Goal: Information Seeking & Learning: Learn about a topic

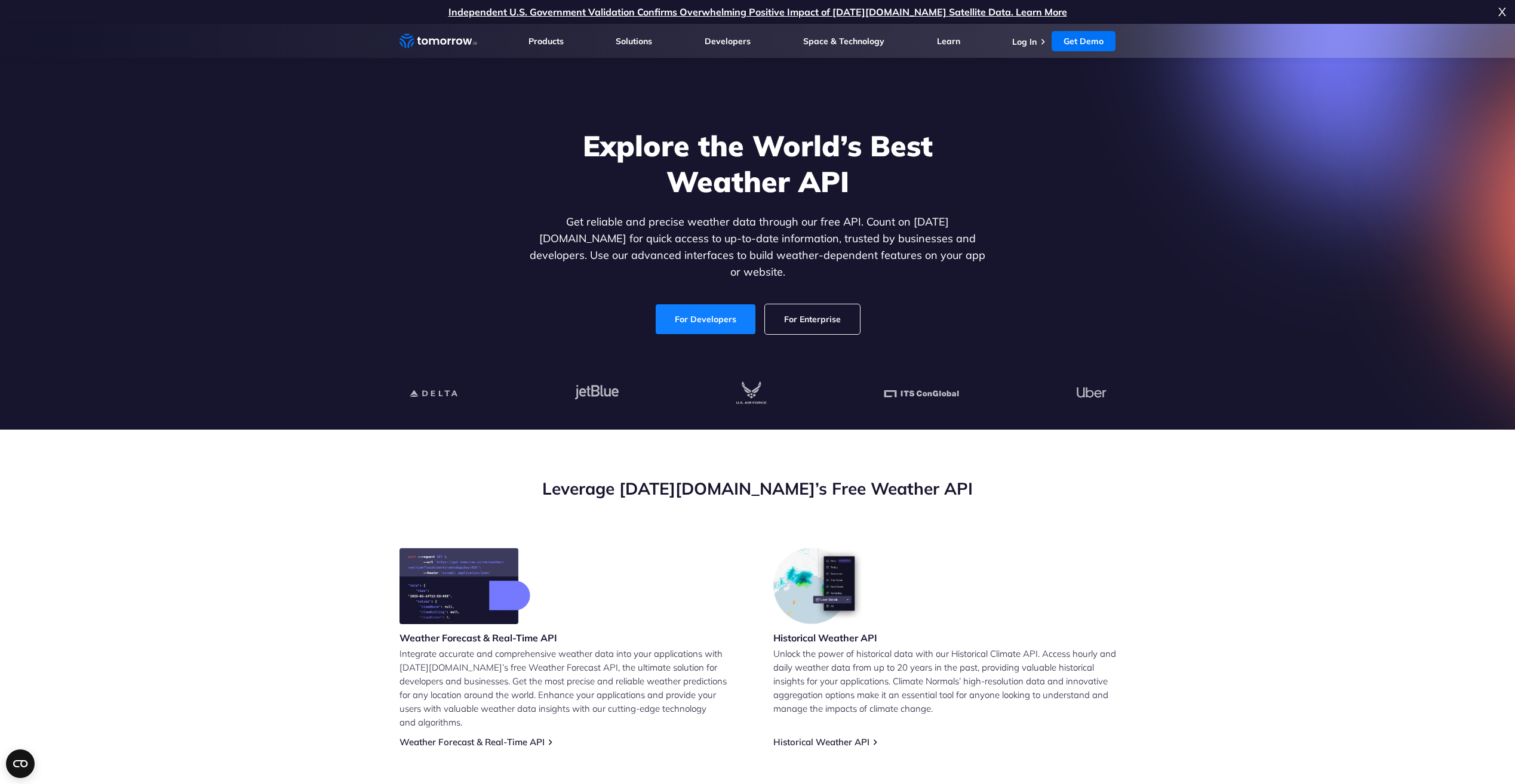
click at [700, 314] on link "For Developers" at bounding box center [706, 319] width 100 height 30
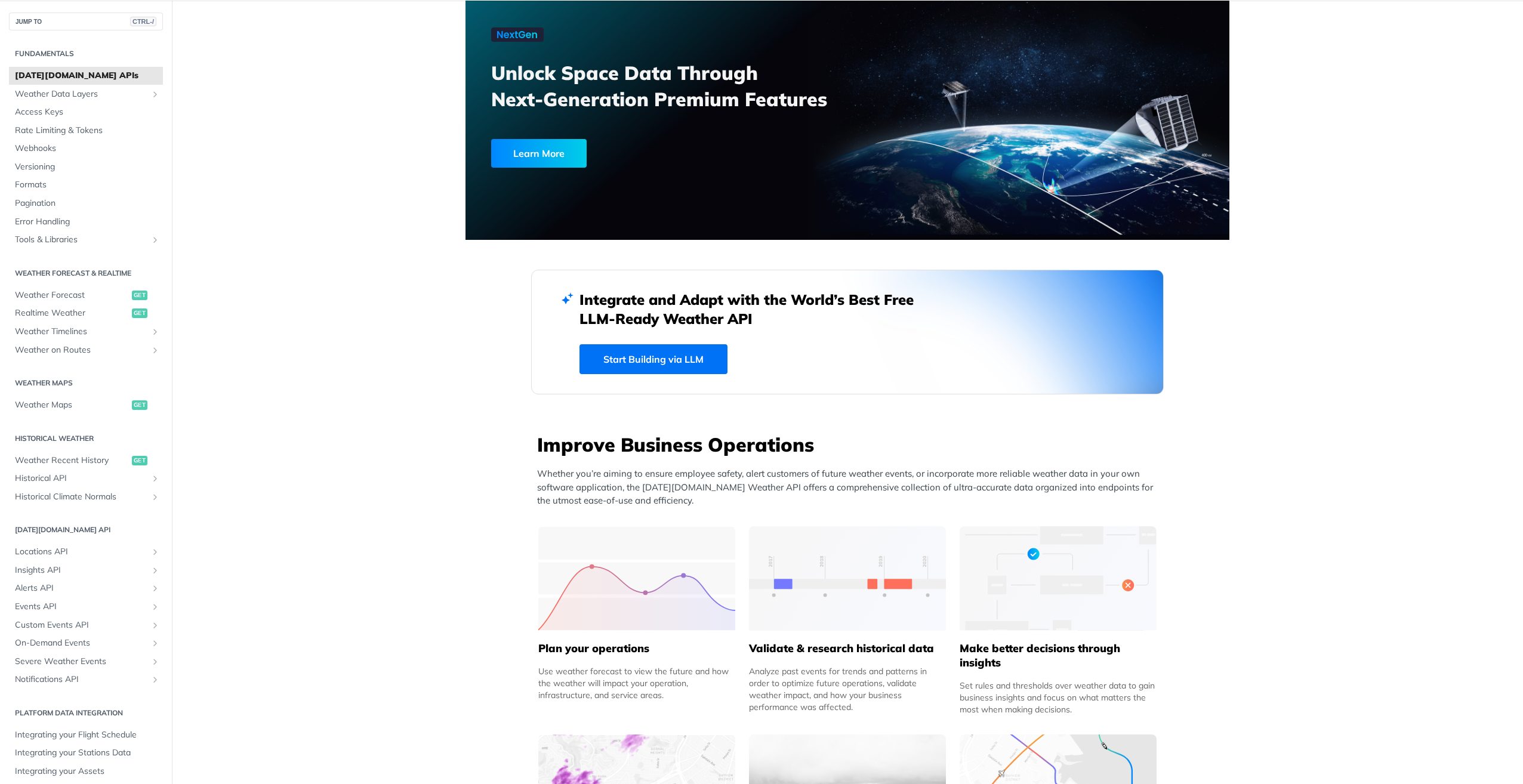
scroll to position [60, 0]
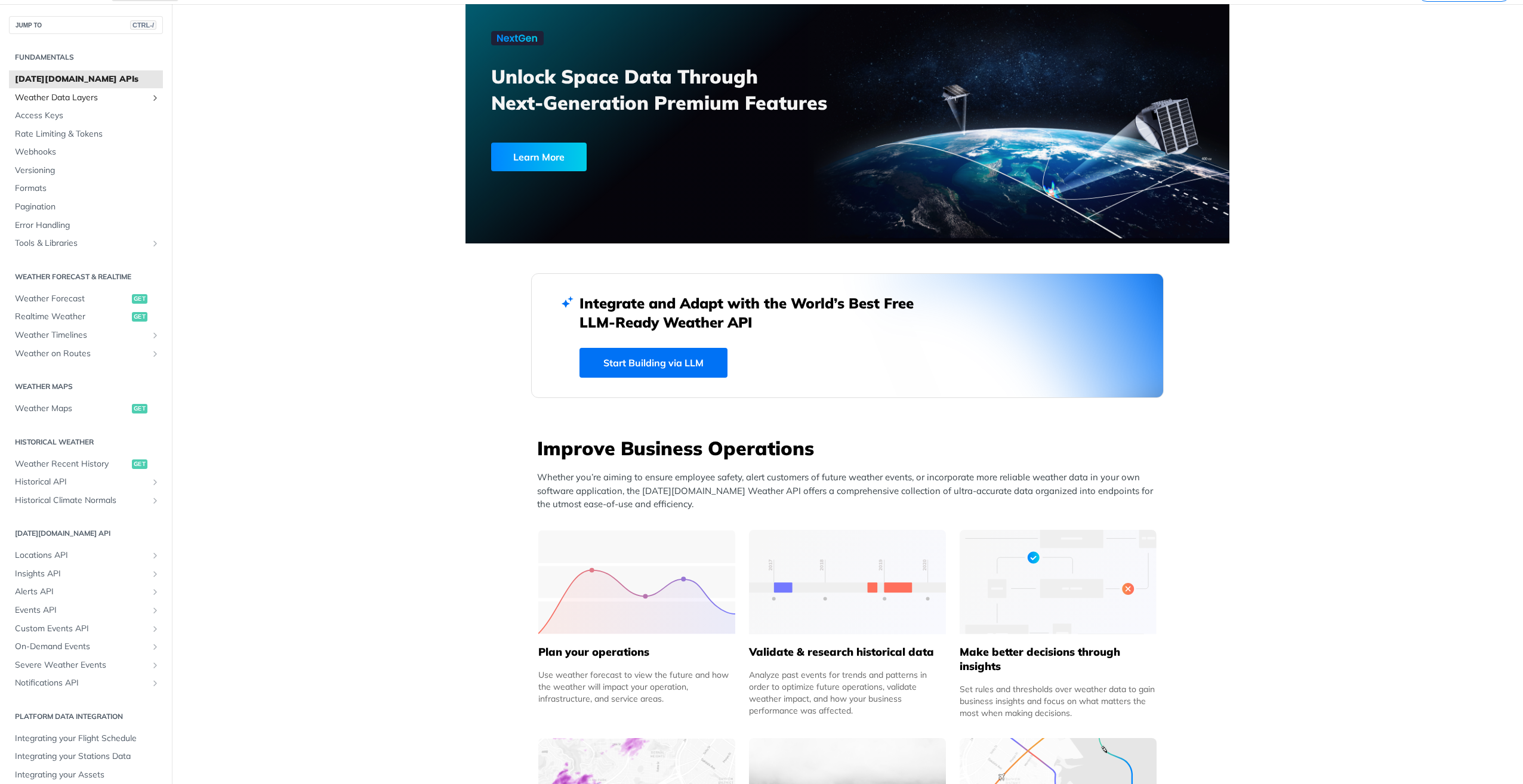
click at [71, 99] on span "Weather Data Layers" at bounding box center [81, 98] width 133 height 12
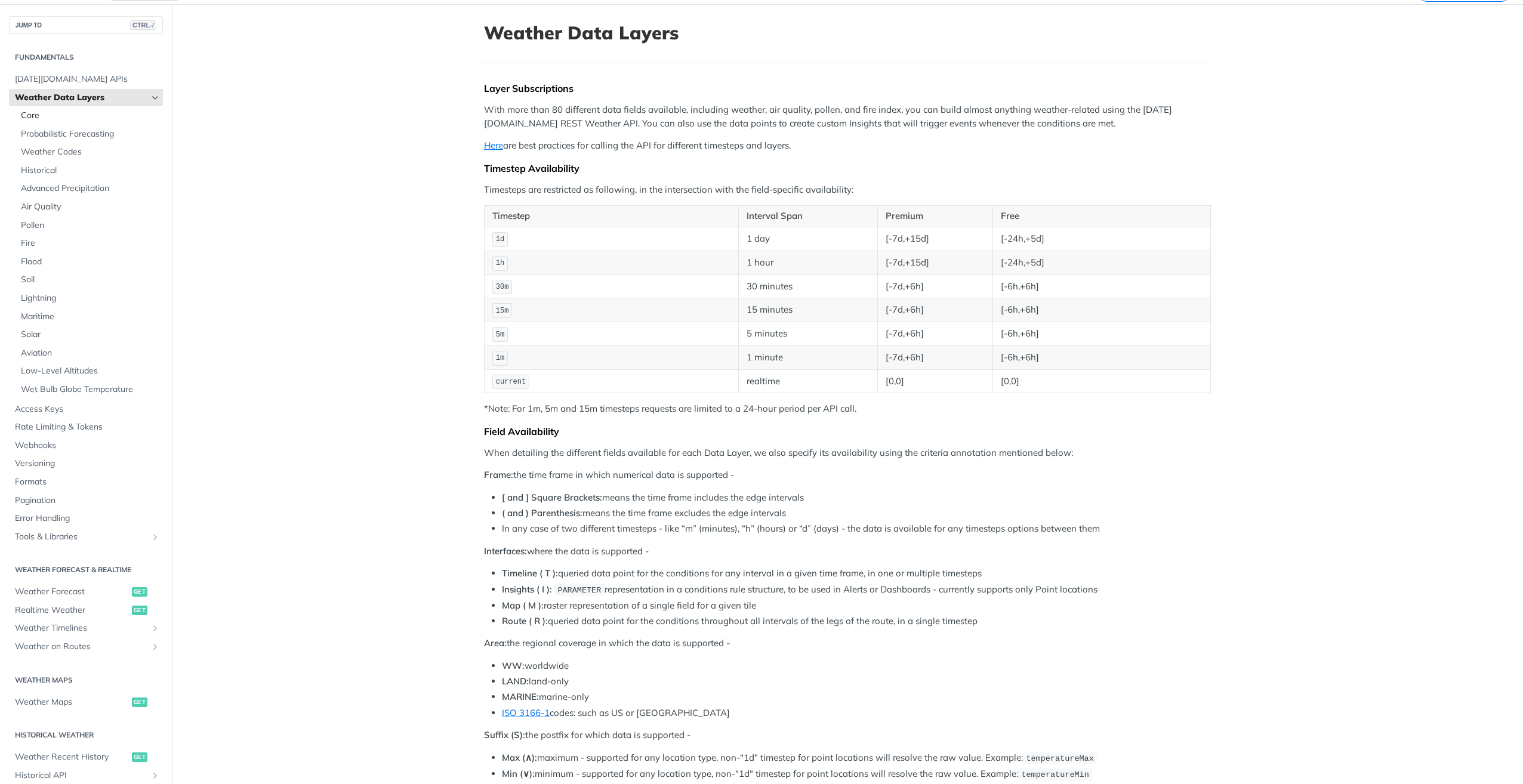
click at [50, 120] on span "Core" at bounding box center [90, 116] width 139 height 12
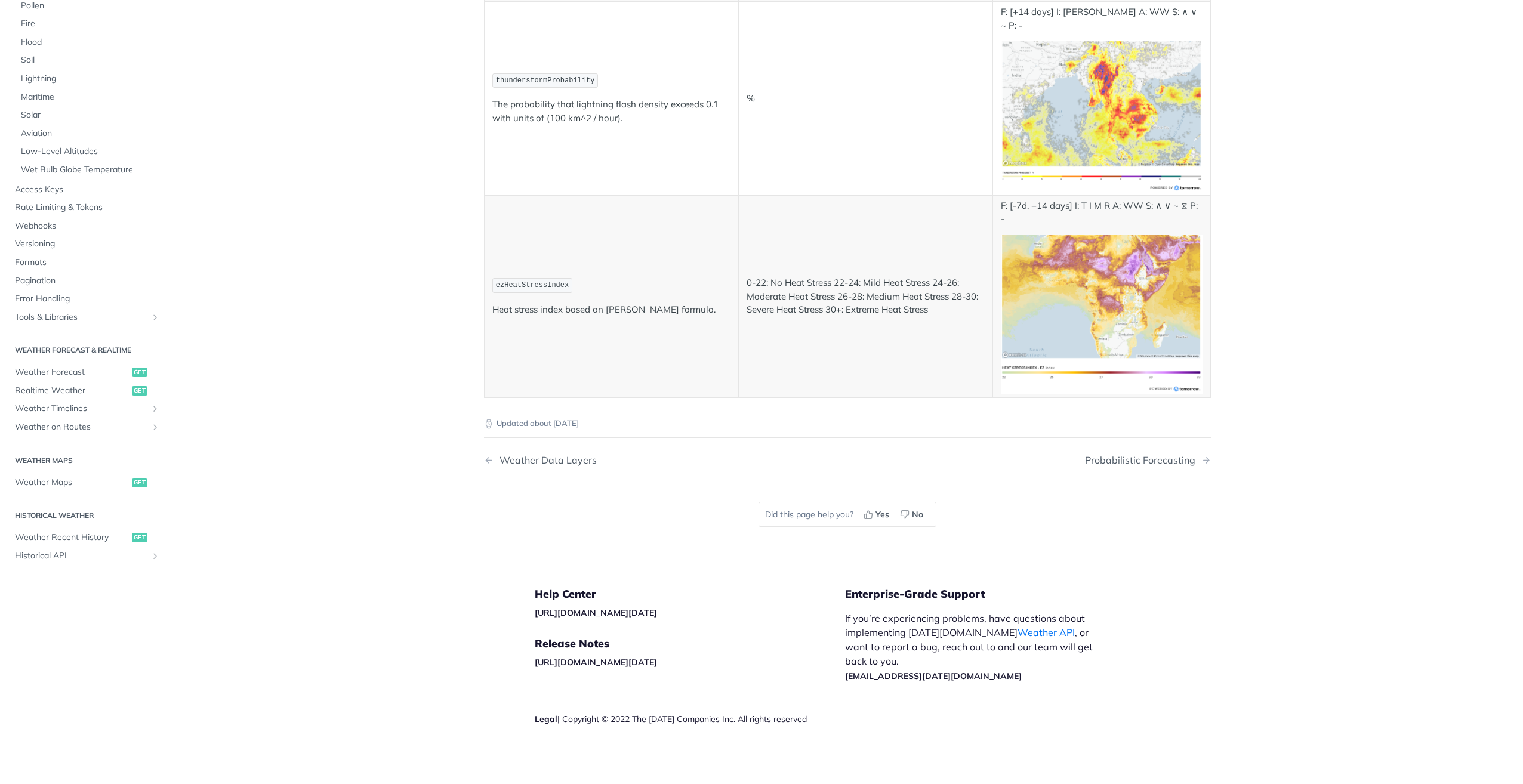
scroll to position [5965, 0]
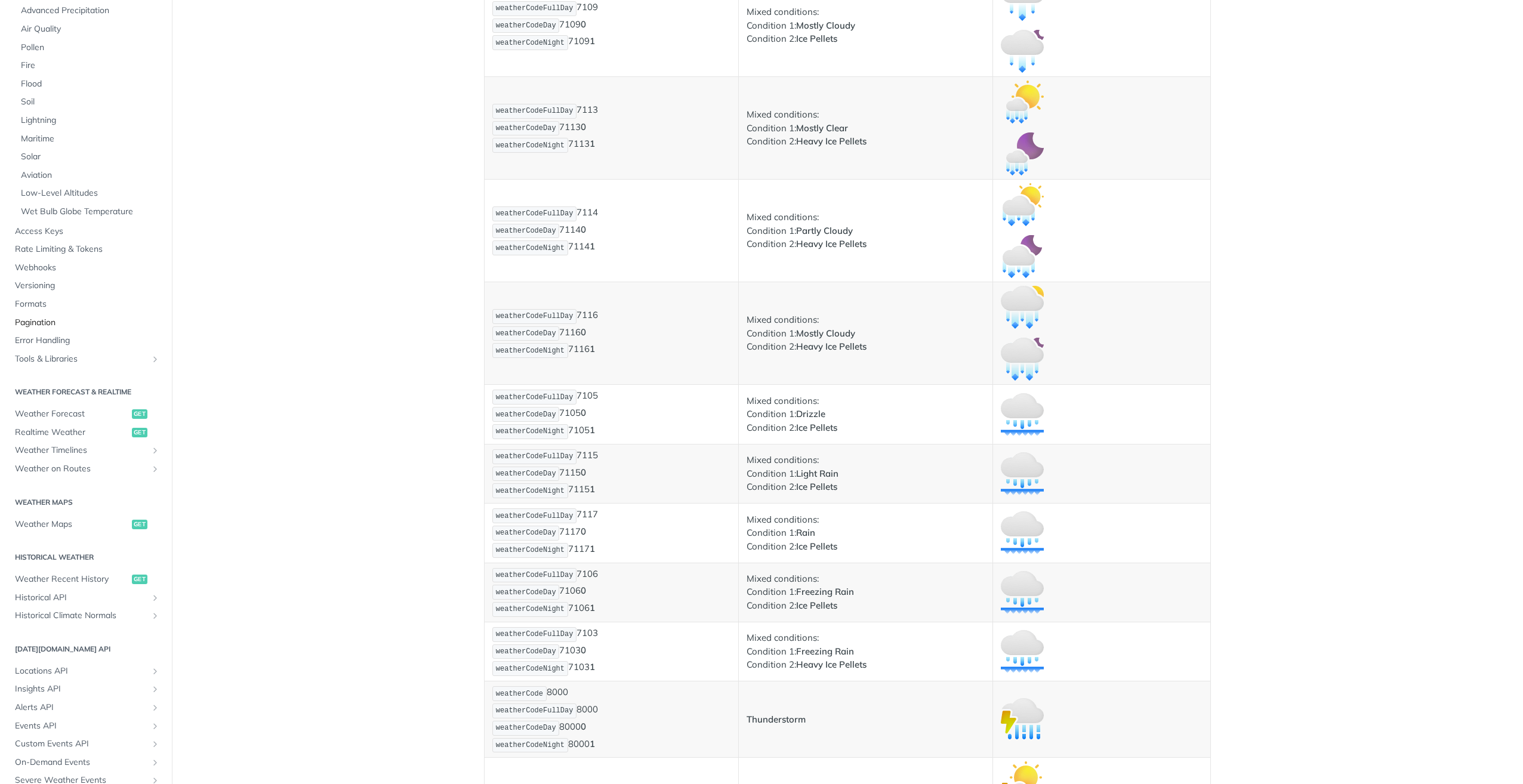
scroll to position [179, 0]
click at [68, 419] on link "Realtime Weather get" at bounding box center [85, 427] width 154 height 18
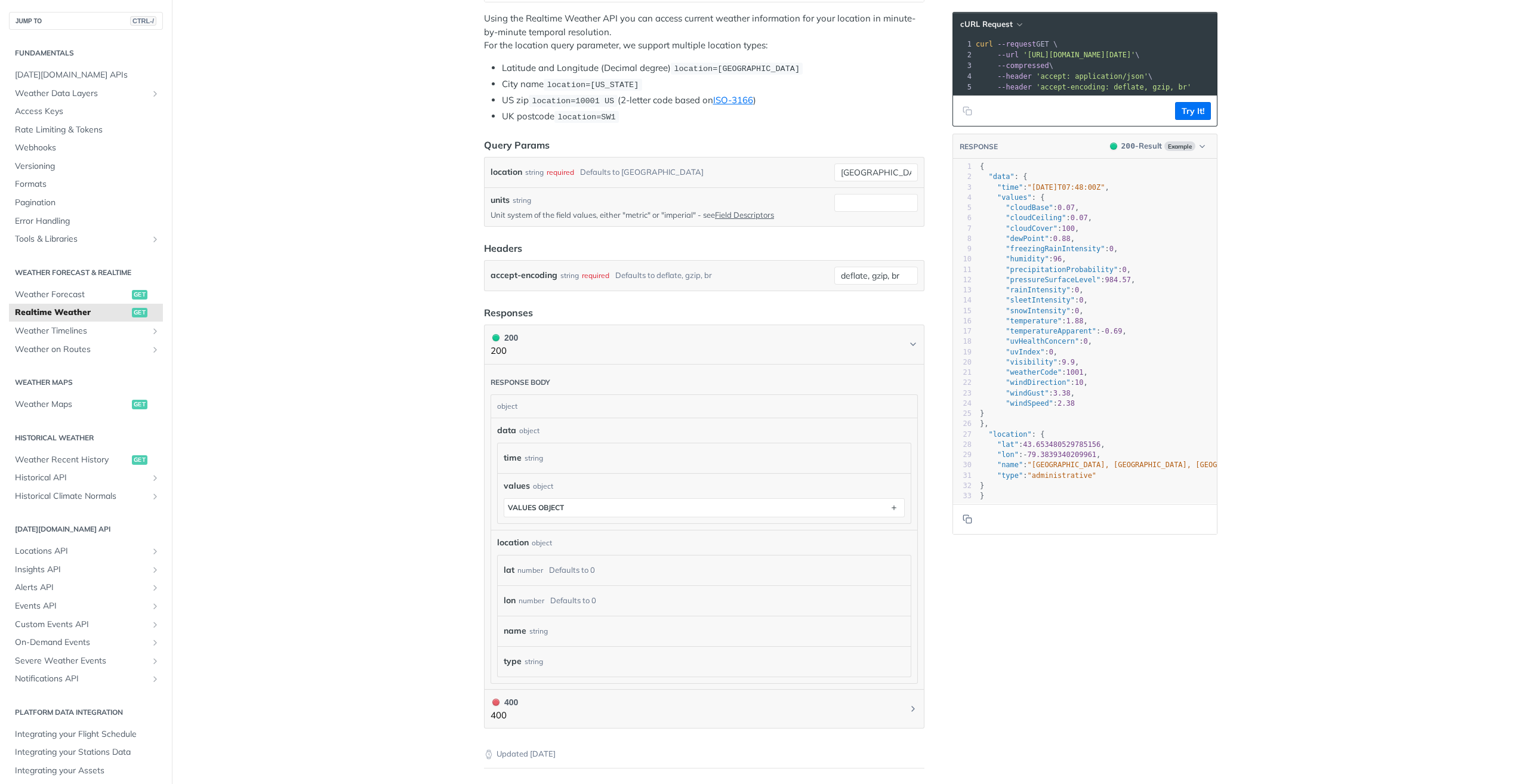
scroll to position [209, 0]
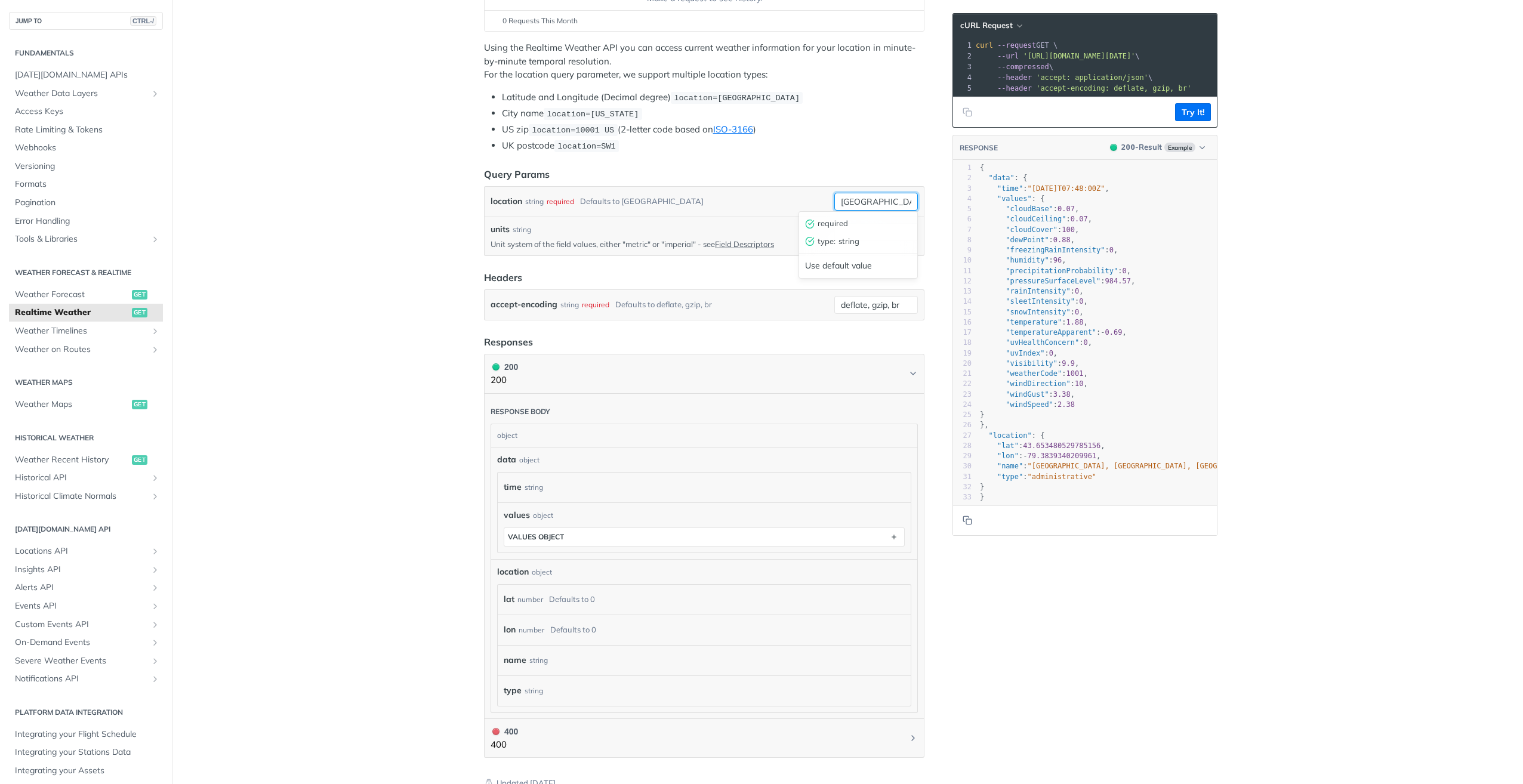
click at [864, 204] on input "[GEOGRAPHIC_DATA]" at bounding box center [876, 201] width 83 height 18
drag, startPoint x: 873, startPoint y: 200, endPoint x: 752, endPoint y: 200, distance: 121.0
click at [752, 200] on div "location string required Defaults to [GEOGRAPHIC_DATA] [GEOGRAPHIC_DATA] requir…" at bounding box center [704, 201] width 427 height 18
type input "[GEOGRAPHIC_DATA]"
click at [630, 240] on p "Unit system of the field values, either "metric" or "imperial" - see Field Desc…" at bounding box center [660, 244] width 339 height 11
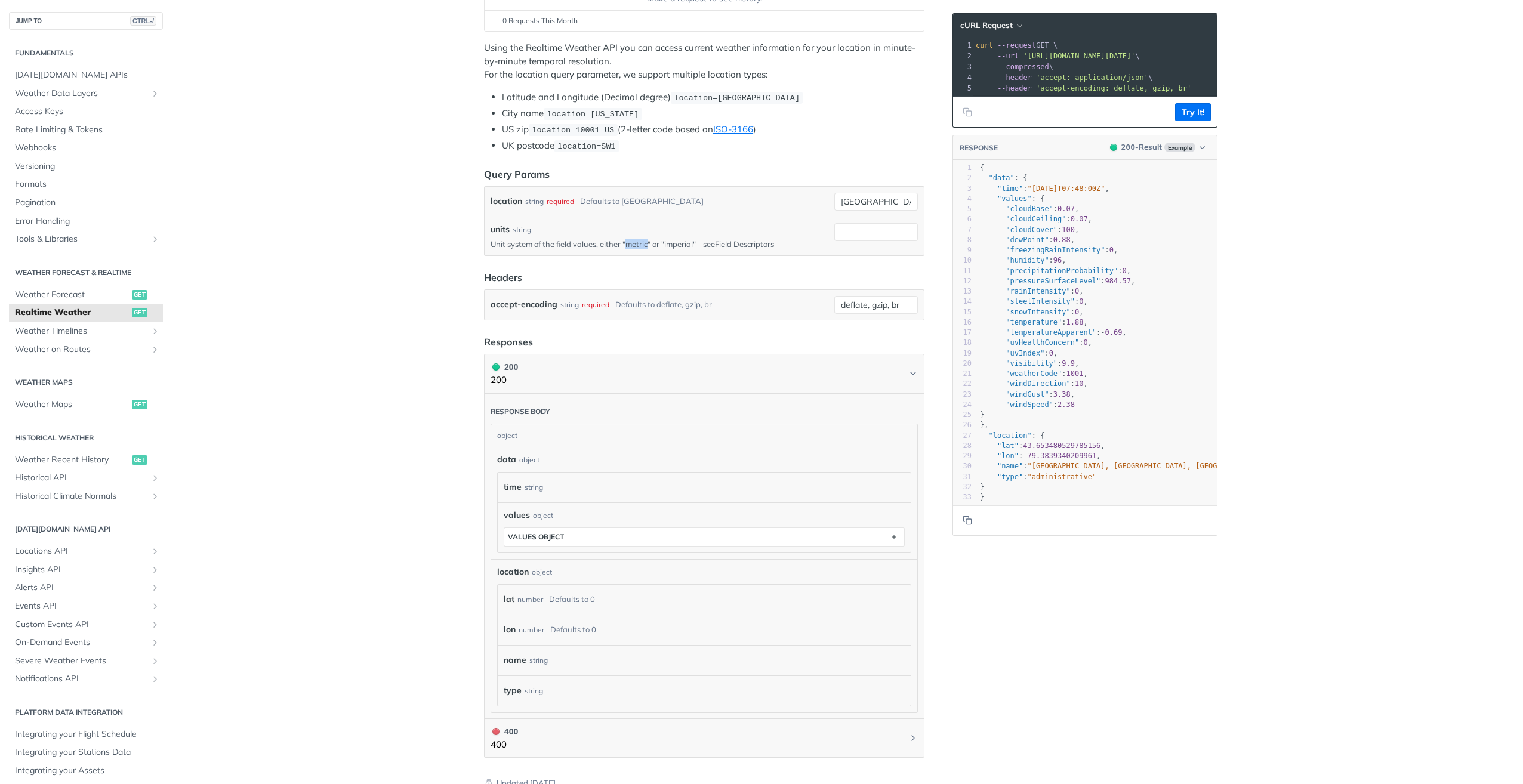
click at [630, 240] on p "Unit system of the field values, either "metric" or "imperial" - see Field Desc…" at bounding box center [660, 244] width 339 height 11
copy p "metric"
click at [862, 227] on input "units" at bounding box center [876, 232] width 83 height 18
paste input "metric"
type input "metric"
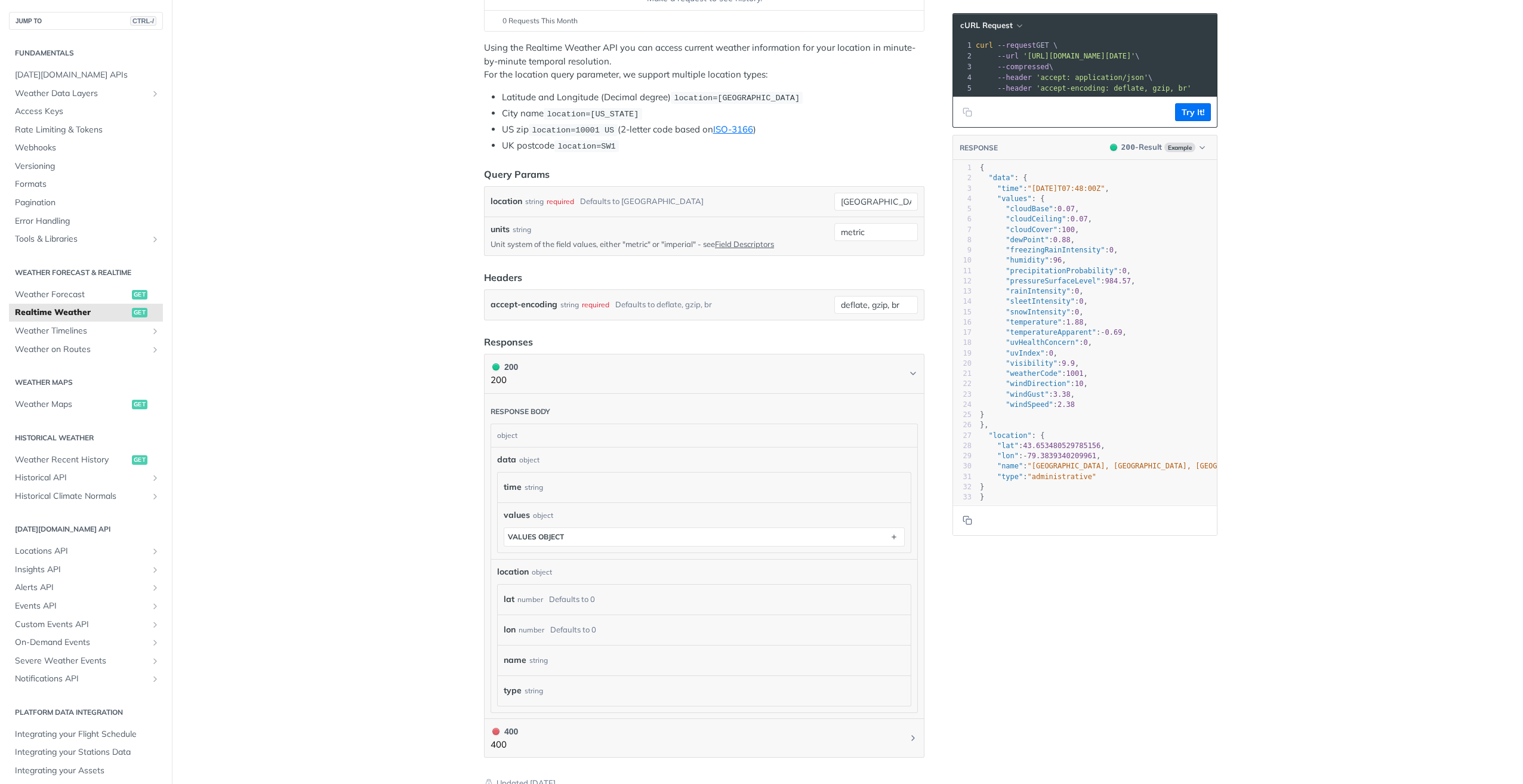
click at [767, 282] on header "Headers" at bounding box center [704, 277] width 440 height 14
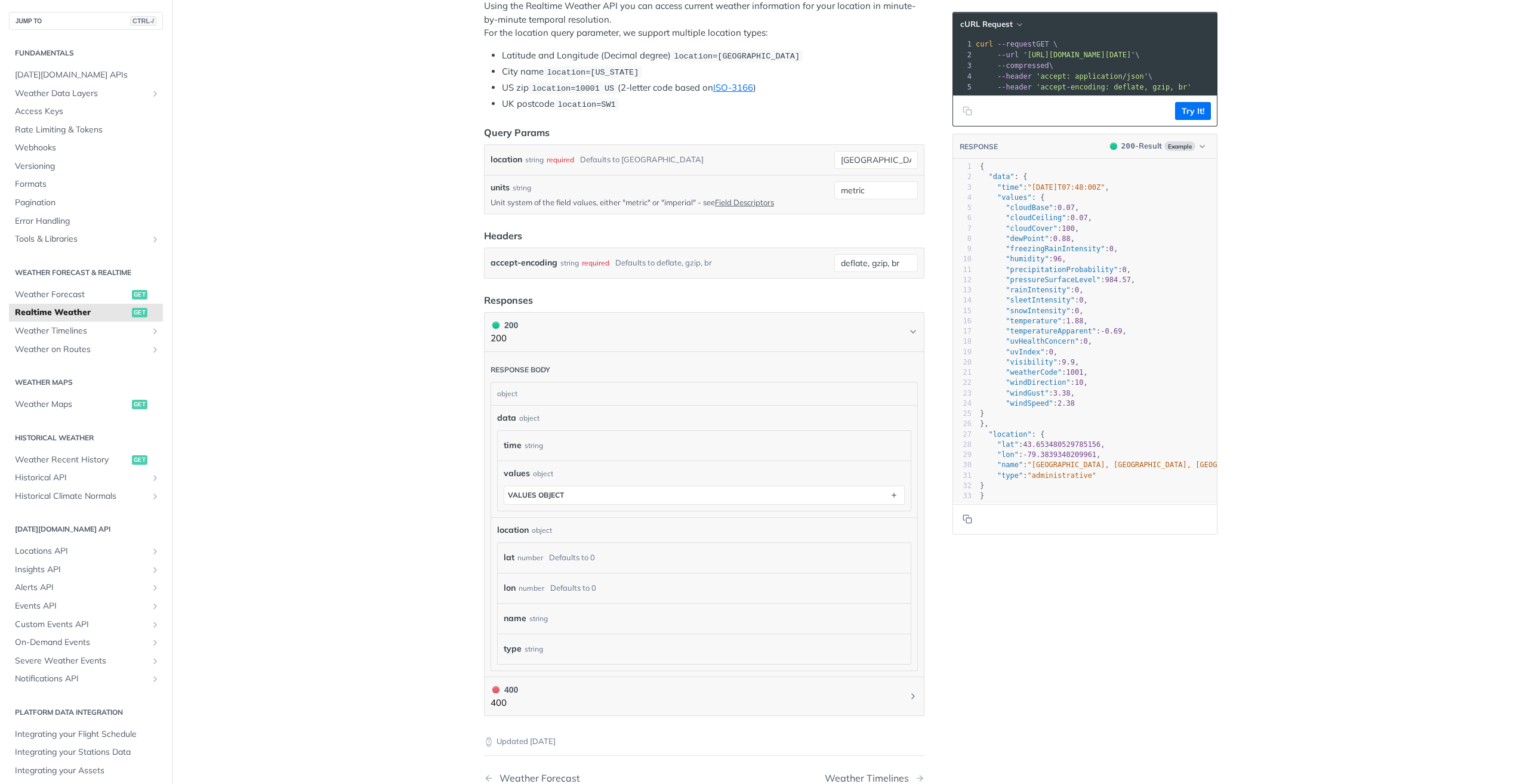
scroll to position [269, 0]
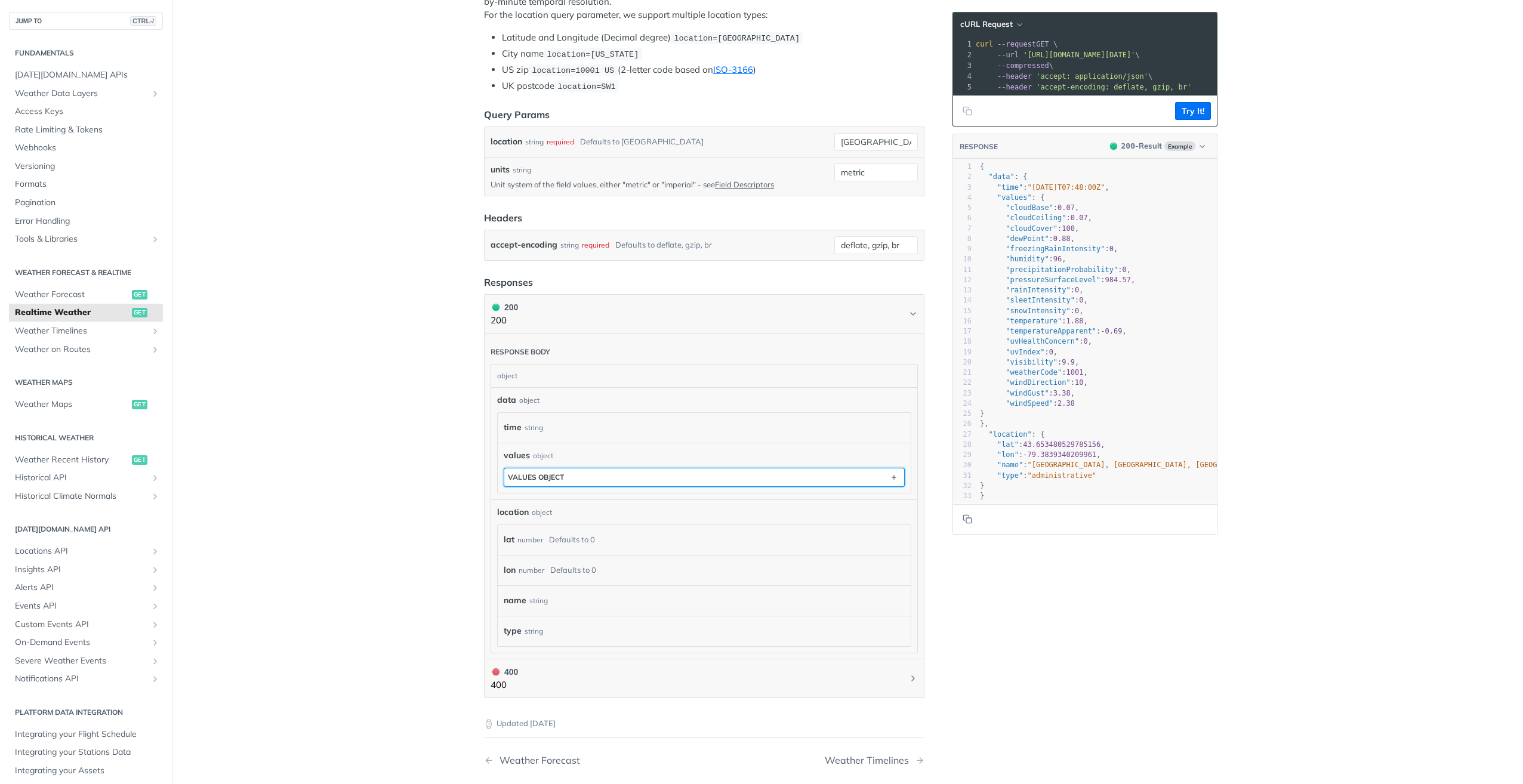
click at [629, 474] on button "values object" at bounding box center [704, 477] width 400 height 18
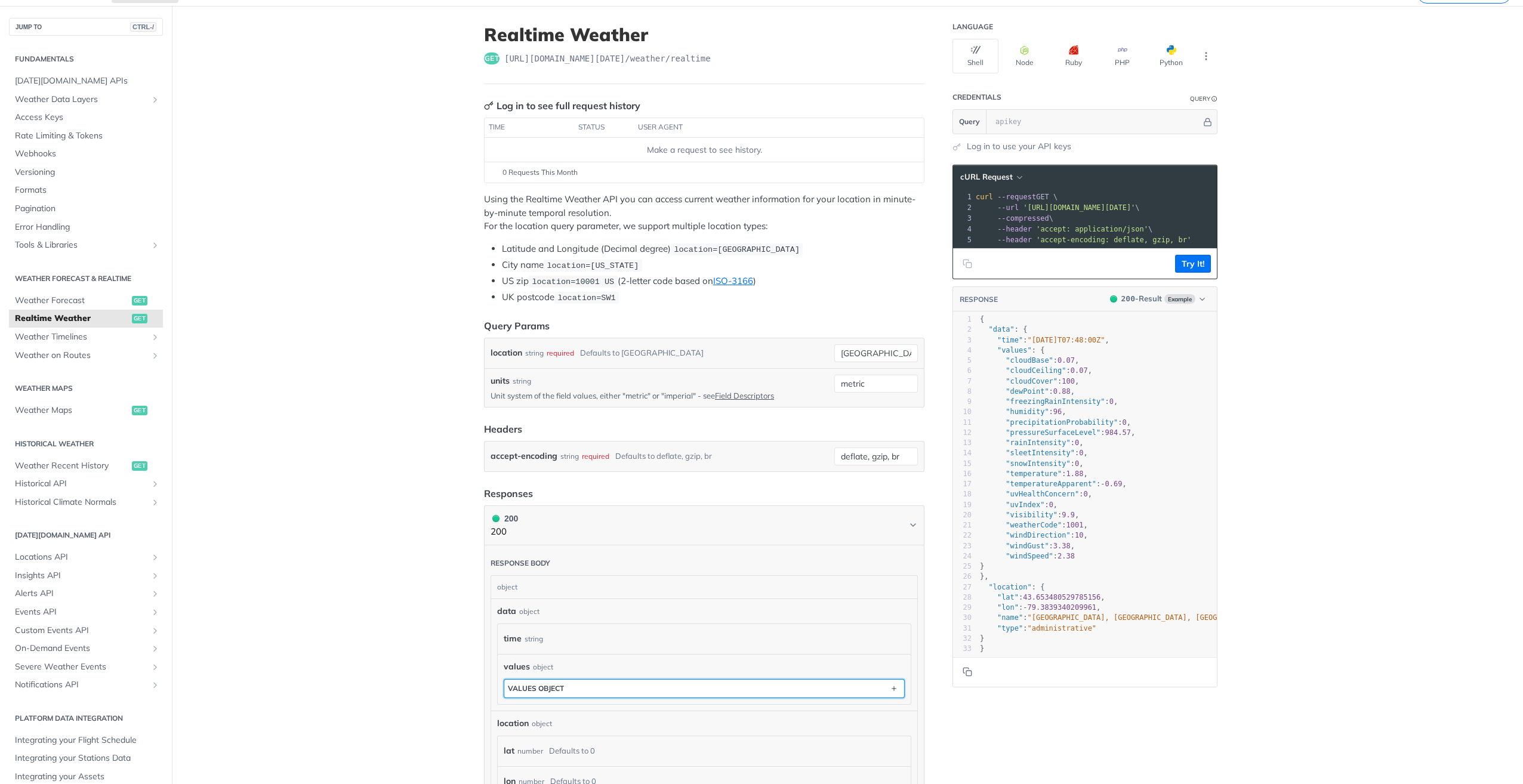
scroll to position [30, 0]
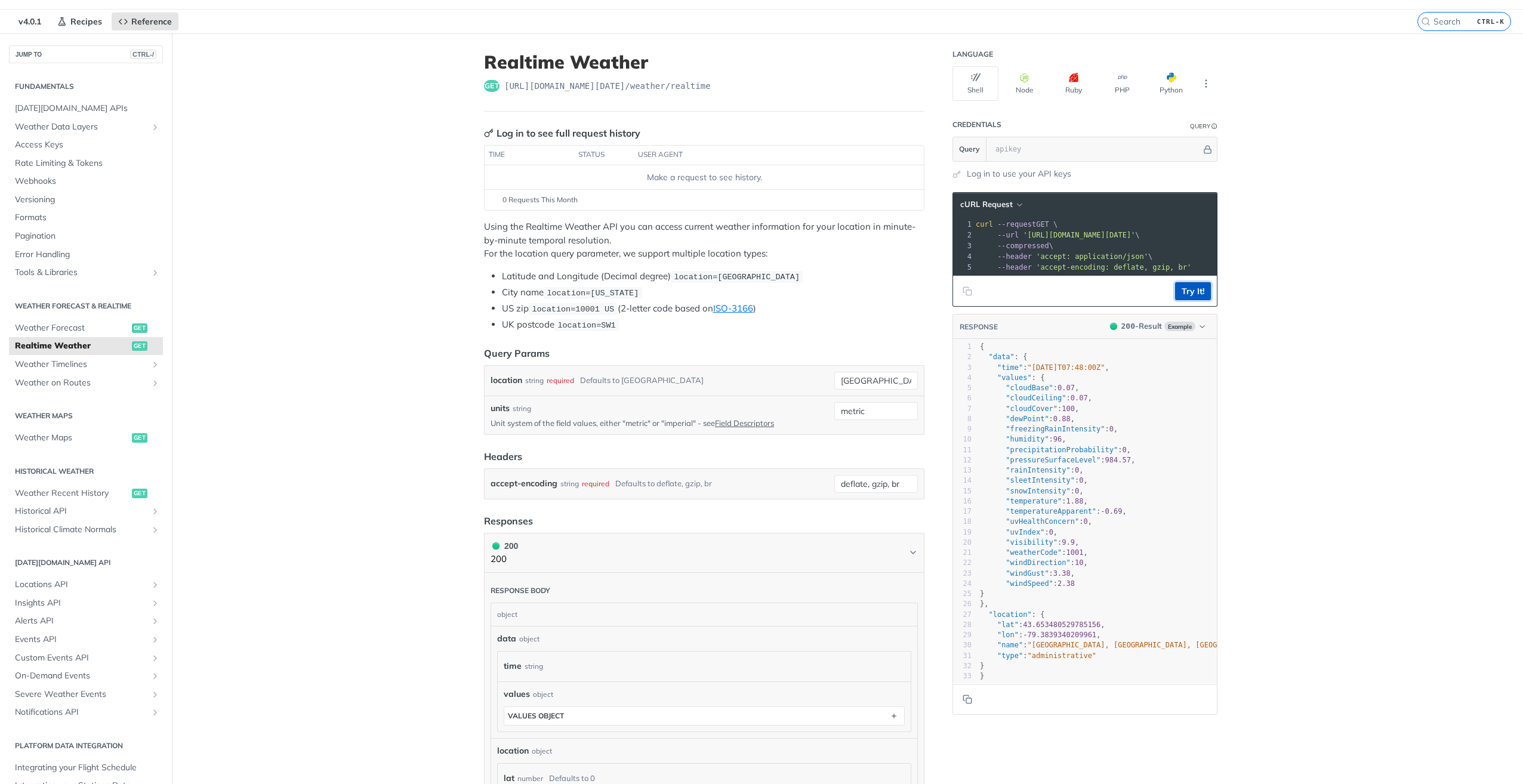
click at [1199, 299] on button "Try It!" at bounding box center [1193, 291] width 36 height 18
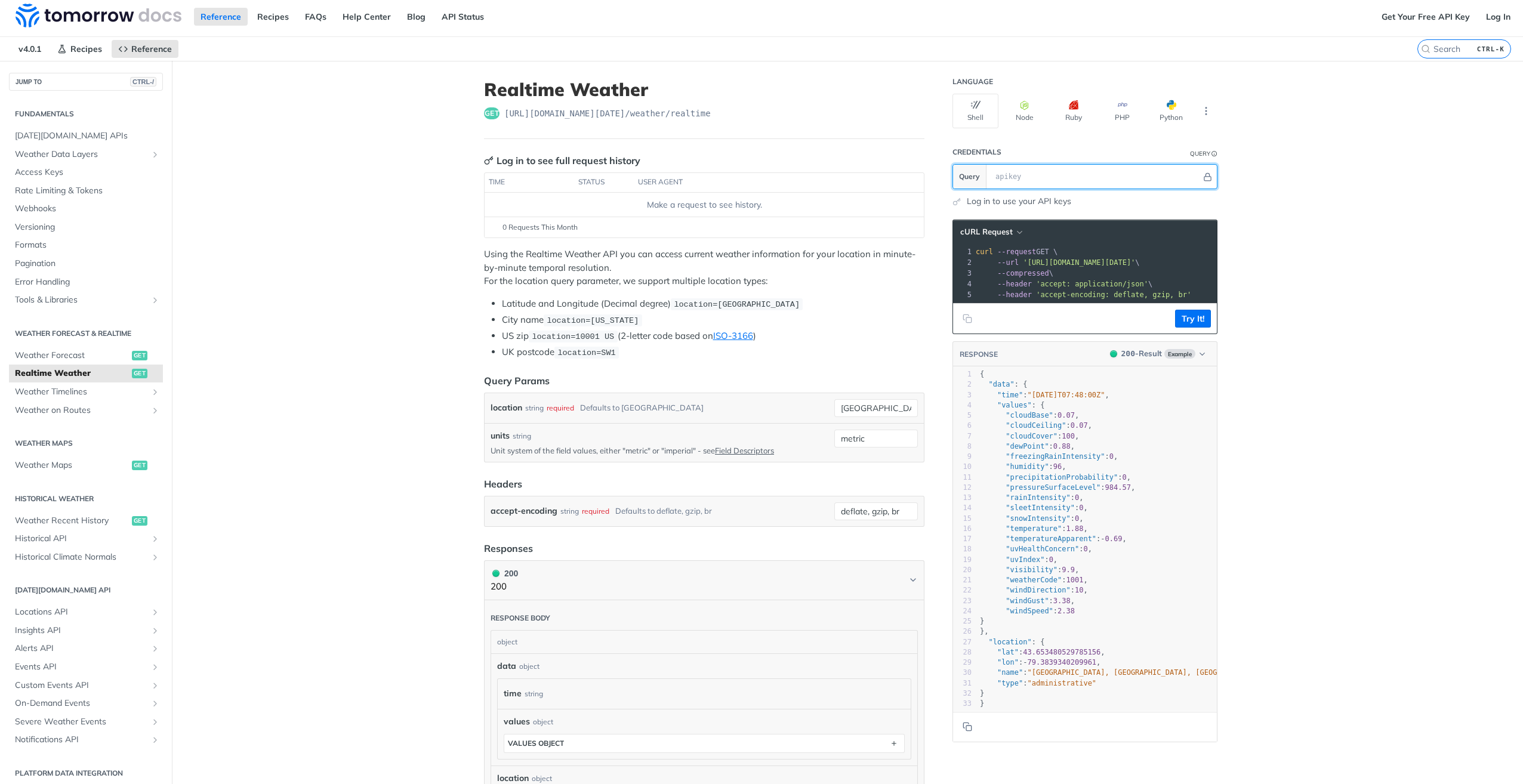
scroll to position [0, 0]
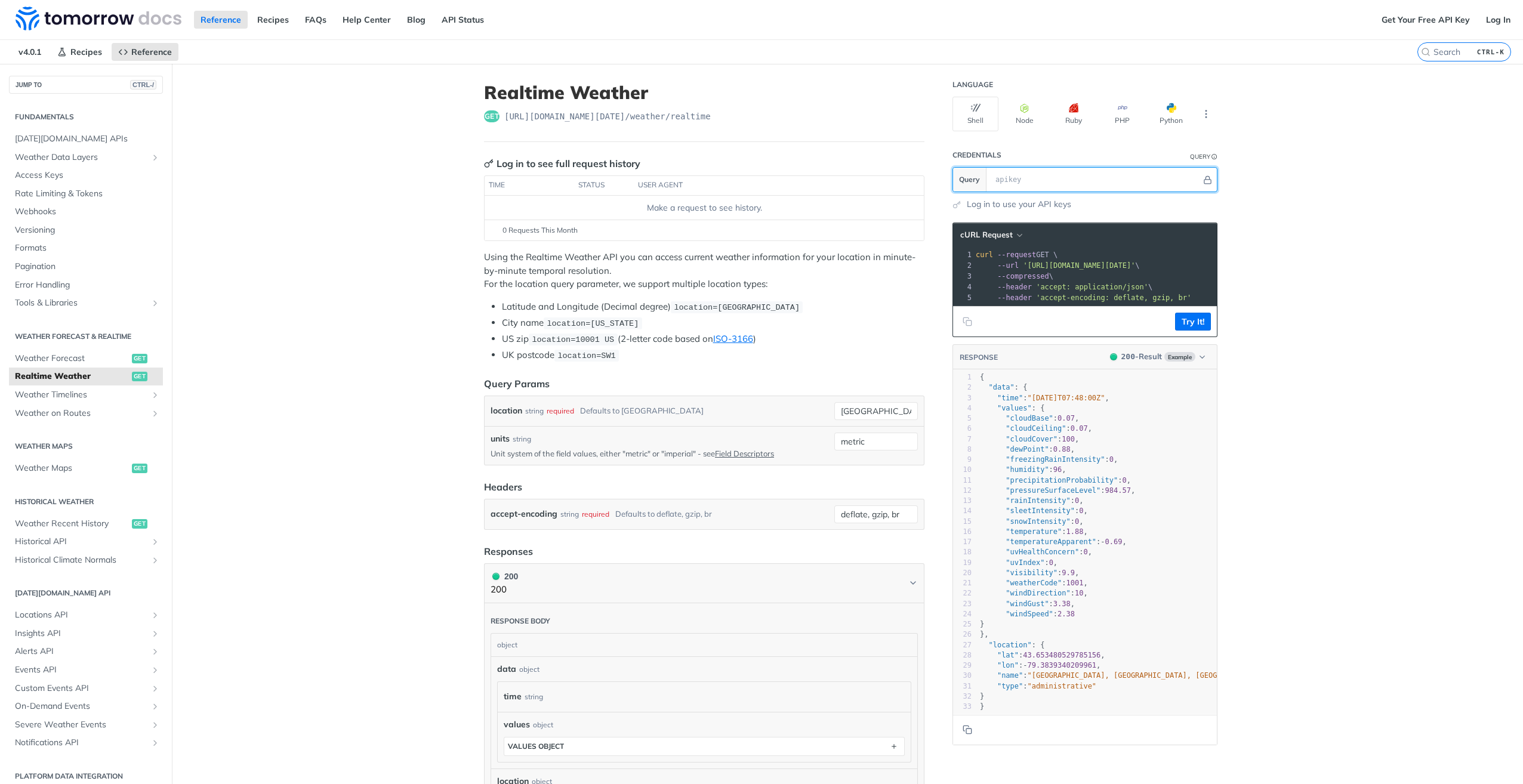
click at [1095, 176] on input "text" at bounding box center [1095, 179] width 212 height 24
paste input "6vt40zqGRvNTlfWqe9CRIAMrZnXmmlwt"
type input "6vt40zqGRvNTlfWqe9CRIAMrZnXmmlwt"
click at [1193, 330] on button "Try It!" at bounding box center [1193, 322] width 36 height 18
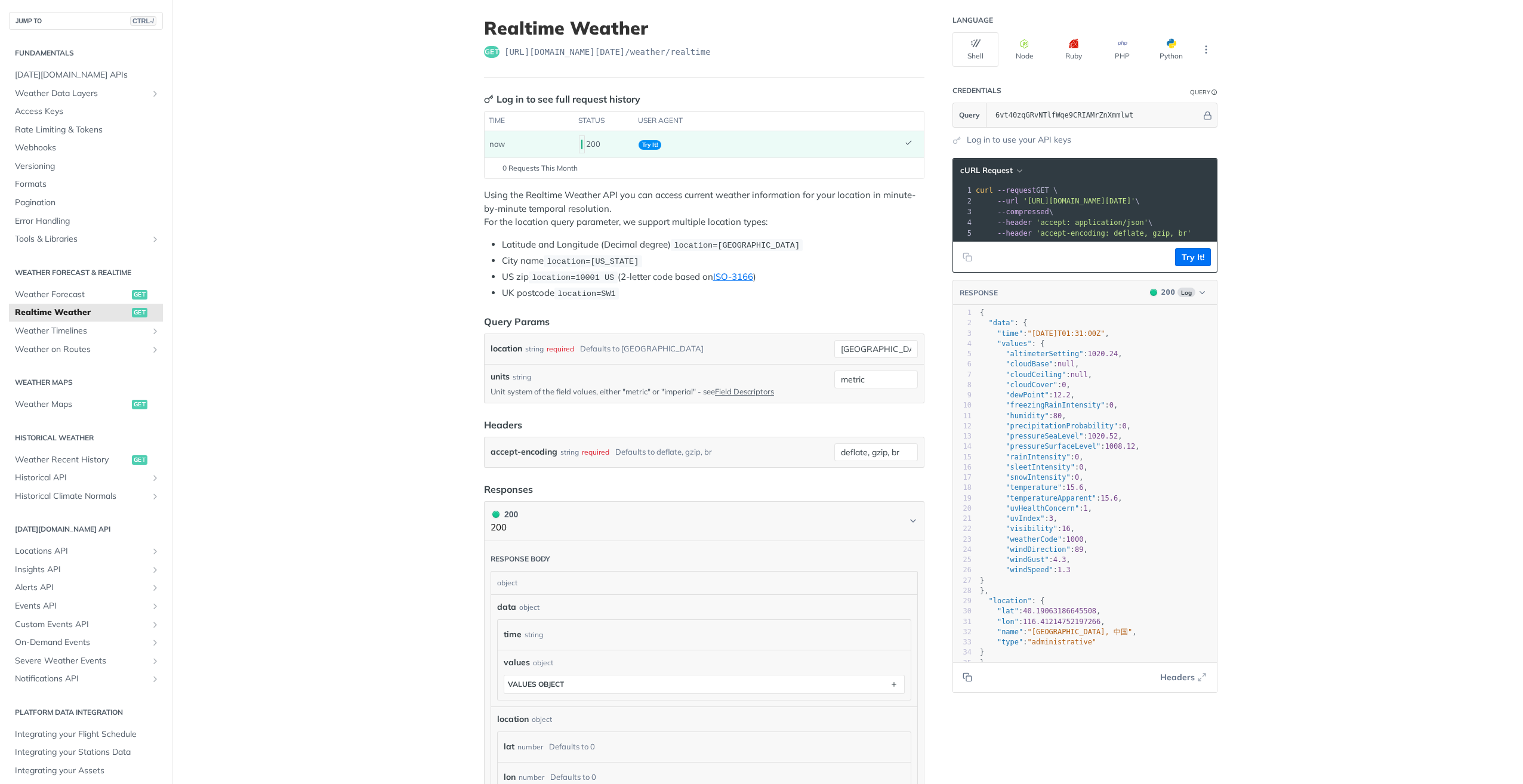
scroll to position [60, 0]
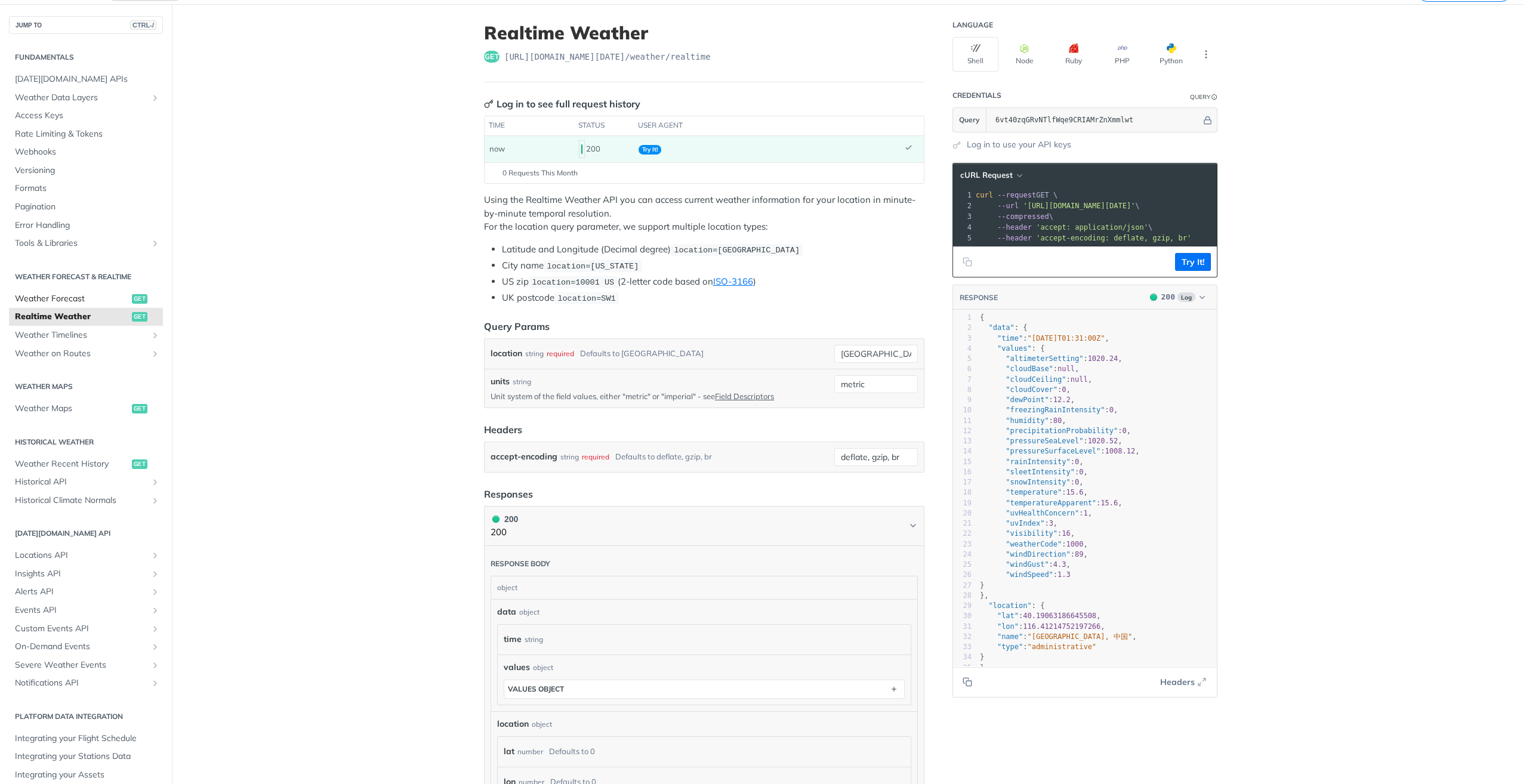
click at [44, 294] on span "Weather Forecast" at bounding box center [71, 299] width 114 height 12
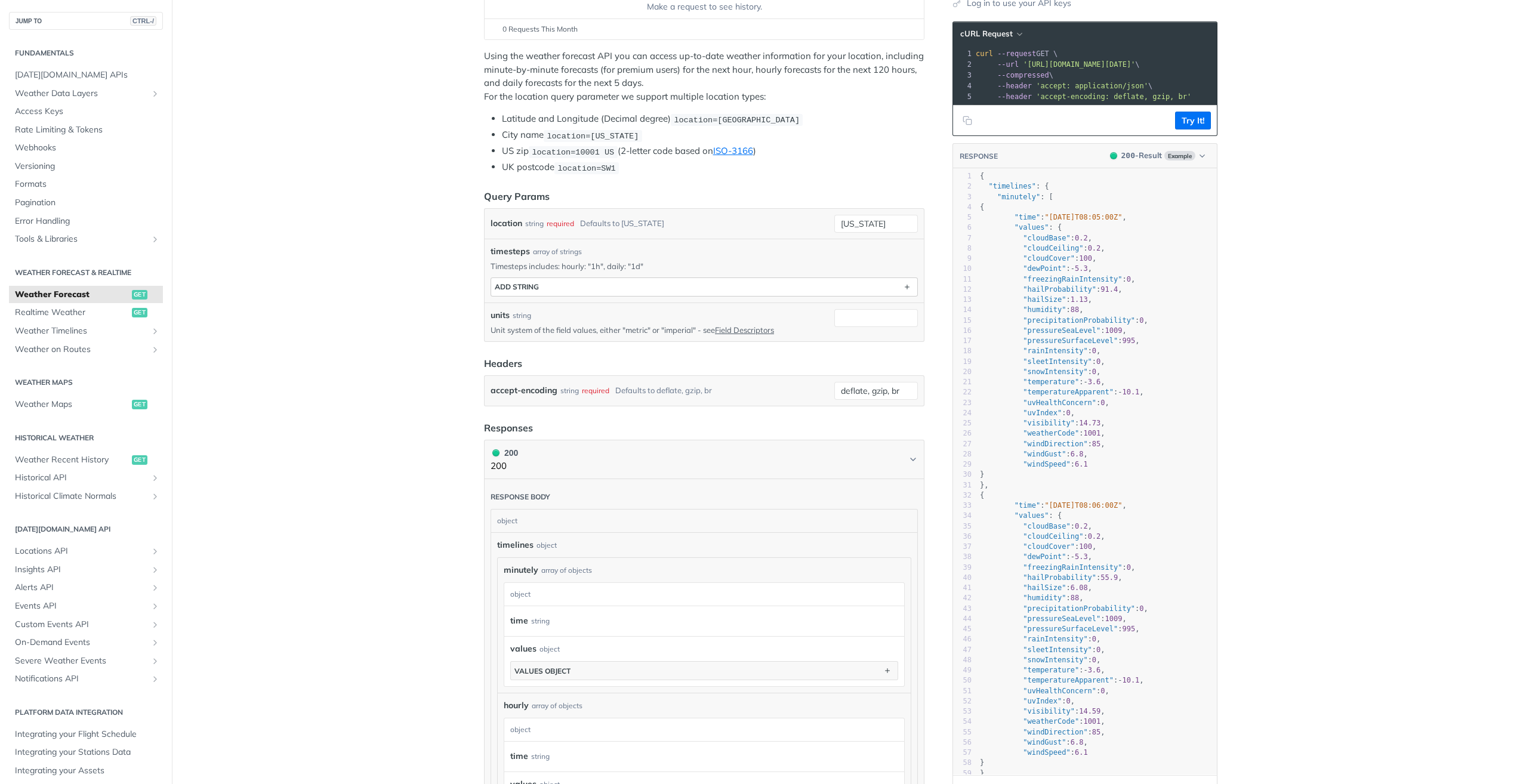
scroll to position [60, 0]
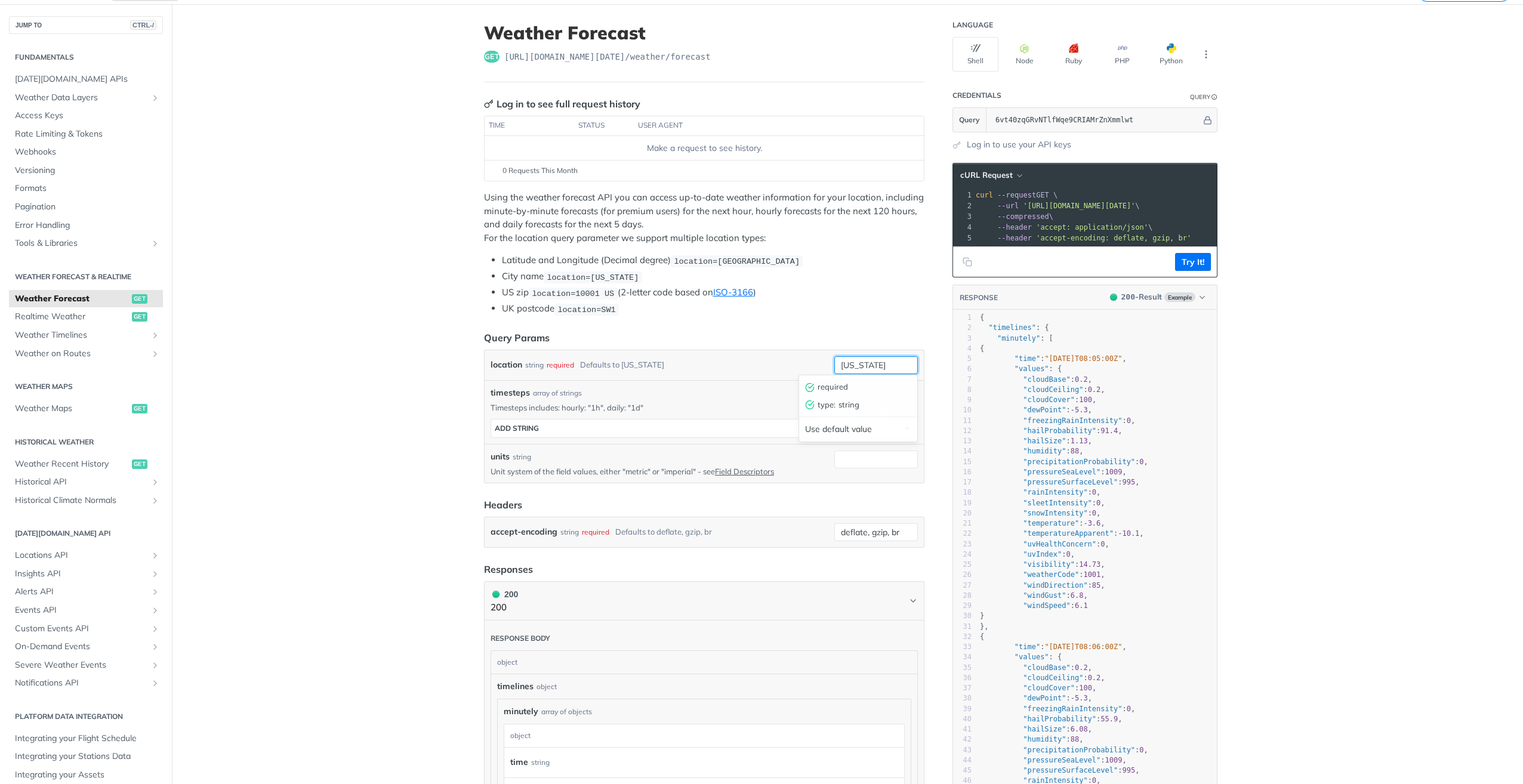
click at [879, 367] on input "[US_STATE]" at bounding box center [876, 365] width 83 height 18
drag, startPoint x: 883, startPoint y: 366, endPoint x: 802, endPoint y: 361, distance: 81.2
click at [802, 361] on div "location string required Defaults to [US_STATE] [US_STATE] required type : stri…" at bounding box center [704, 365] width 427 height 18
type input "[GEOGRAPHIC_DATA]"
click at [632, 425] on button "ADD string" at bounding box center [704, 428] width 426 height 18
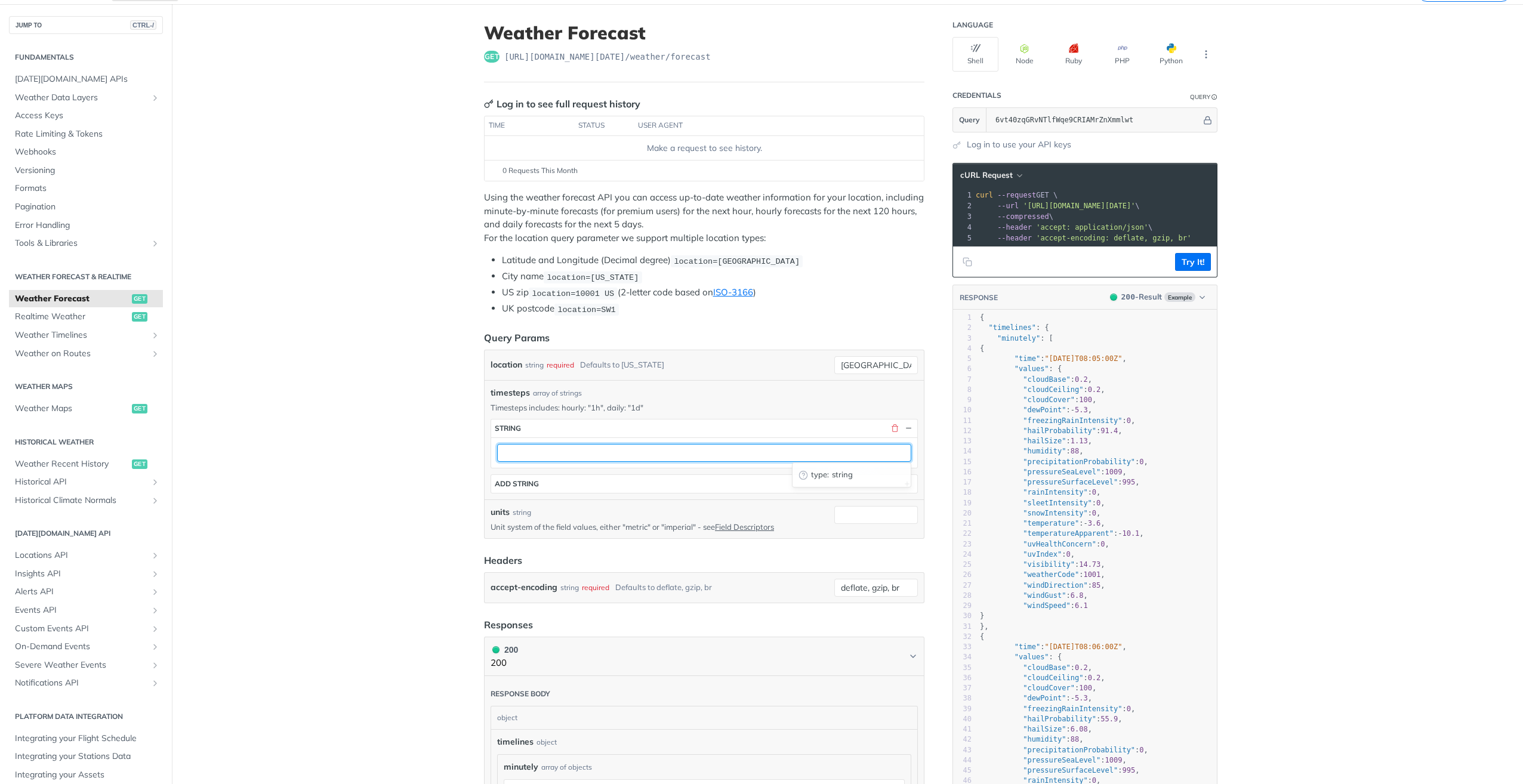
click at [664, 454] on input "text" at bounding box center [704, 453] width 414 height 18
type input "3d"
click at [861, 520] on input "units" at bounding box center [876, 515] width 83 height 18
click at [633, 519] on div "units string Unit system of the field values, either "metric" or "imperial" - s…" at bounding box center [660, 519] width 339 height 26
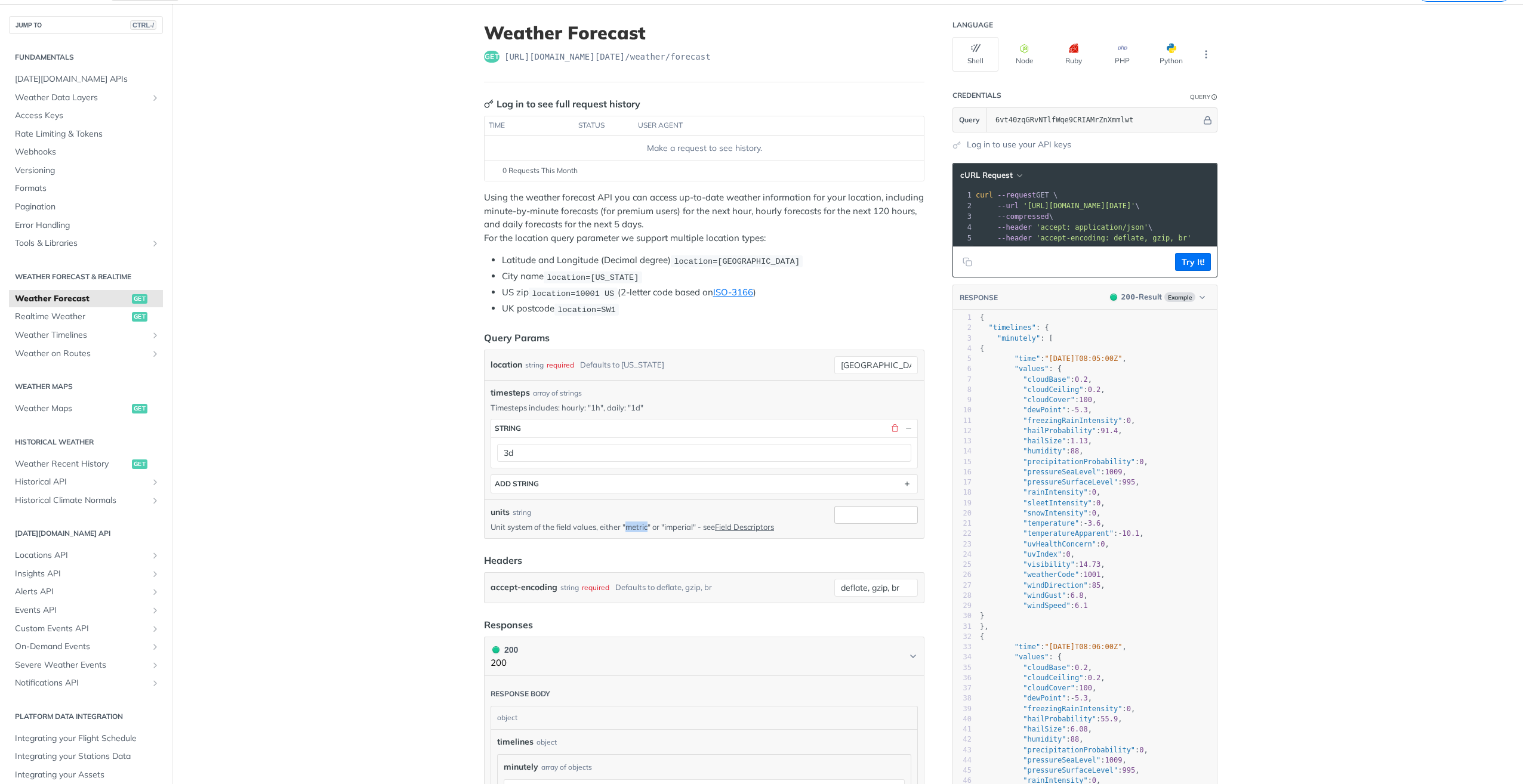
copy p "metric"
click at [892, 513] on input "units" at bounding box center [876, 515] width 83 height 18
paste input "metric"
type input "metric"
click at [1193, 267] on button "Try It!" at bounding box center [1193, 262] width 36 height 18
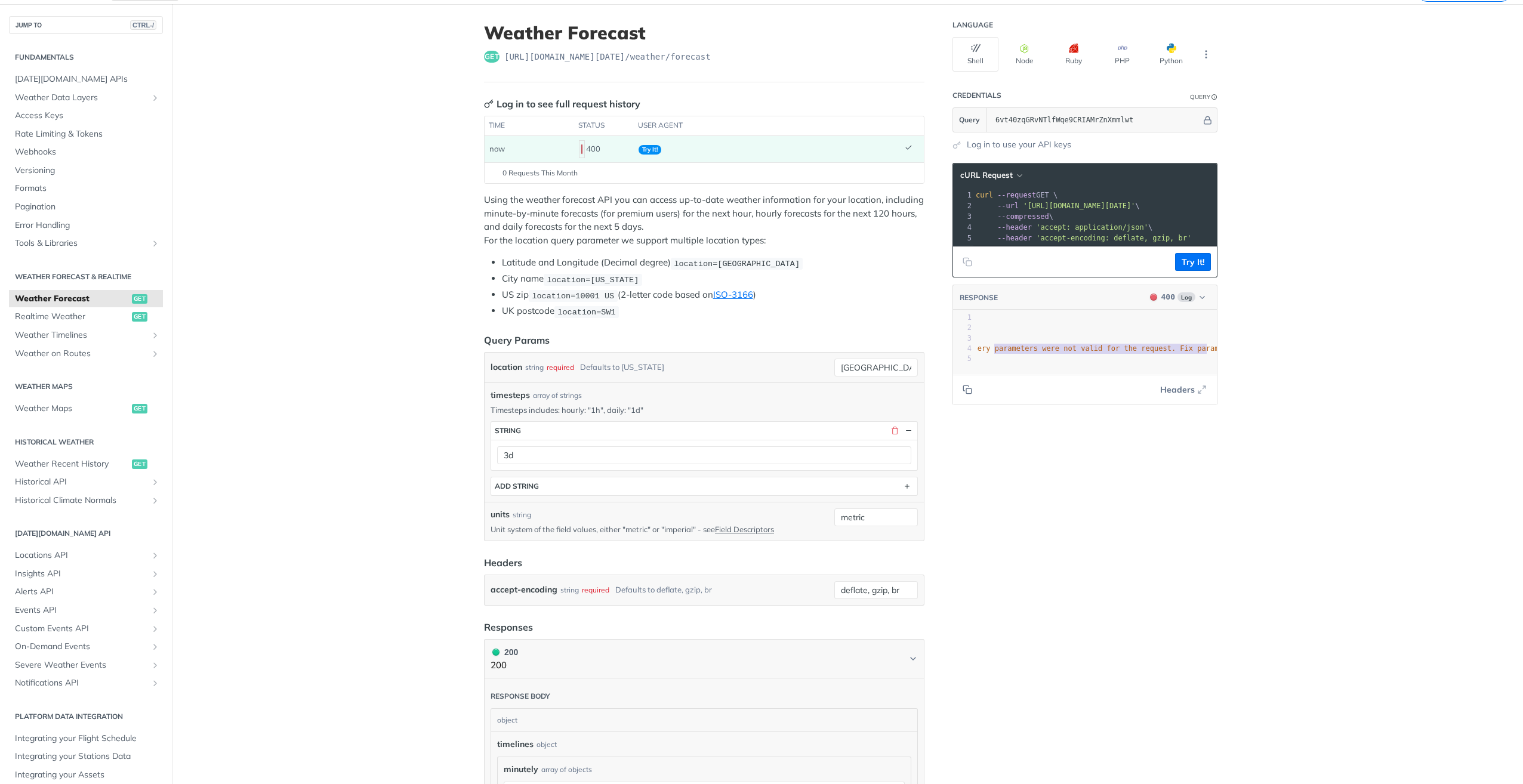
scroll to position [0, 206]
type textarea "ameters were not valid for the request. Fix parameters and try again: 'timestep…"
drag, startPoint x: 1162, startPoint y: 360, endPoint x: 1215, endPoint y: 363, distance: 53.1
click at [1215, 363] on div "Language Shell Node Ruby PHP Python Credentials Query Query 6vt40zqGRvNTlfWqe9C…" at bounding box center [1086, 772] width 287 height 1536
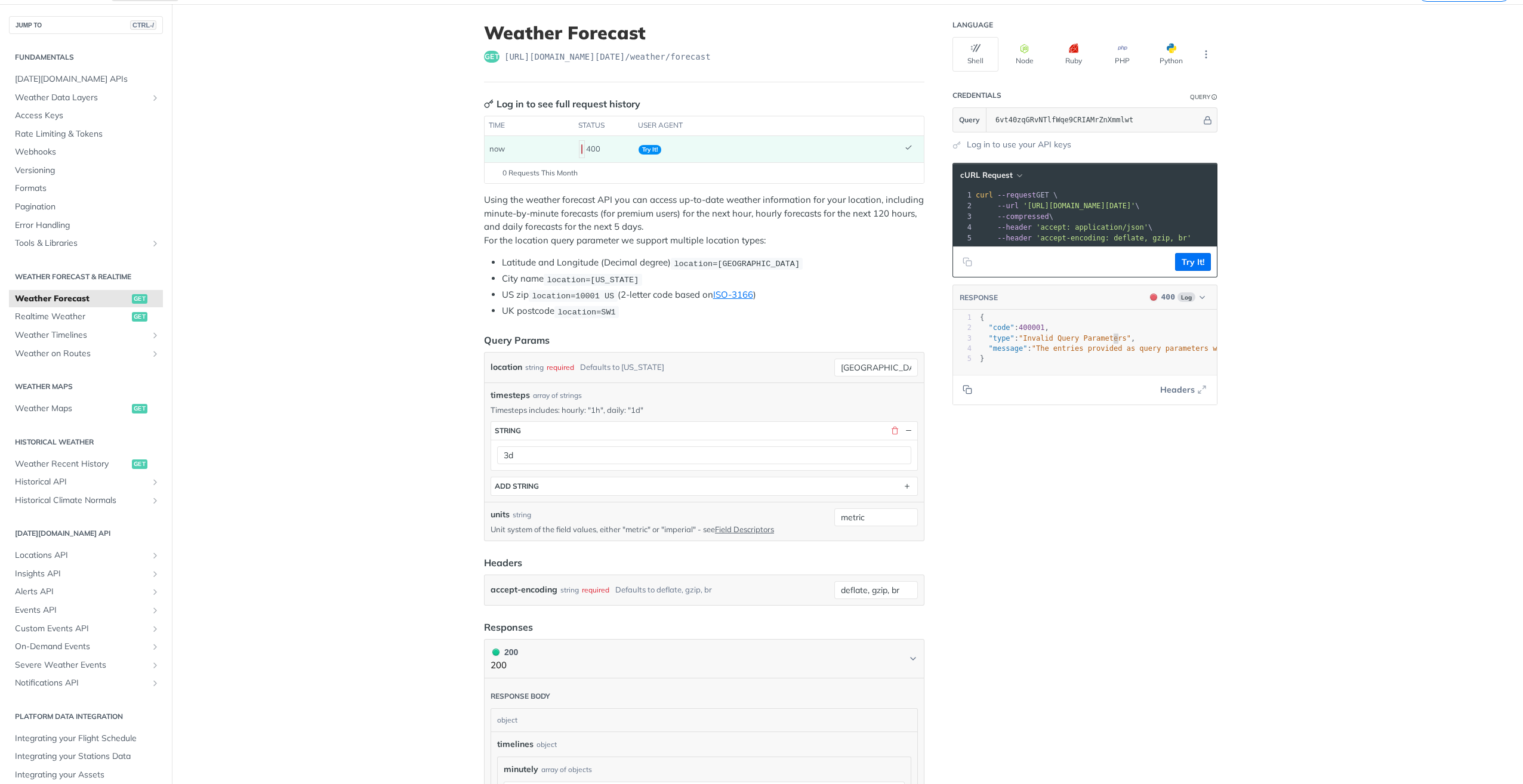
click at [1109, 343] on span ""Invalid Query Parameters"" at bounding box center [1075, 338] width 112 height 8
type textarea "e entries provided as query parameters were not valid for the request. Fix para…"
drag, startPoint x: 1037, startPoint y: 359, endPoint x: 1259, endPoint y: 360, distance: 222.0
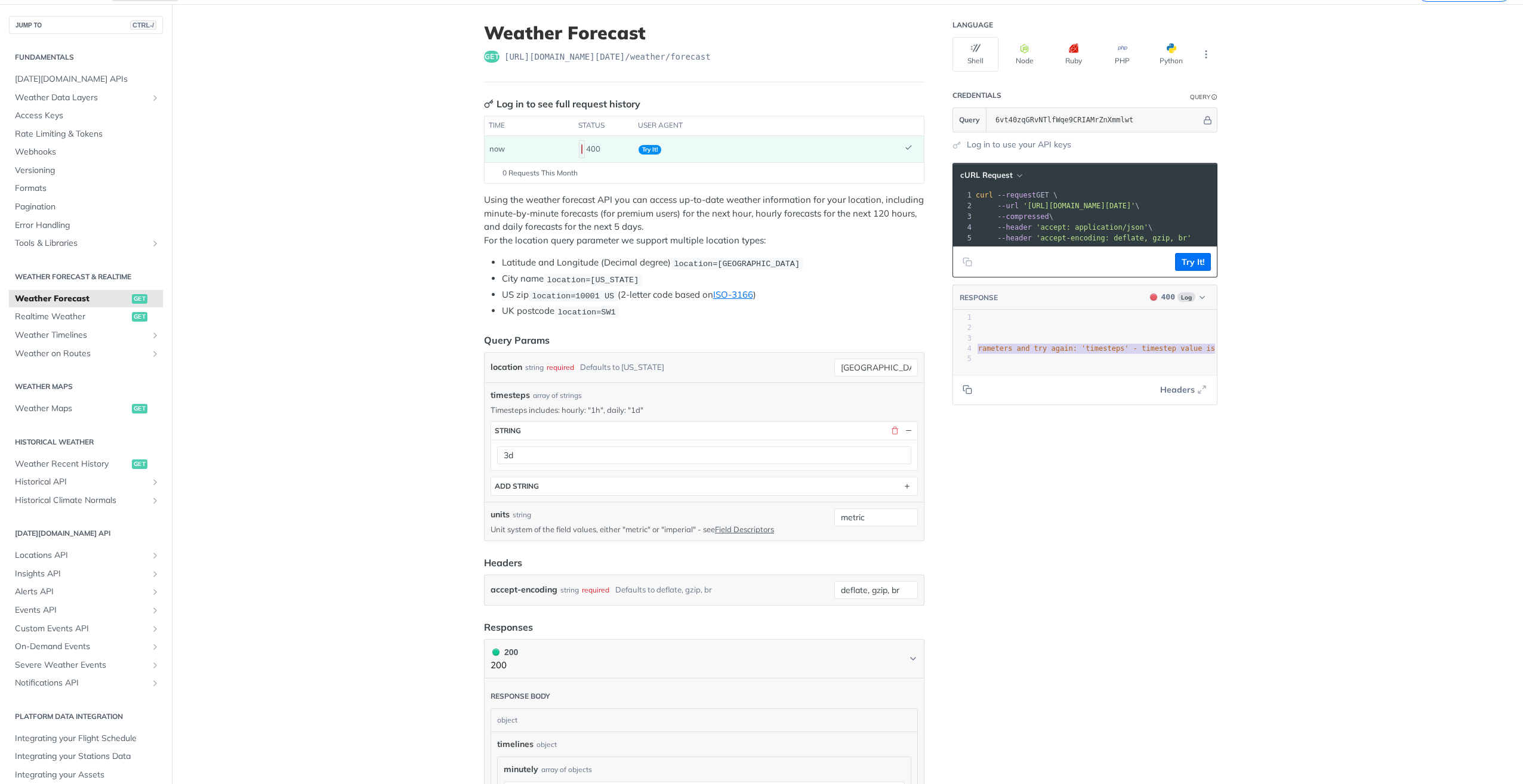
click at [1259, 360] on main "JUMP TO CTRL-/ Fundamentals [DATE][DOMAIN_NAME] APIs Weather Data Layers Core P…" at bounding box center [761, 772] width 1523 height 1536
drag, startPoint x: 952, startPoint y: 518, endPoint x: 946, endPoint y: 503, distance: 16.2
click at [957, 515] on div "Language Shell Node Ruby PHP Python Credentials Query Query 6vt40zqGRvNTlfWqe9C…" at bounding box center [1086, 772] width 287 height 1536
click at [620, 451] on input "3d" at bounding box center [704, 455] width 414 height 18
type input "3"
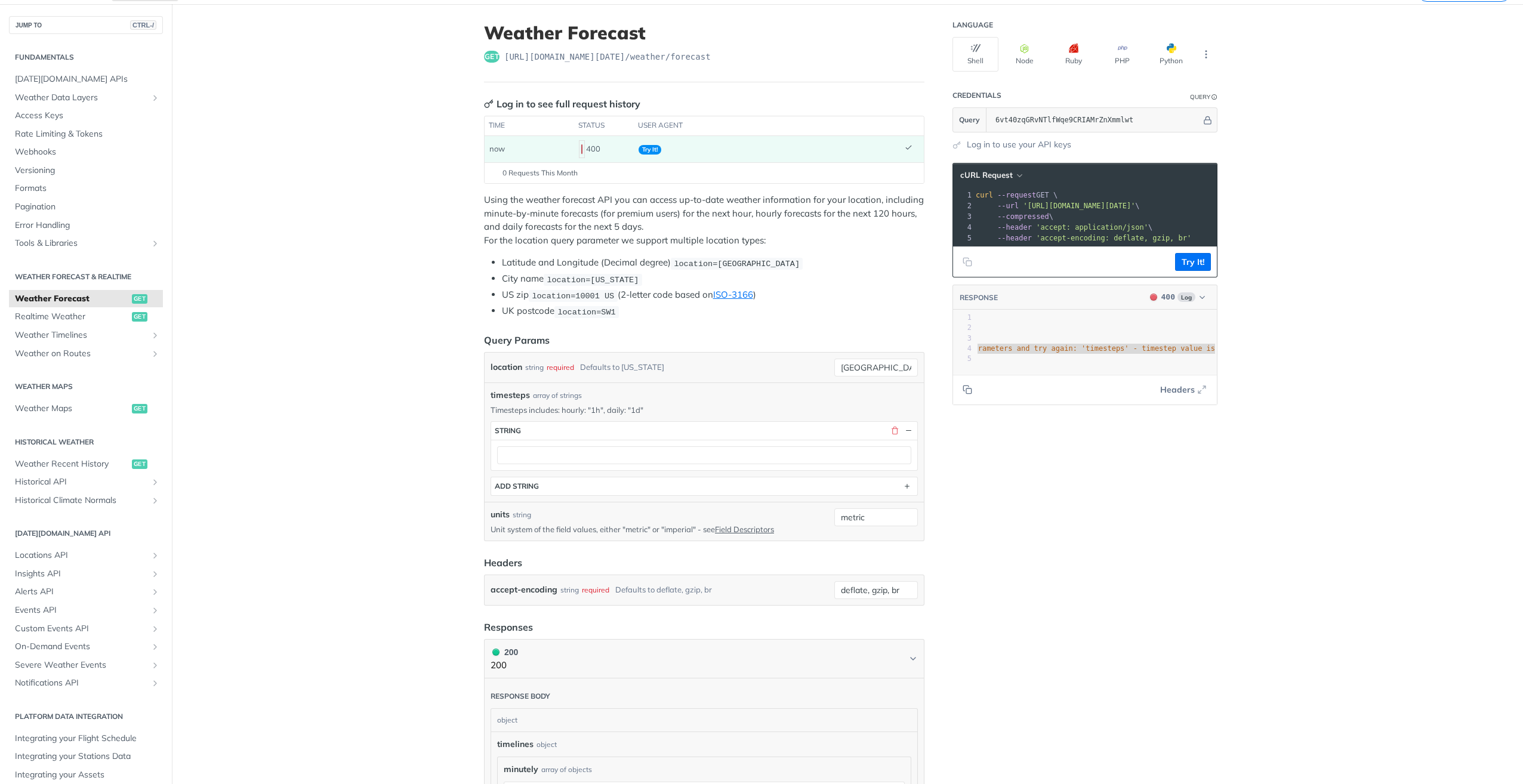
click at [610, 410] on p "Timesteps includes: hourly: "1h", daily: "1d"" at bounding box center [704, 410] width 427 height 11
copy p "daily"
click at [600, 440] on div at bounding box center [704, 455] width 426 height 30
click at [563, 447] on input "text" at bounding box center [704, 455] width 414 height 18
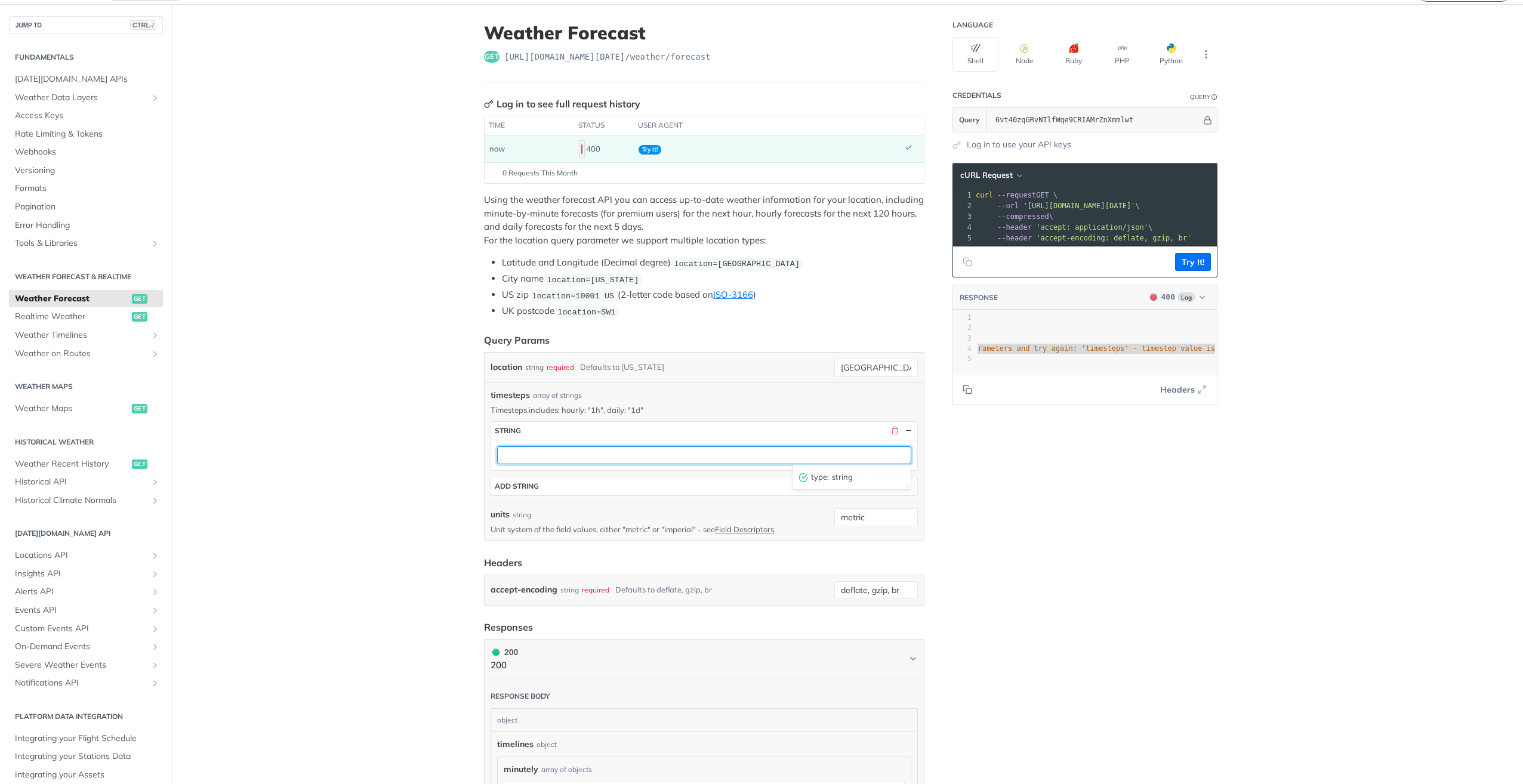
paste input "daily"
type input "daily"
click at [1199, 271] on button "Try It!" at bounding box center [1193, 262] width 36 height 18
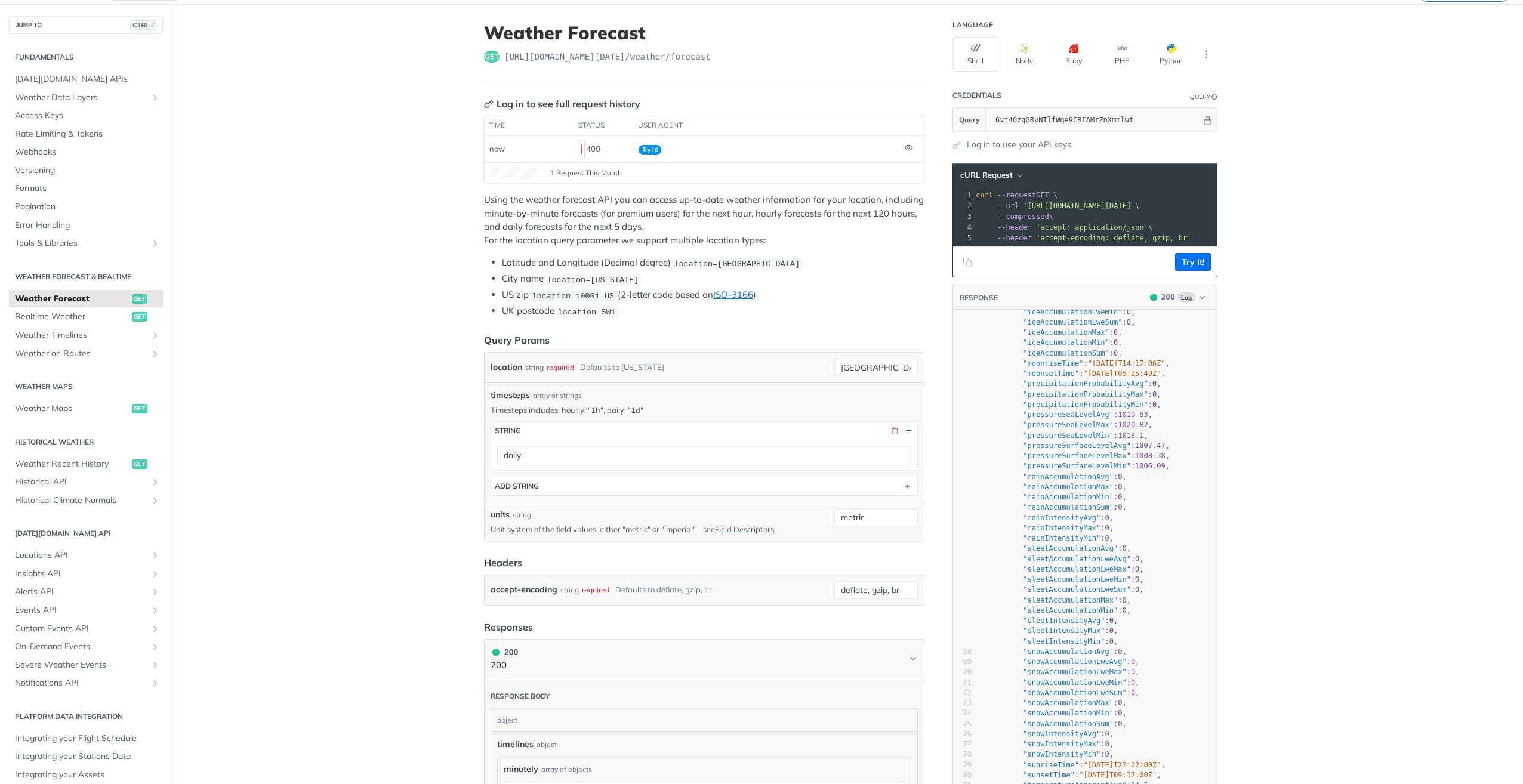
scroll to position [0, 0]
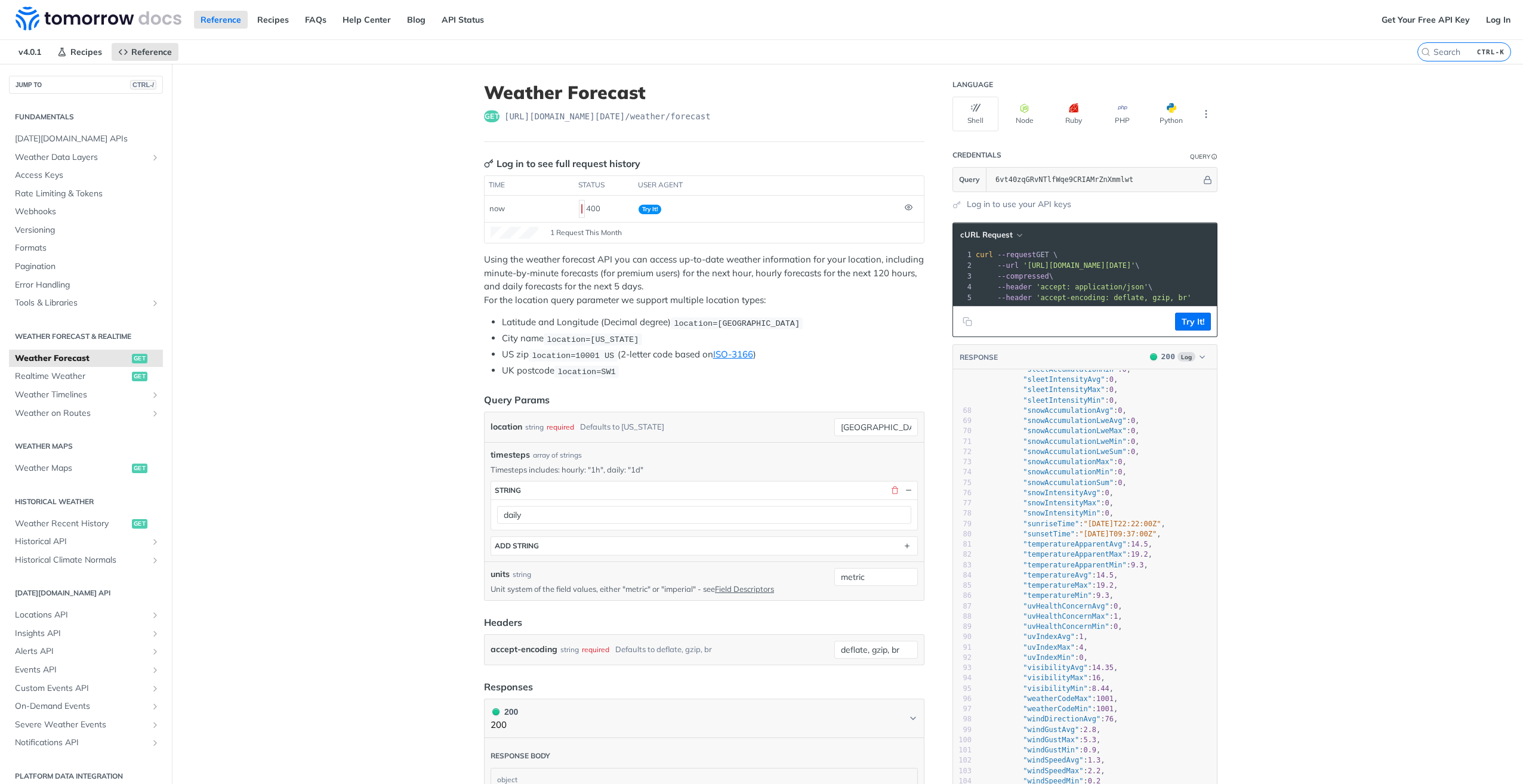
click at [1067, 548] on span ""temperatureApparentAvg"" at bounding box center [1074, 544] width 103 height 8
type textarea "temperatureApparentAvg"
click at [1067, 548] on span ""temperatureApparentAvg"" at bounding box center [1074, 544] width 103 height 8
click at [1066, 559] on span ""temperatureApparentMax"" at bounding box center [1074, 555] width 103 height 8
type textarea "temperatureApparentMax"
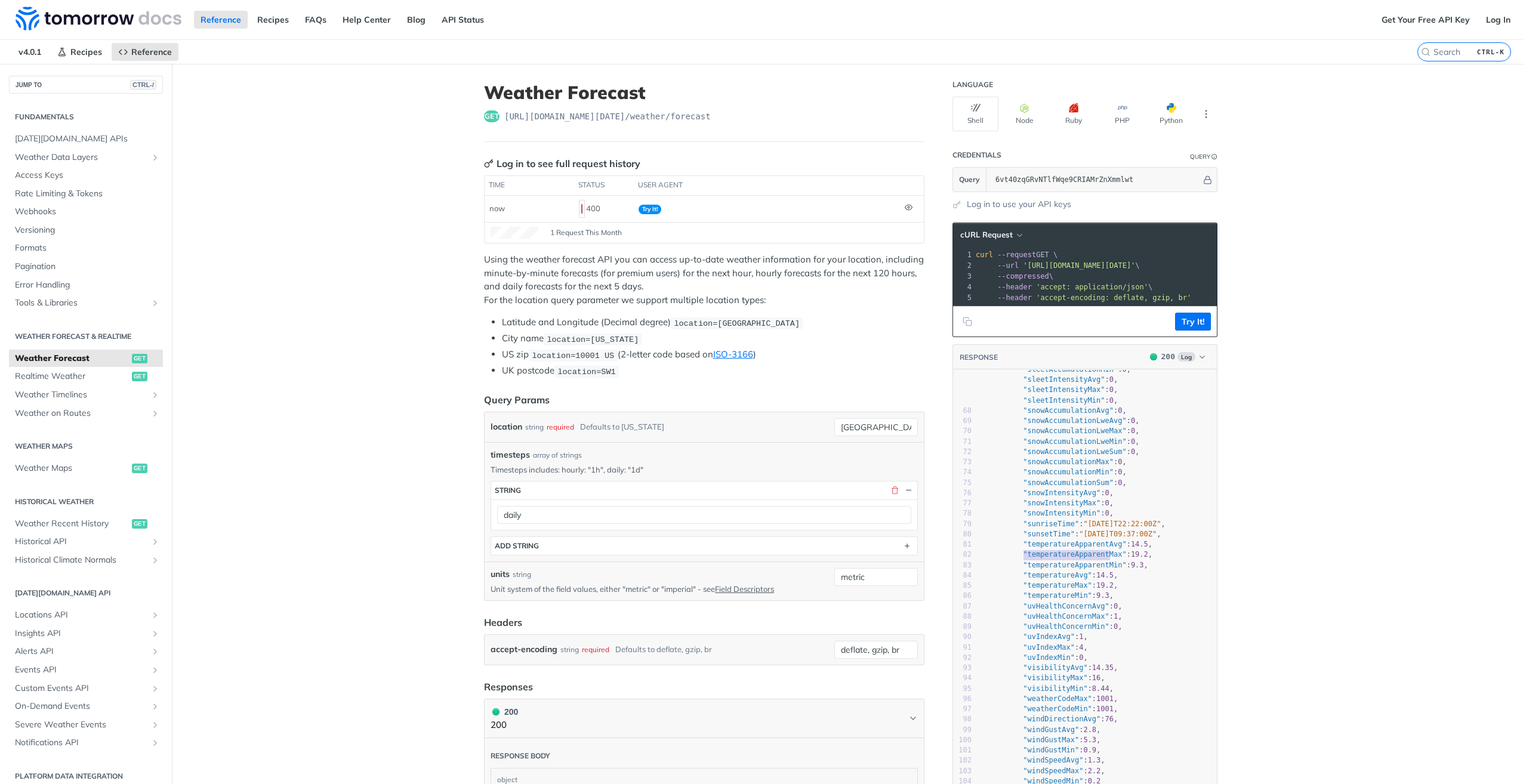
click at [1066, 559] on span ""temperatureApparentMax"" at bounding box center [1074, 555] width 103 height 8
click at [1084, 569] on span ""temperatureApparentMin"" at bounding box center [1074, 565] width 103 height 8
type textarea "temperatureApparentMin"
click at [1084, 569] on span ""temperatureApparentMin"" at bounding box center [1074, 565] width 103 height 8
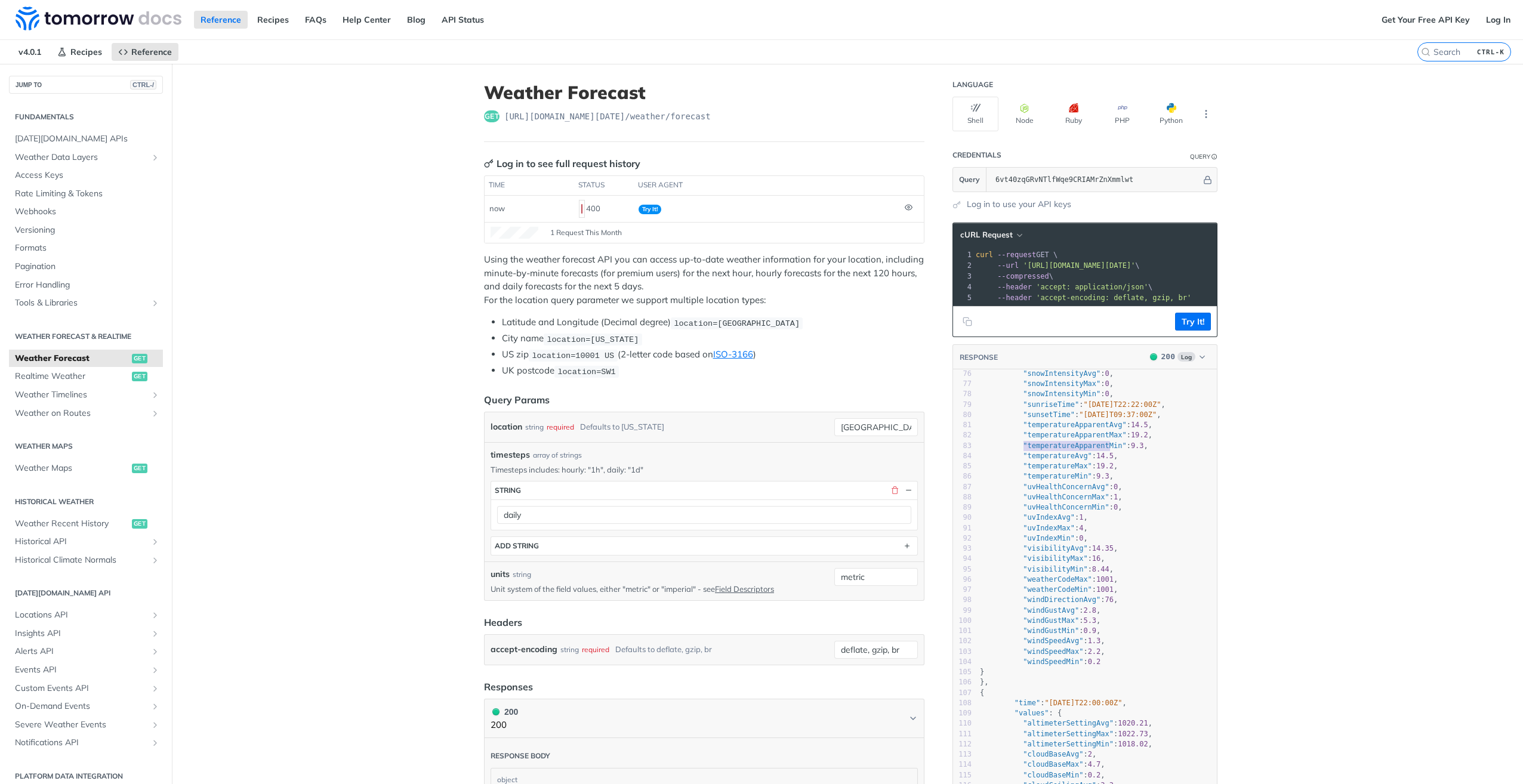
click at [1047, 460] on span ""temperatureAvg"" at bounding box center [1057, 456] width 69 height 8
type textarea "temperatureAvg"
click at [1047, 460] on span ""temperatureAvg"" at bounding box center [1057, 456] width 69 height 8
click at [1053, 470] on span ""temperatureMax"" at bounding box center [1057, 466] width 69 height 8
click at [1056, 460] on span ""temperatureAvg"" at bounding box center [1057, 456] width 69 height 8
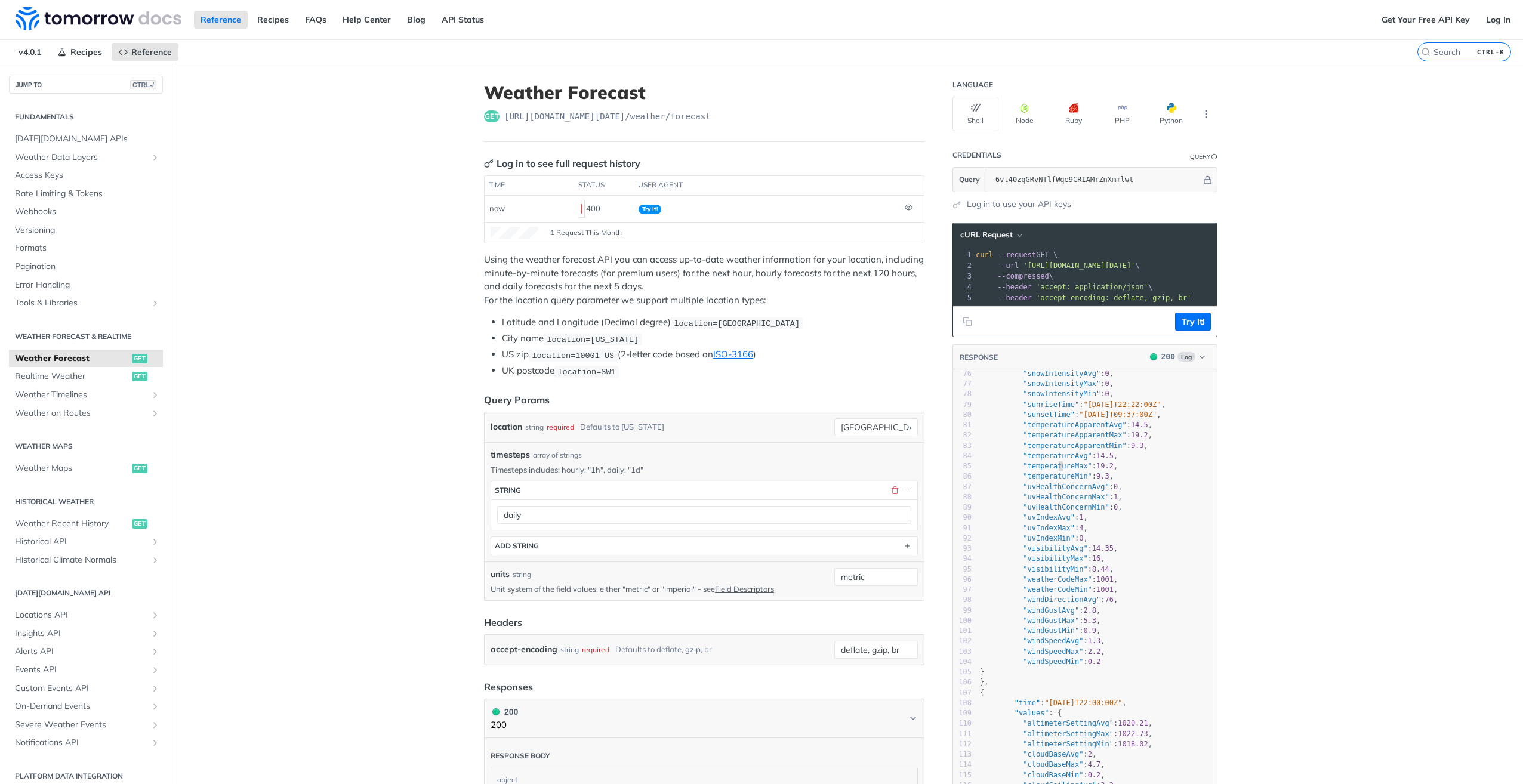
type textarea "temperatureAvg"
click at [1056, 460] on span ""temperatureAvg"" at bounding box center [1057, 456] width 69 height 8
click at [1055, 470] on span ""temperatureMax"" at bounding box center [1057, 466] width 69 height 8
type textarea "temperatureMax"
click at [1055, 470] on span ""temperatureMax"" at bounding box center [1057, 466] width 69 height 8
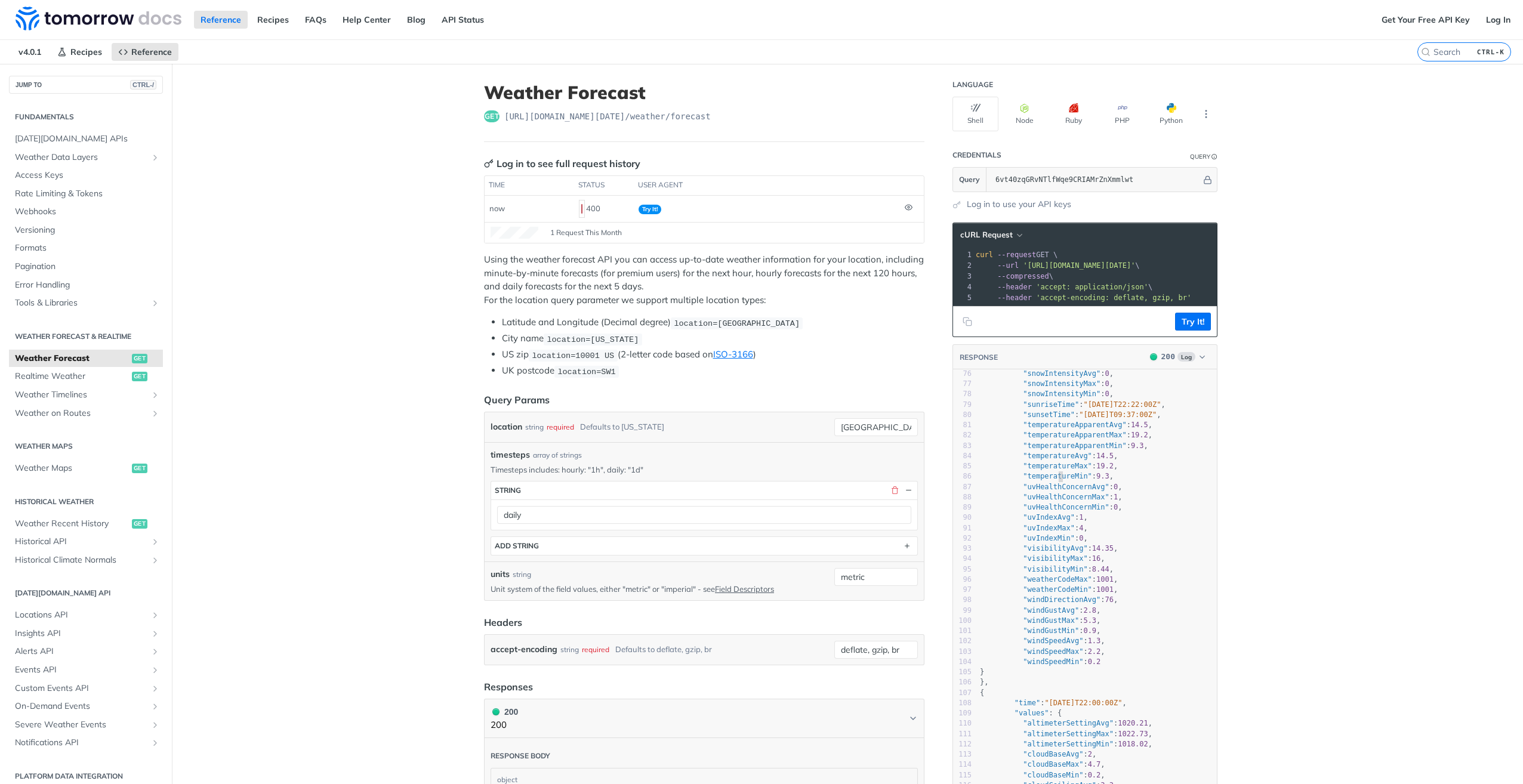
click at [1053, 480] on span ""temperatureMin"" at bounding box center [1057, 476] width 69 height 8
type textarea "temperatureMin"
click at [1053, 480] on span ""temperatureMin"" at bounding box center [1057, 476] width 69 height 8
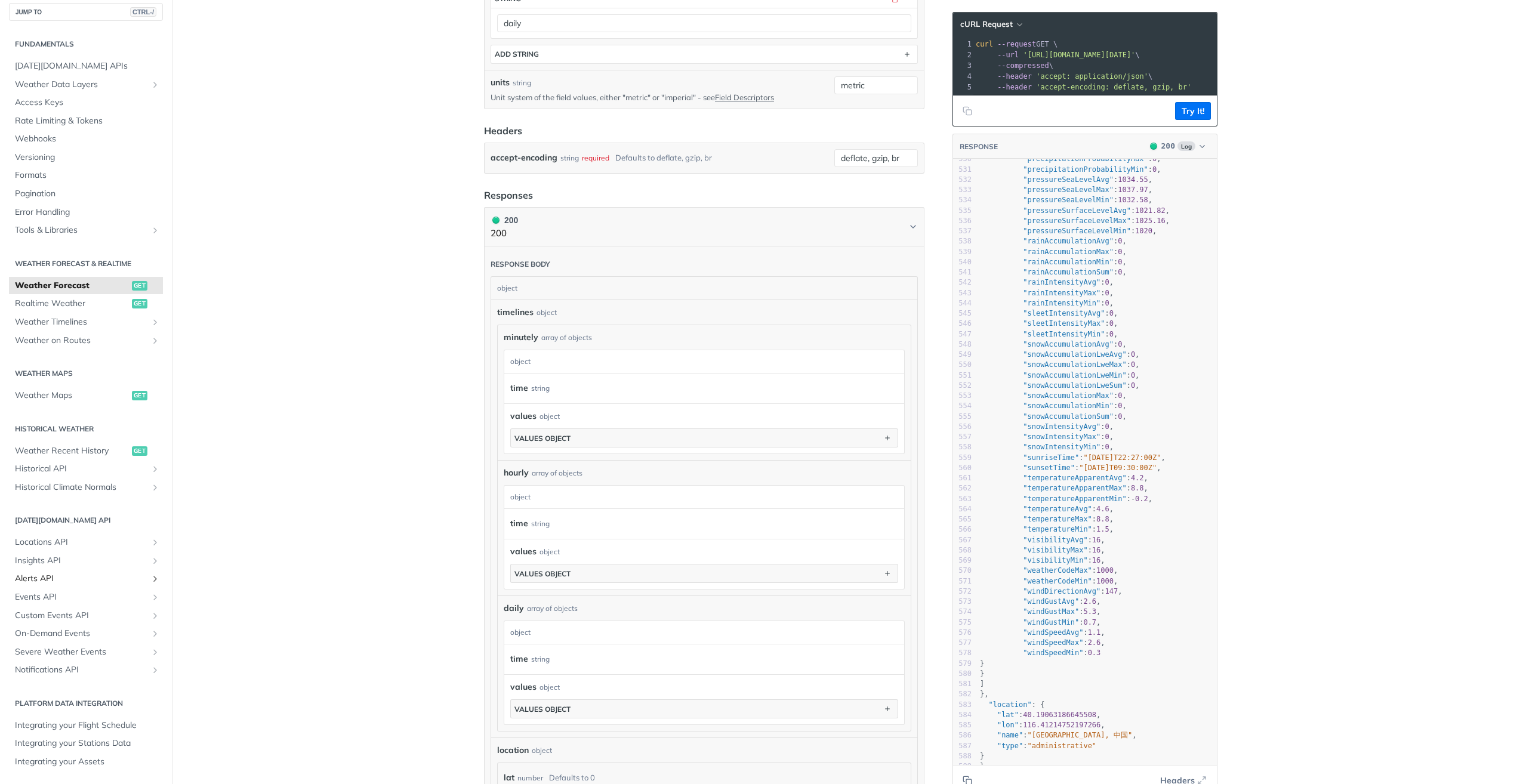
click at [42, 581] on span "Alerts API" at bounding box center [81, 579] width 133 height 12
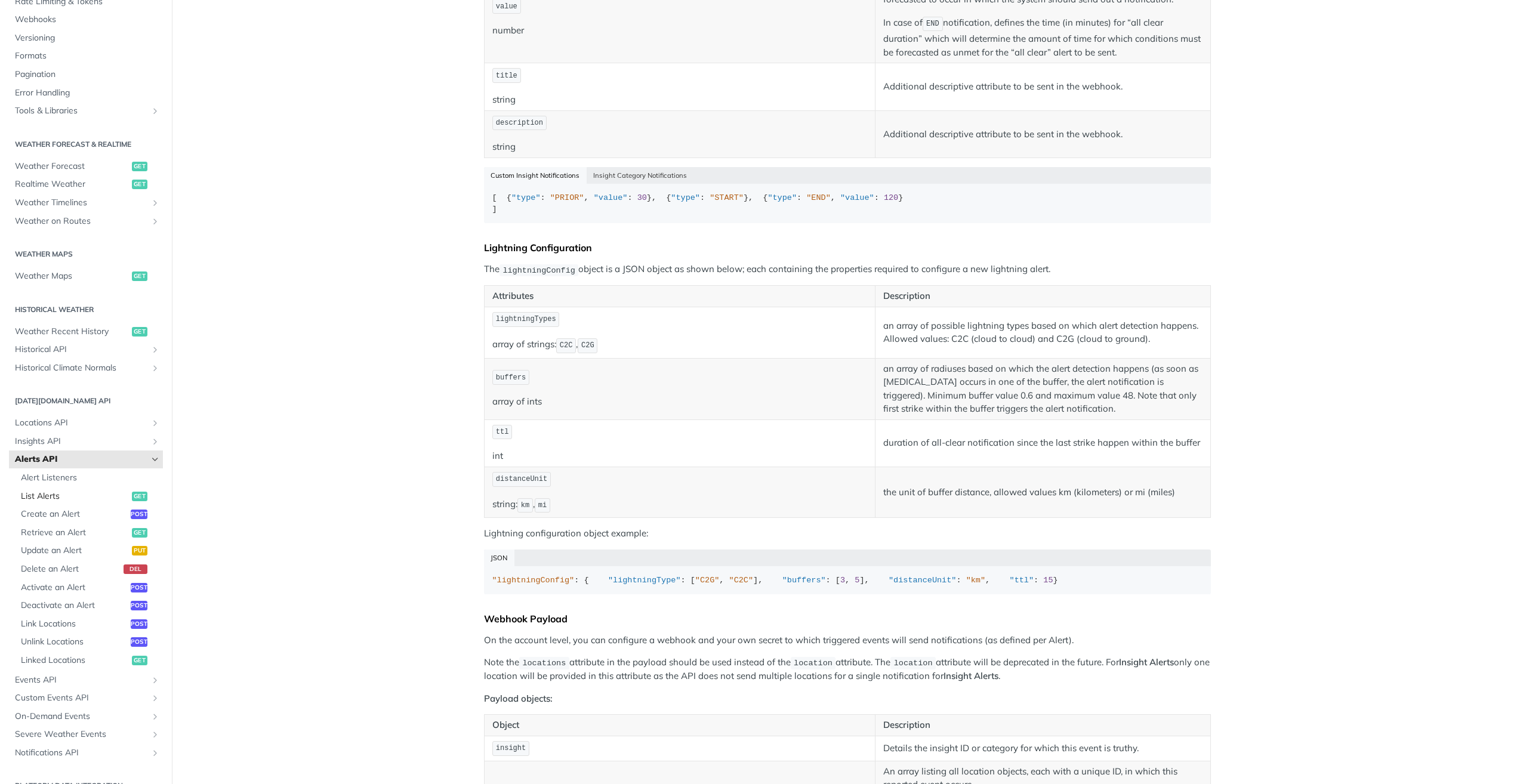
click at [55, 500] on span "List Alerts" at bounding box center [75, 497] width 108 height 12
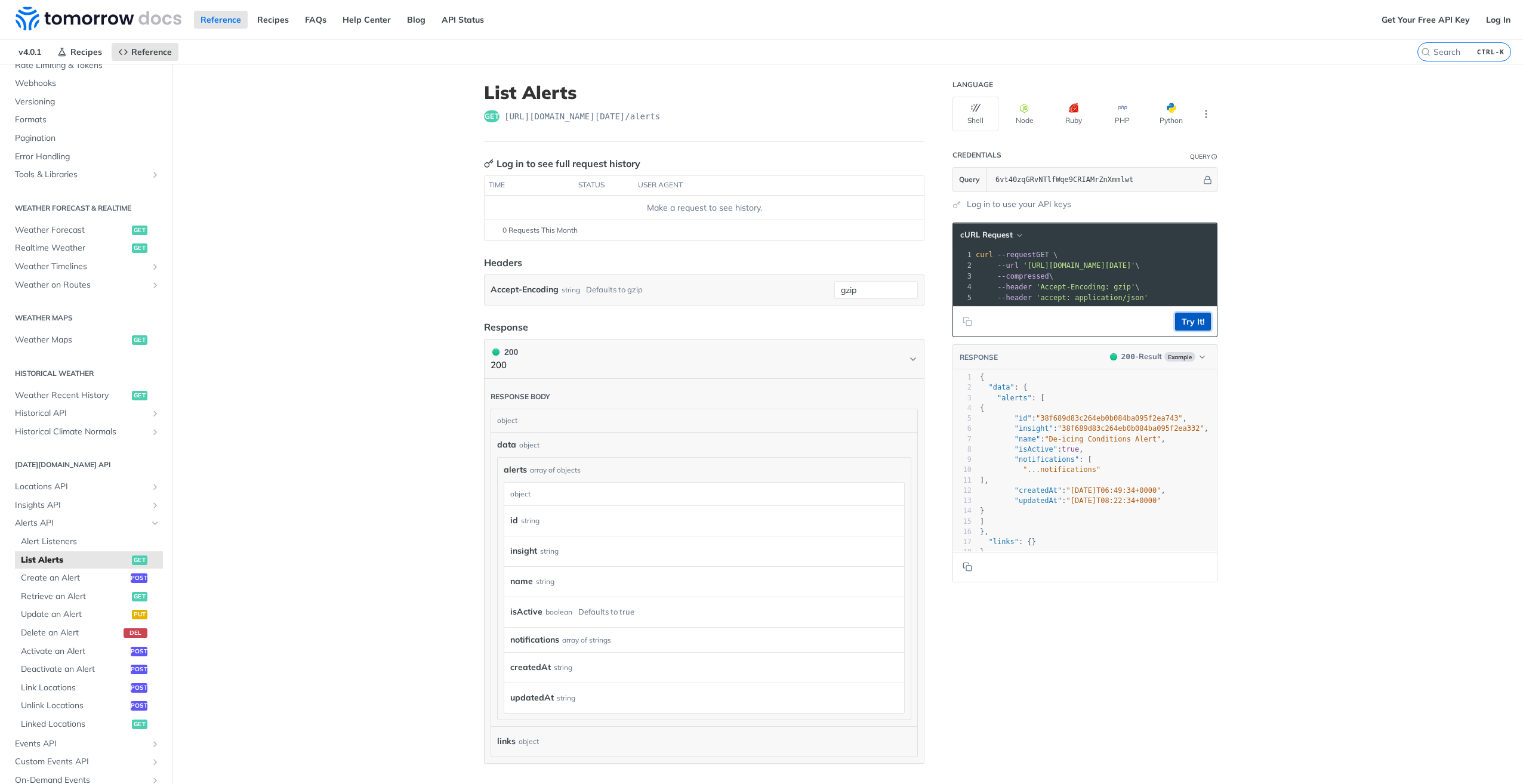
click at [1196, 328] on button "Try It!" at bounding box center [1193, 322] width 36 height 18
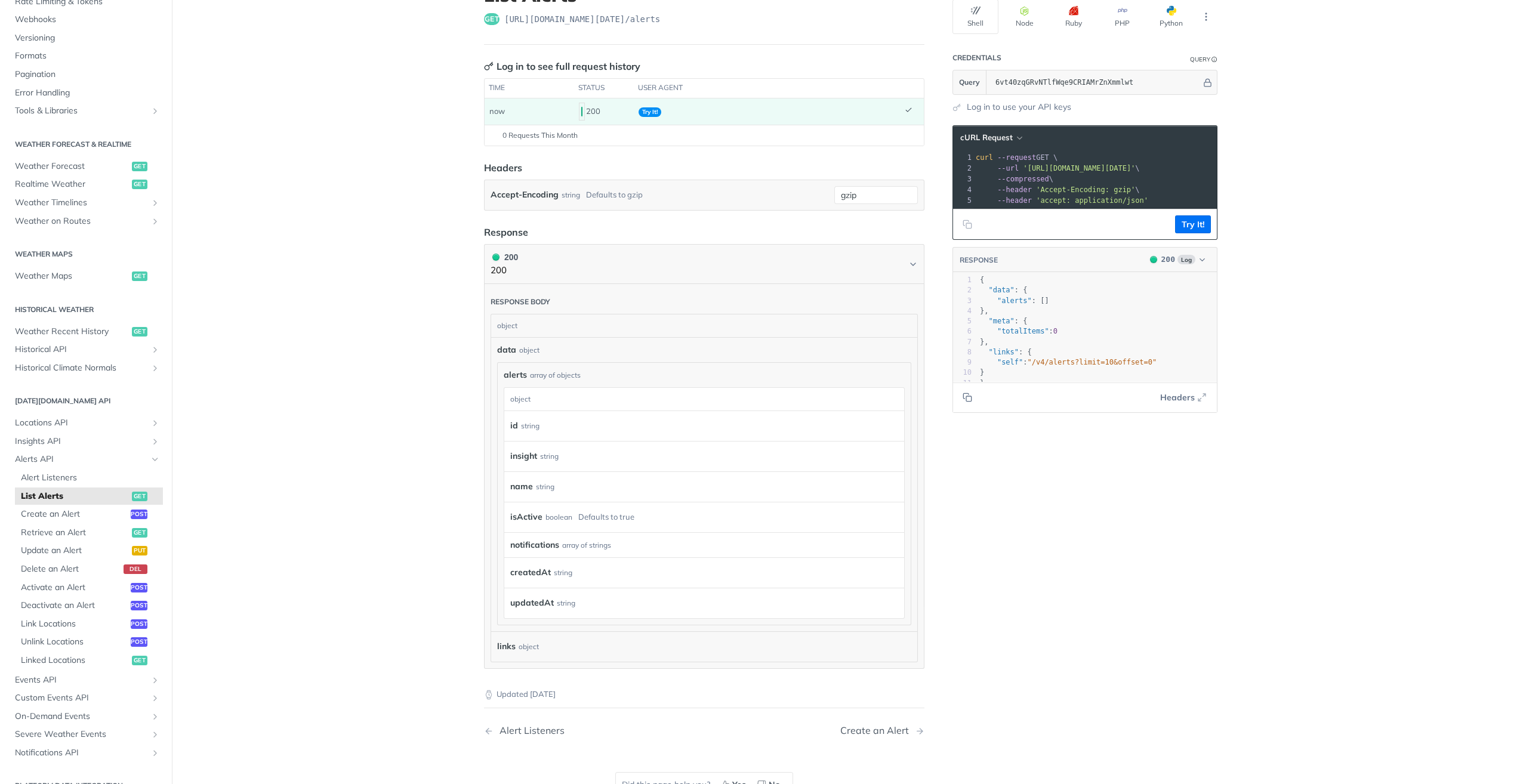
scroll to position [179, 0]
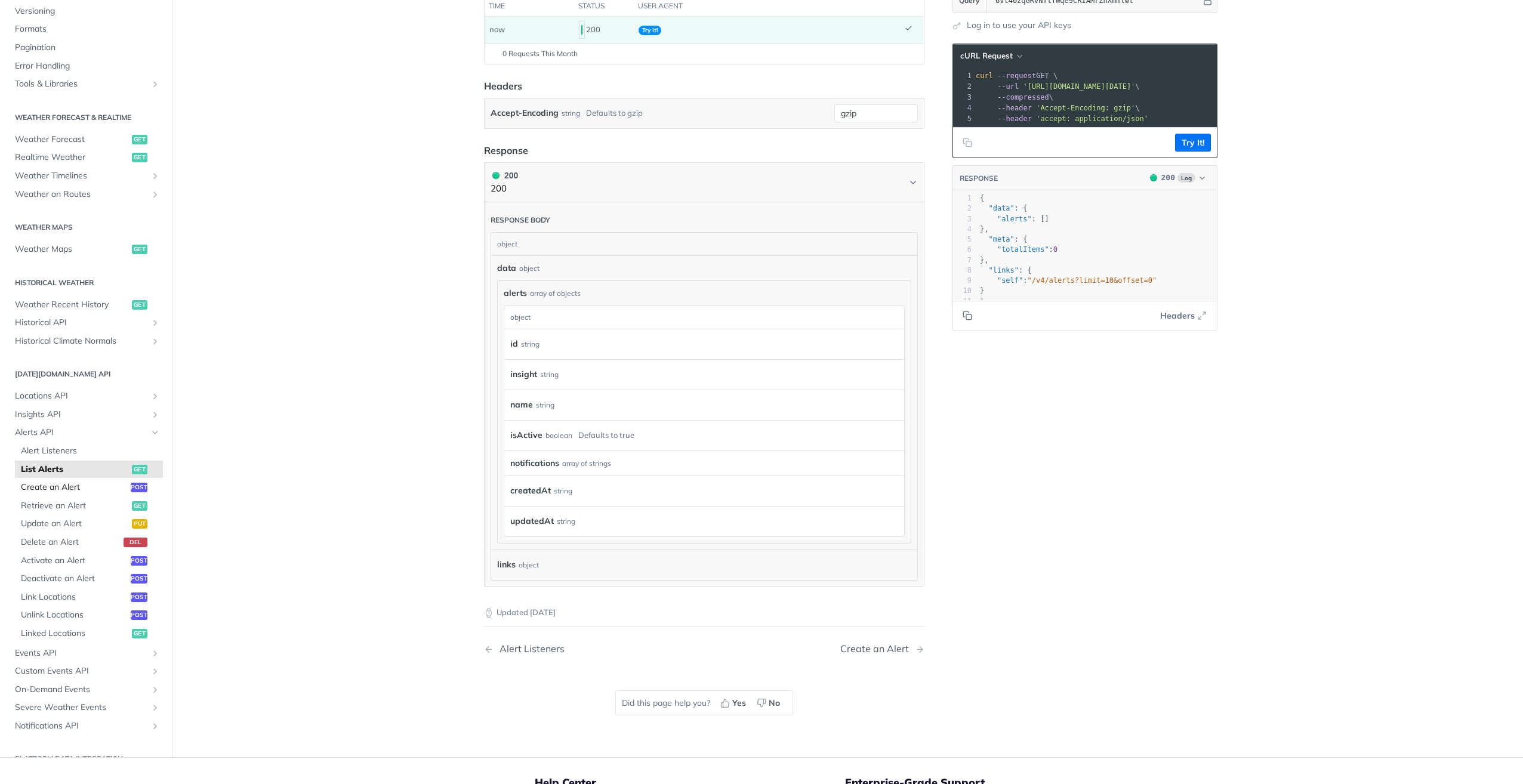
click at [65, 494] on link "Create an Alert post" at bounding box center [89, 488] width 148 height 18
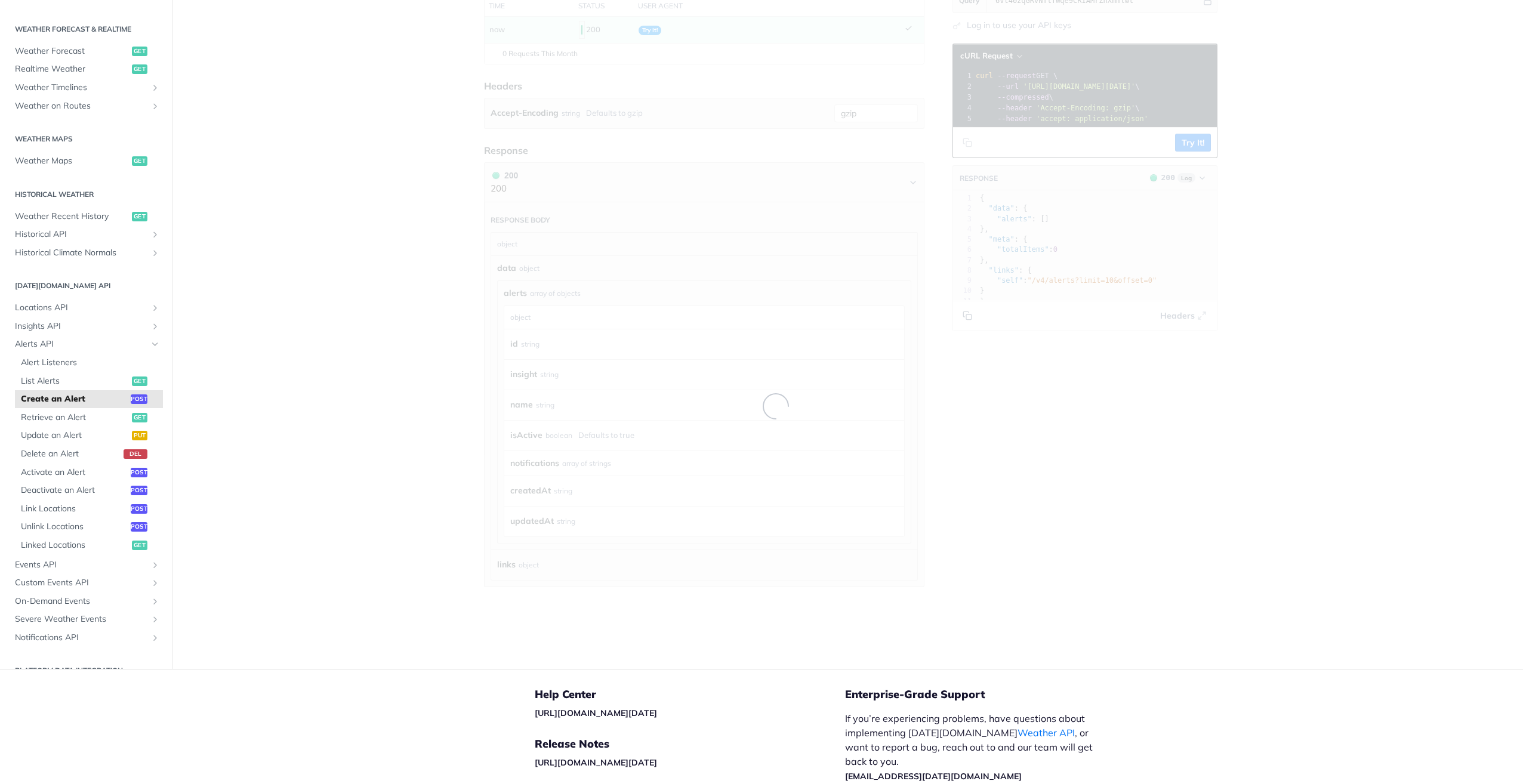
select select "true"
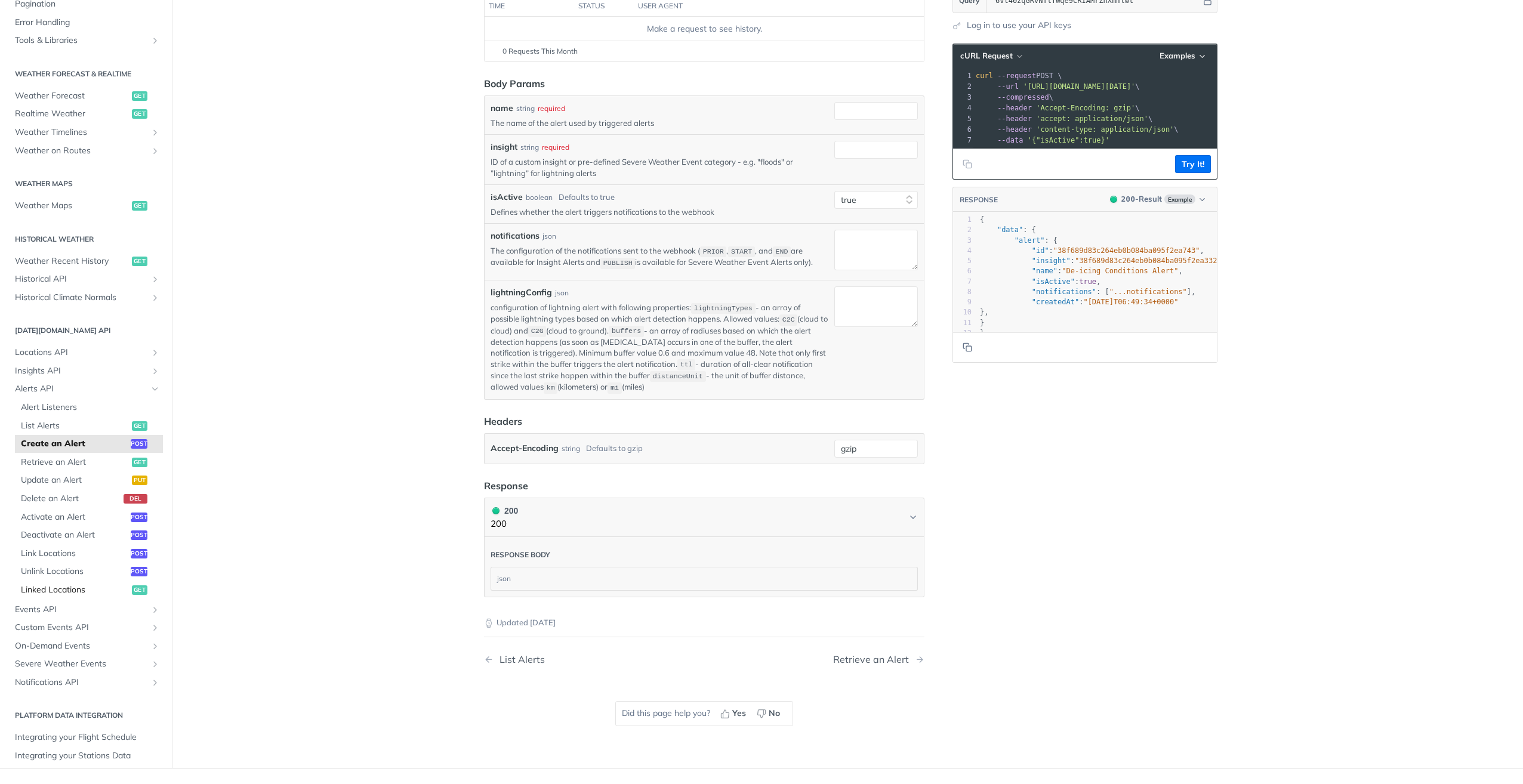
scroll to position [211, 0]
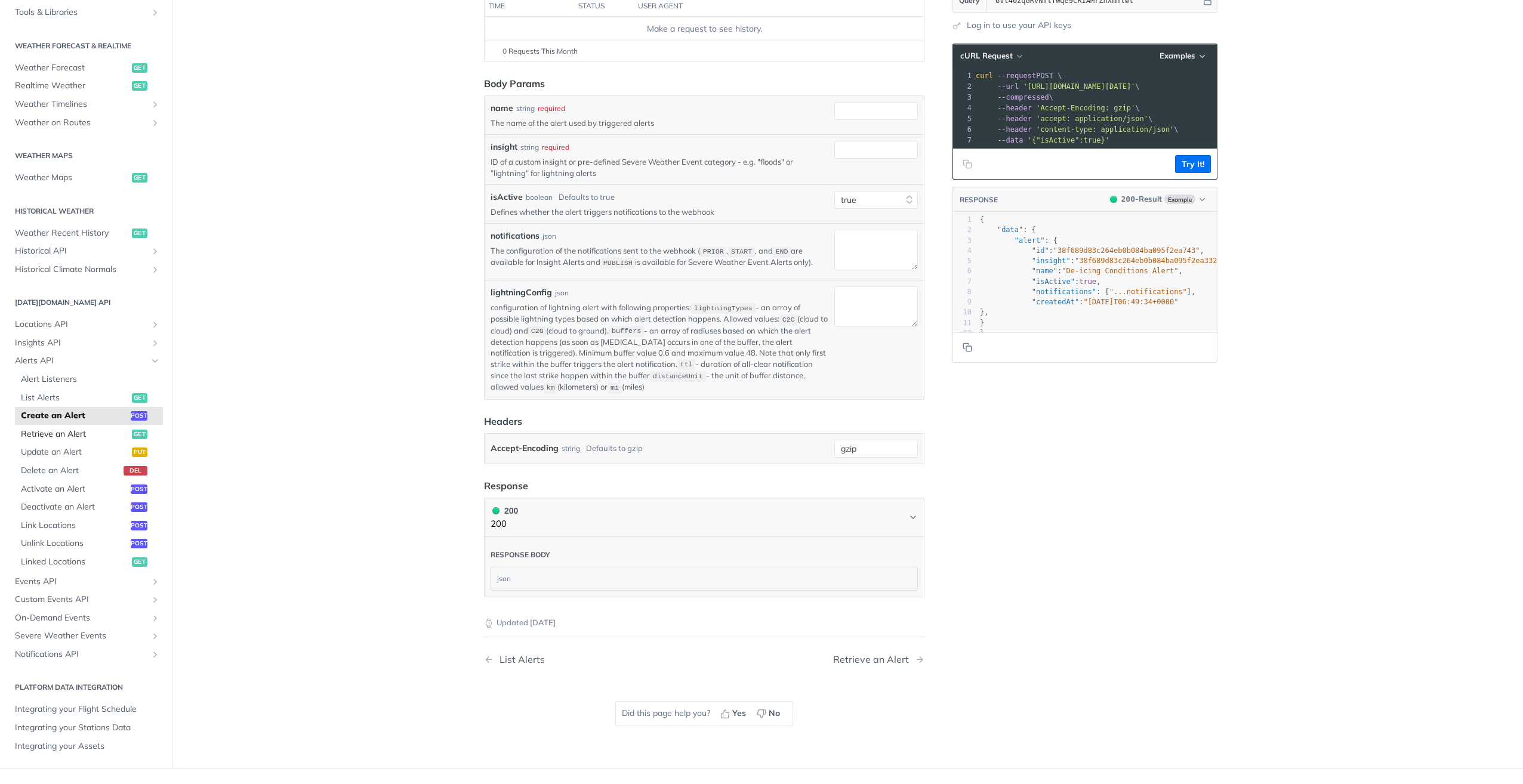
click at [65, 433] on span "Retrieve an Alert" at bounding box center [75, 435] width 108 height 12
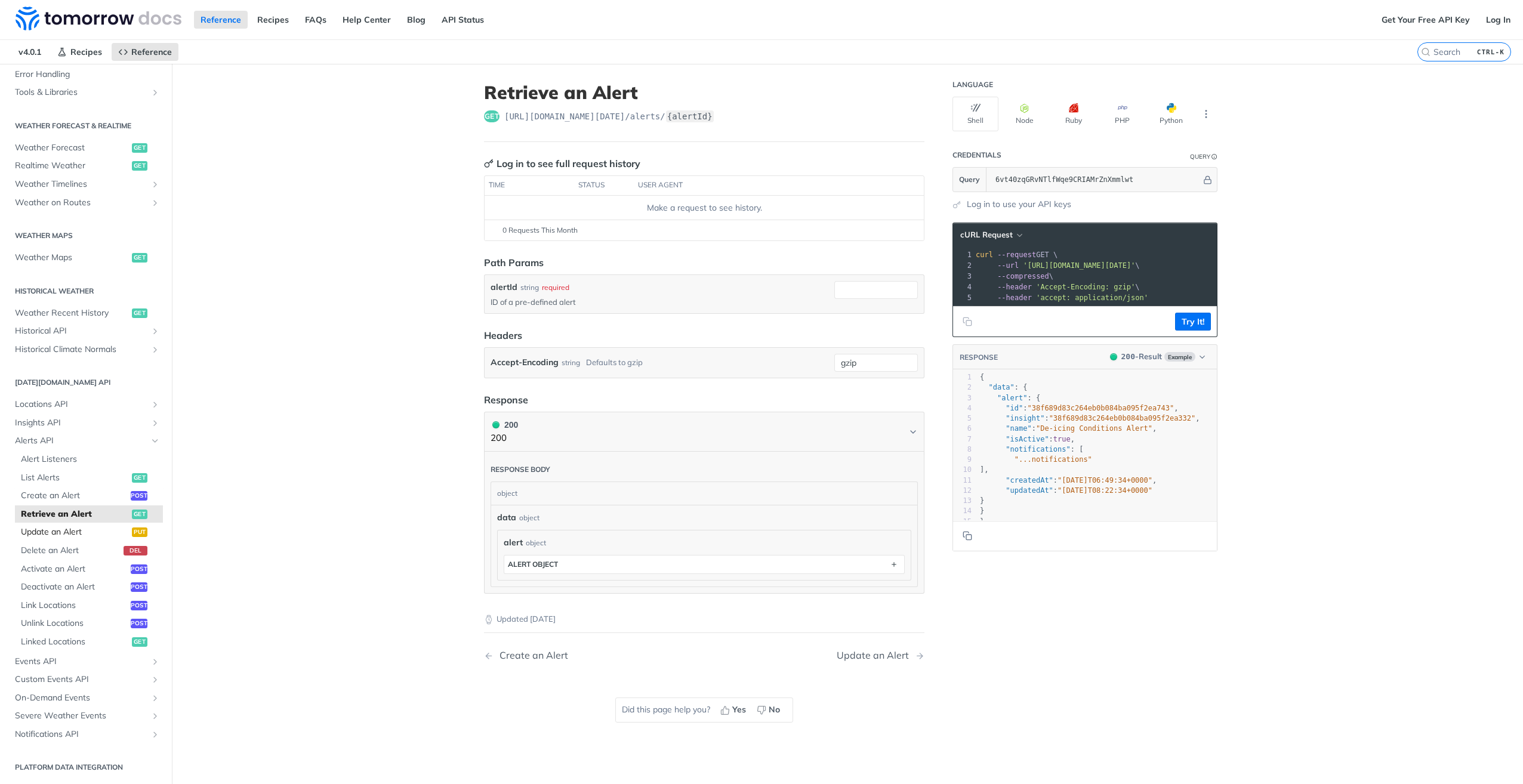
click at [55, 527] on span "Update an Alert" at bounding box center [75, 532] width 108 height 12
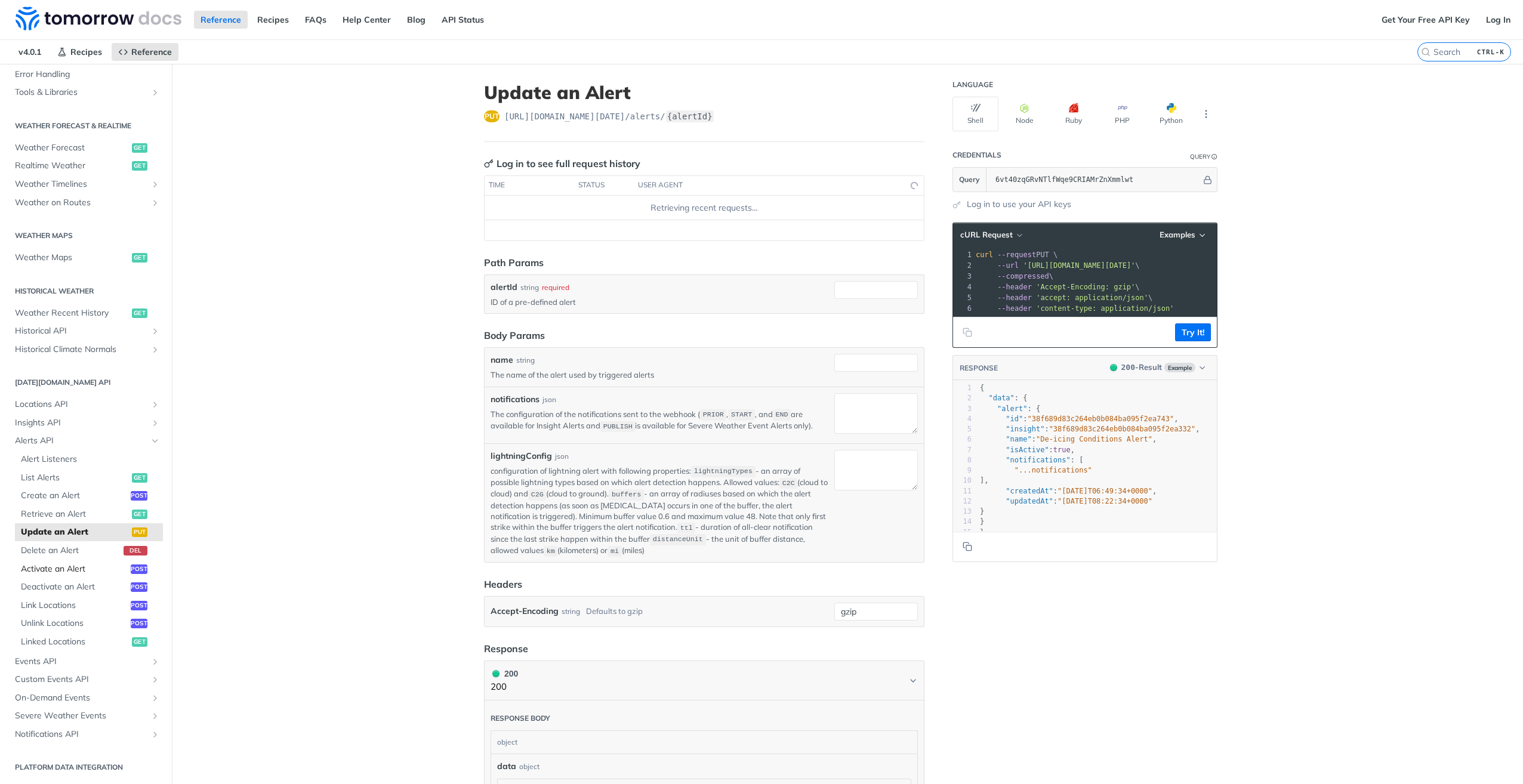
click at [58, 573] on span "Activate an Alert" at bounding box center [74, 569] width 107 height 12
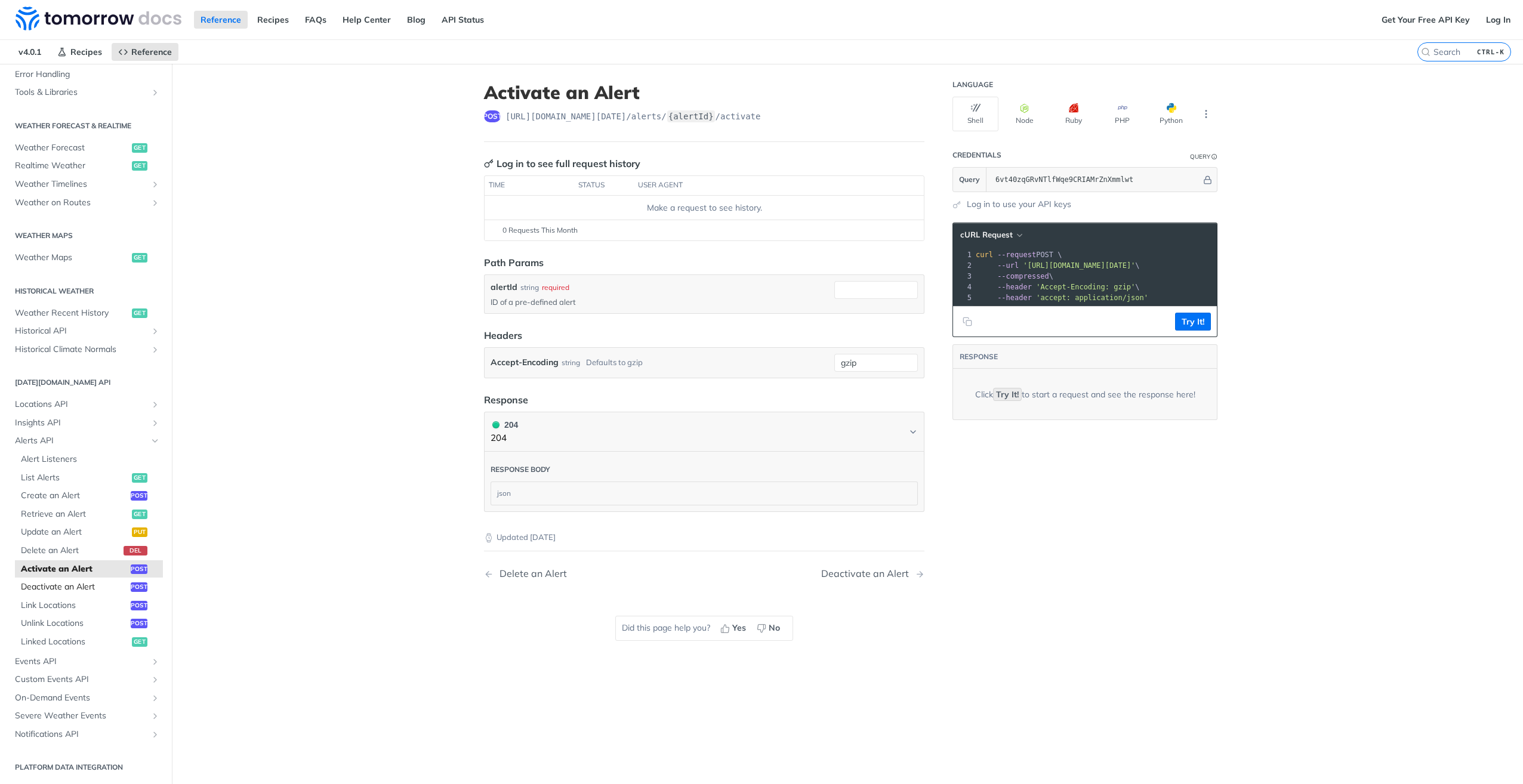
click at [61, 590] on span "Deactivate an Alert" at bounding box center [74, 587] width 107 height 12
click at [71, 604] on span "Link Locations" at bounding box center [74, 606] width 107 height 12
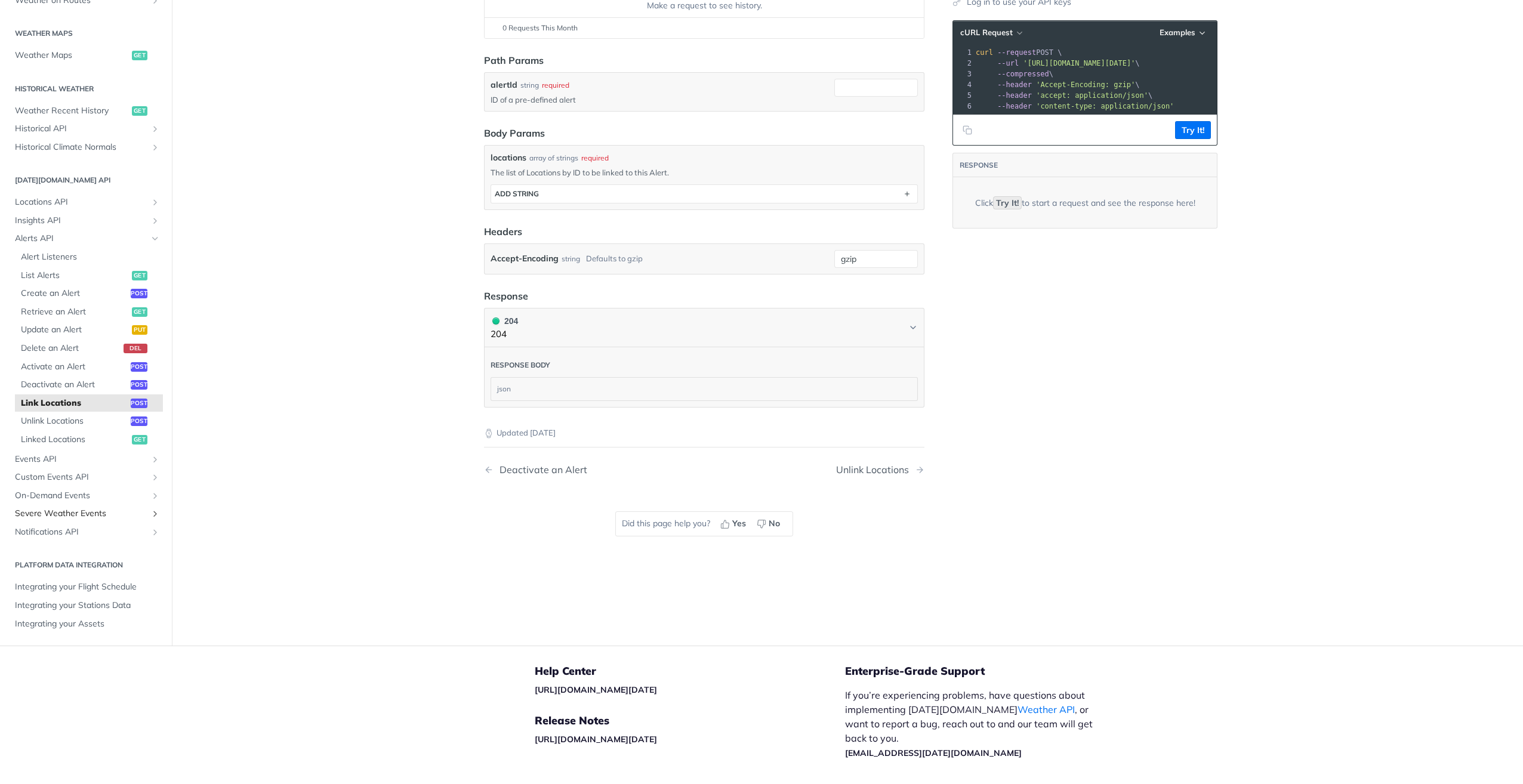
scroll to position [239, 0]
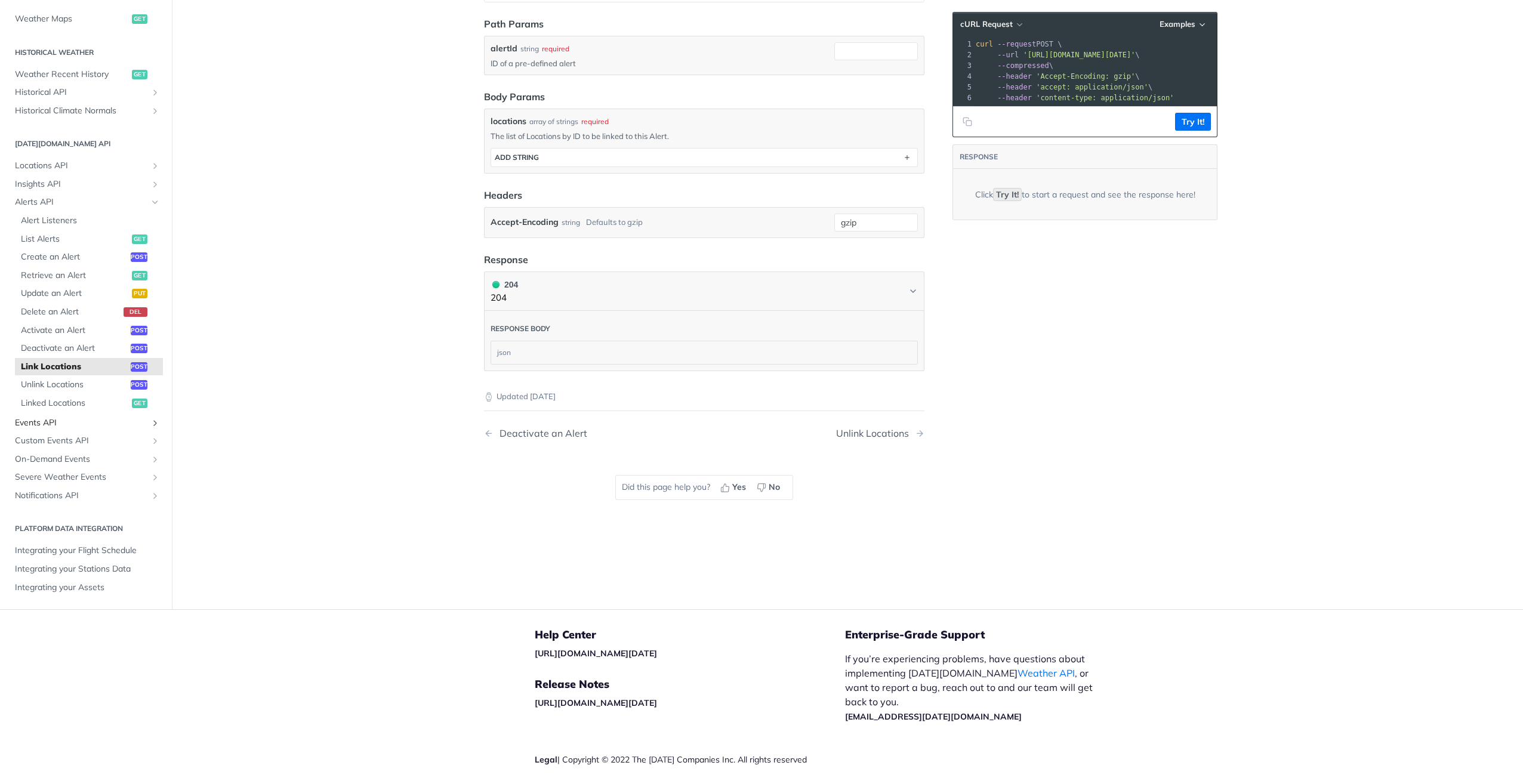
click at [53, 423] on span "Events API" at bounding box center [81, 423] width 133 height 12
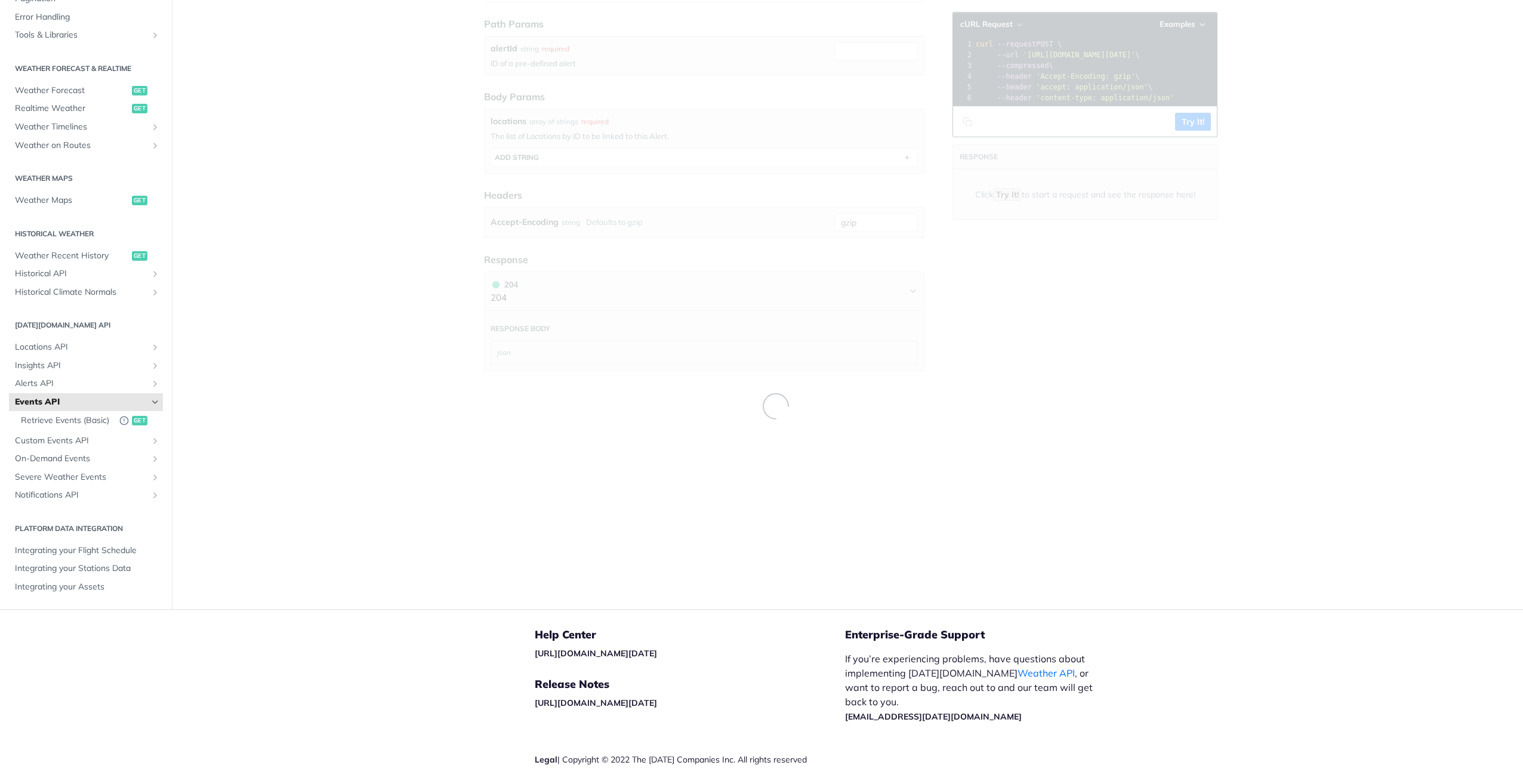
scroll to position [40, 0]
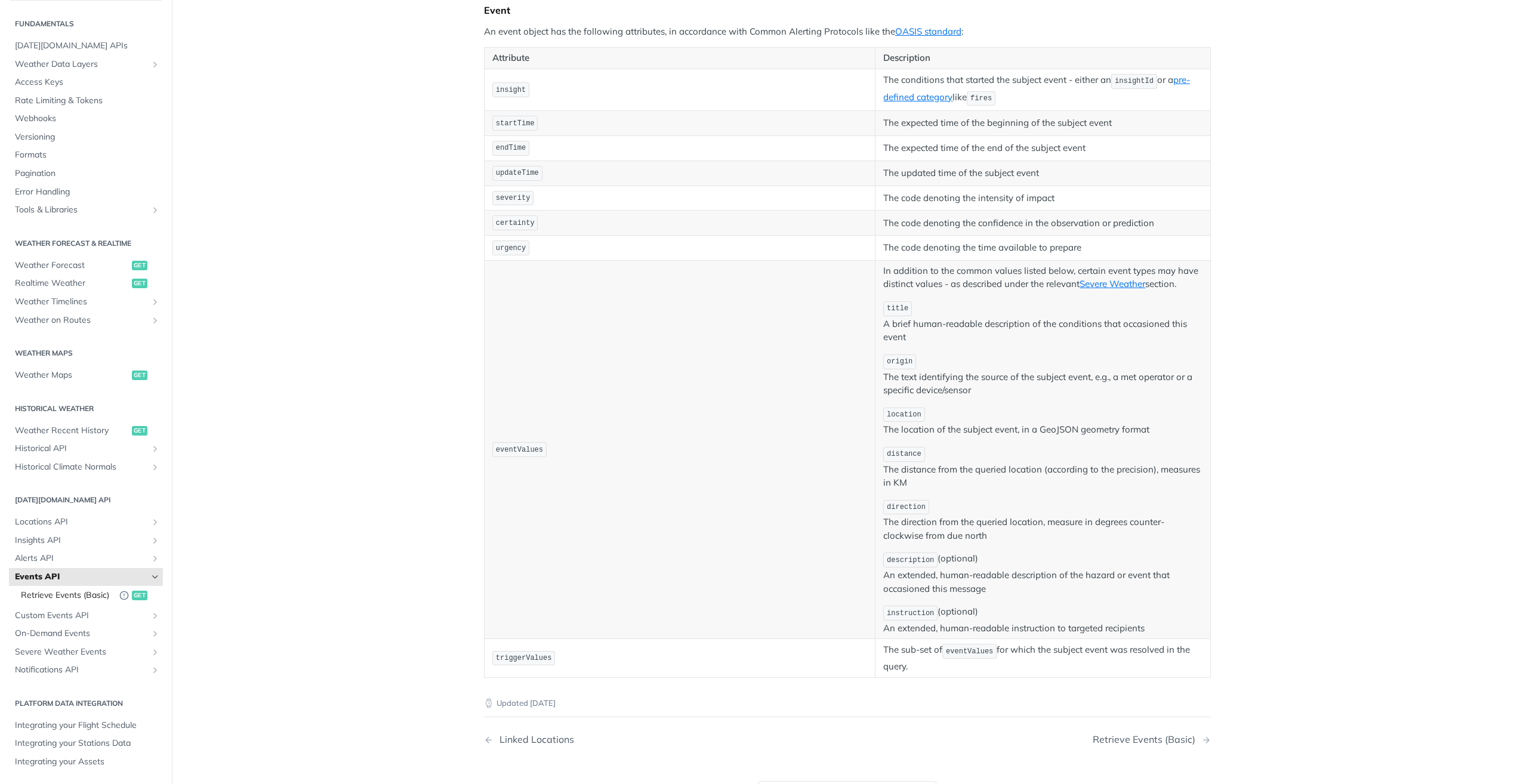
click at [63, 591] on span "Retrieve Events (Basic)" at bounding box center [67, 596] width 92 height 12
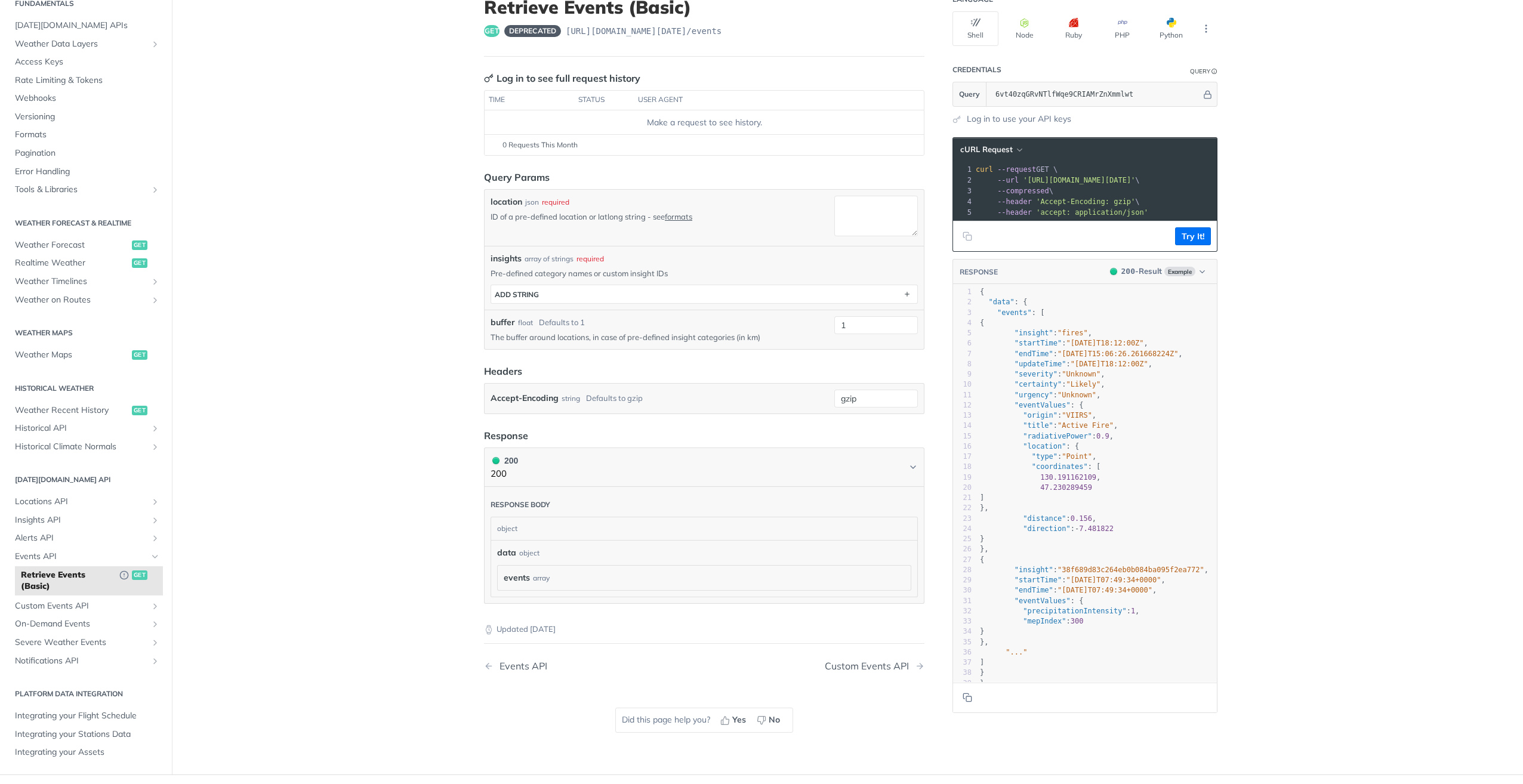
scroll to position [60, 0]
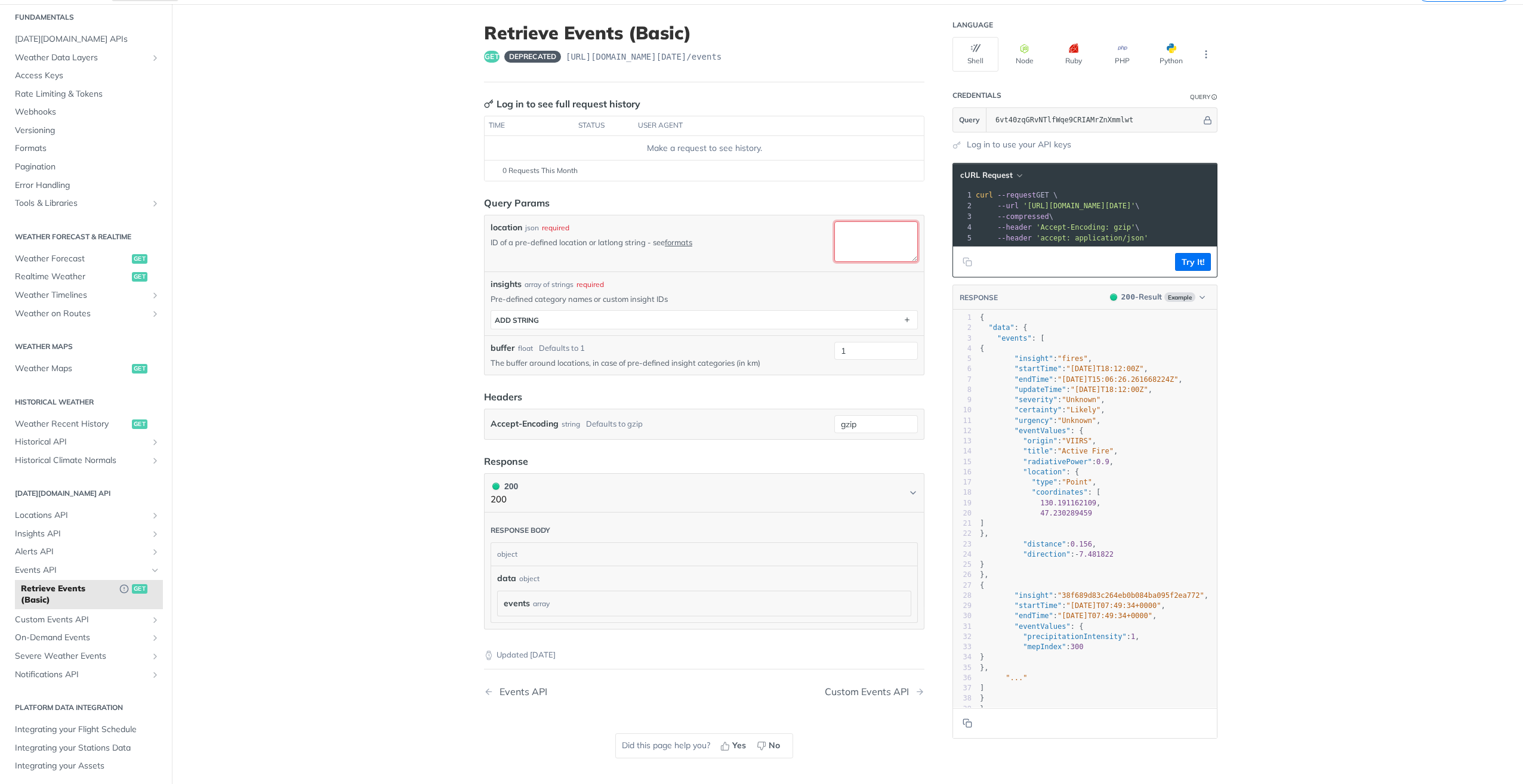
click at [851, 238] on textarea "location" at bounding box center [876, 242] width 83 height 40
type textarea "[GEOGRAPHIC_DATA]"
click at [896, 273] on div "insights array of strings required Pre-defined category names or custom insight…" at bounding box center [704, 303] width 439 height 64
click at [546, 323] on button "ADD string" at bounding box center [704, 320] width 426 height 18
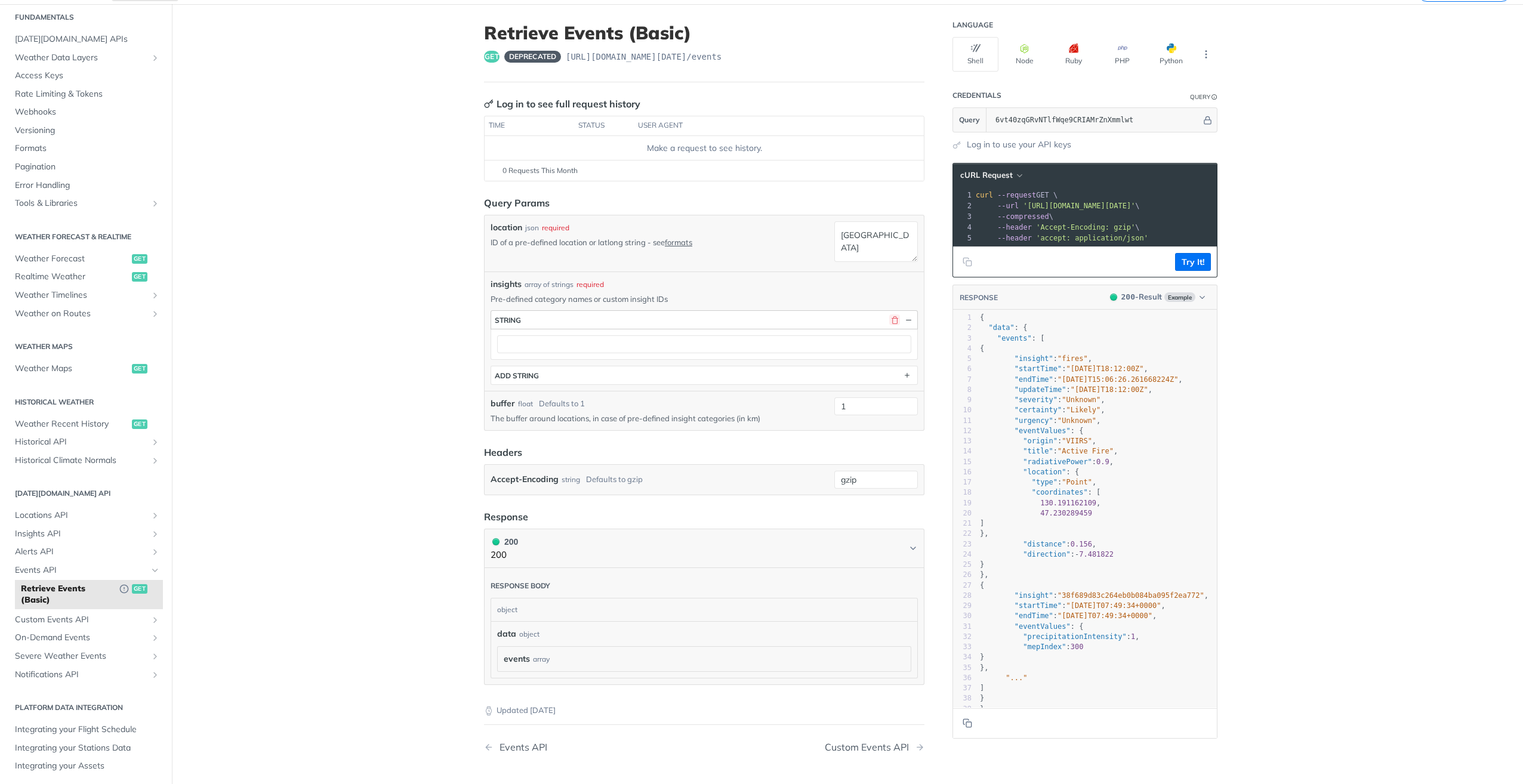
click at [894, 321] on button "button" at bounding box center [894, 320] width 11 height 11
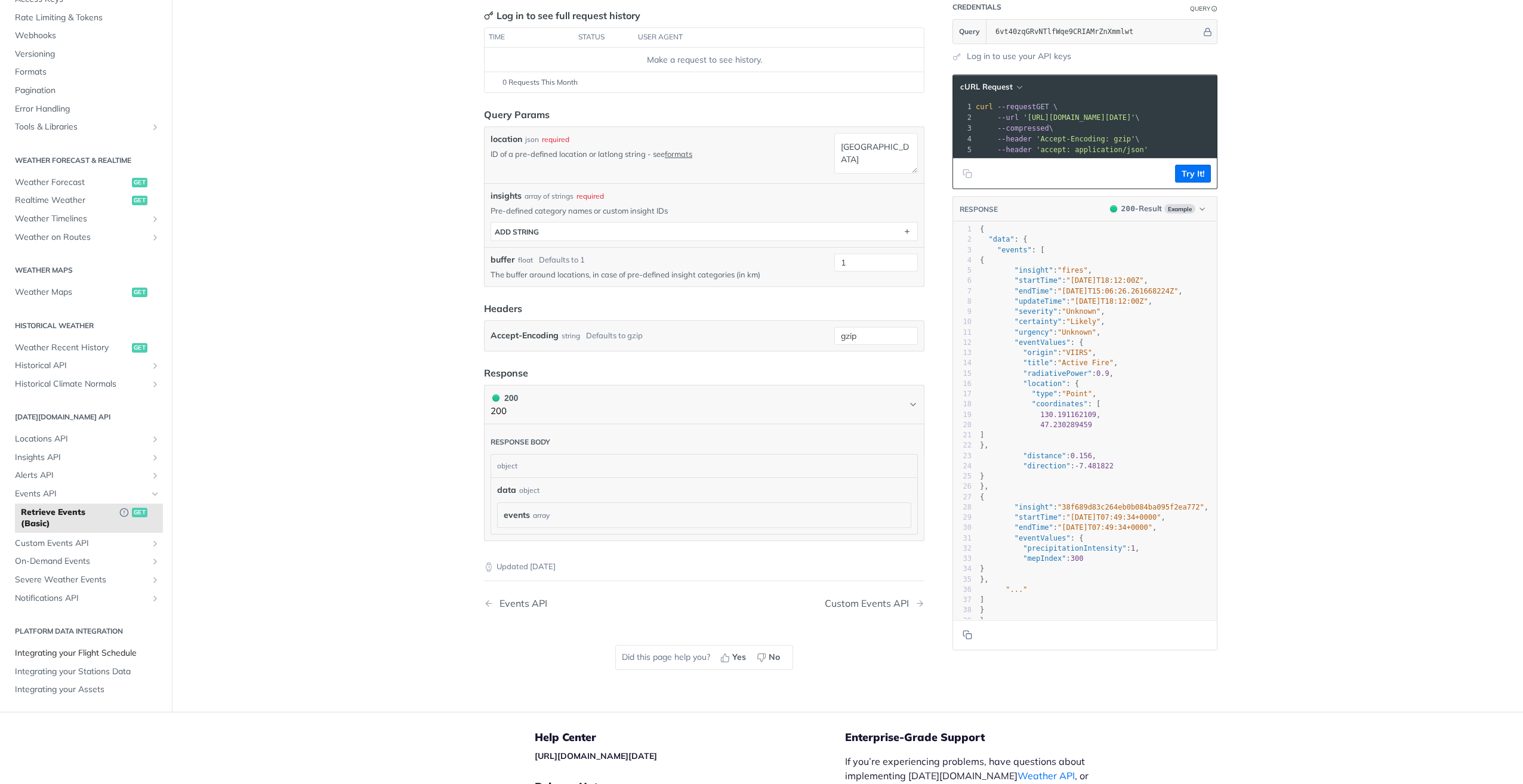
scroll to position [179, 0]
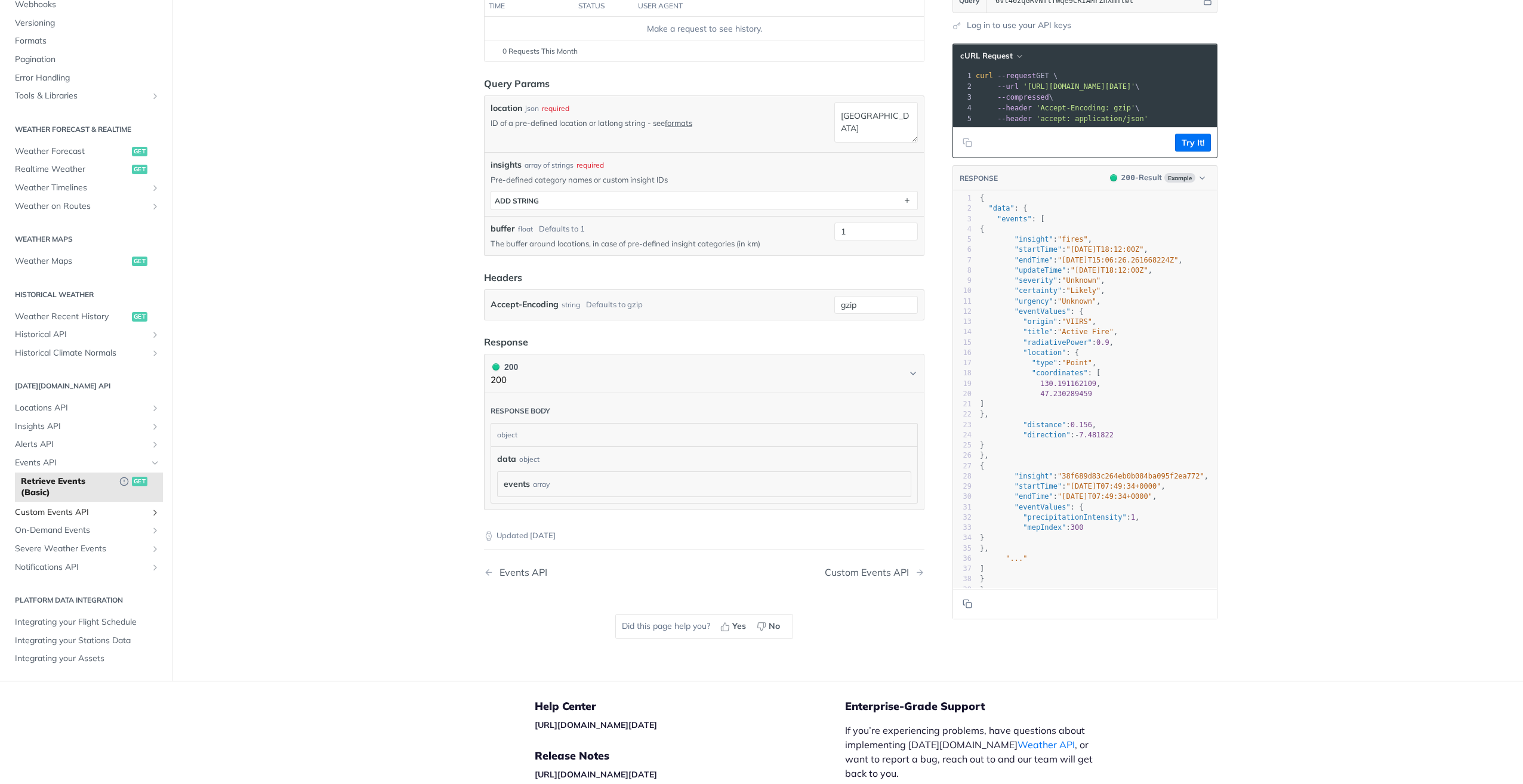
click at [77, 511] on span "Custom Events API" at bounding box center [81, 513] width 133 height 12
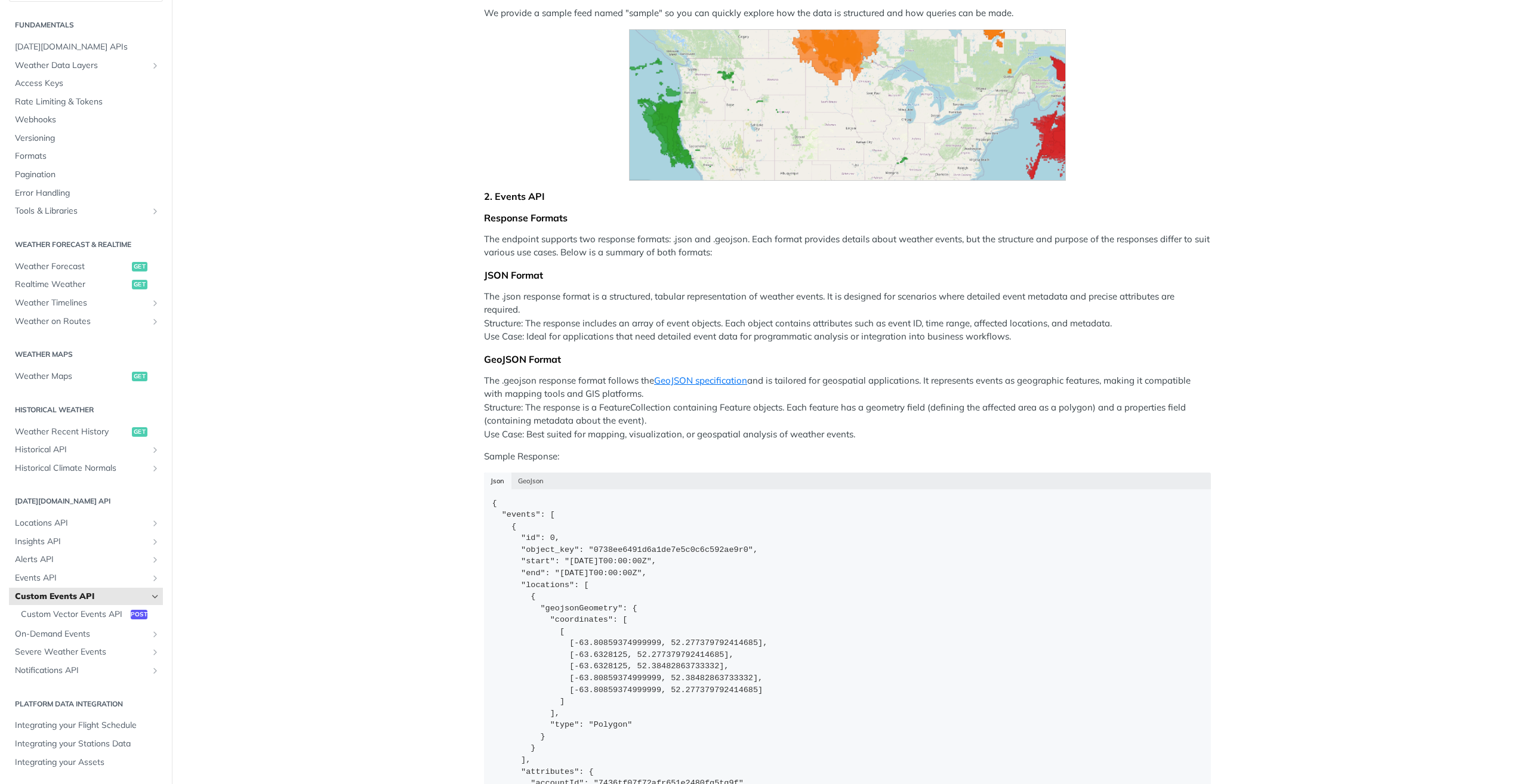
scroll to position [358, 0]
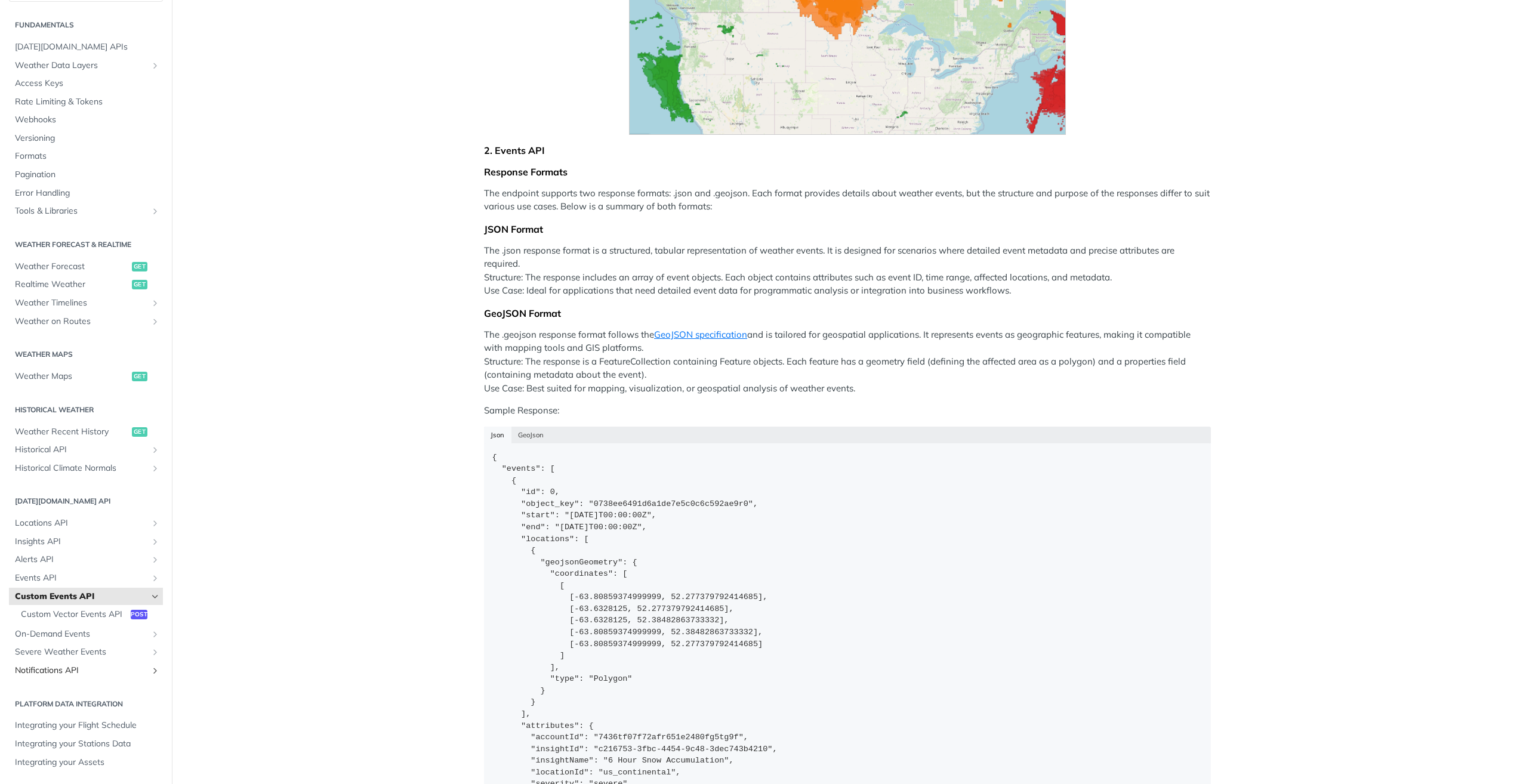
click at [48, 670] on span "Notifications API" at bounding box center [81, 671] width 133 height 12
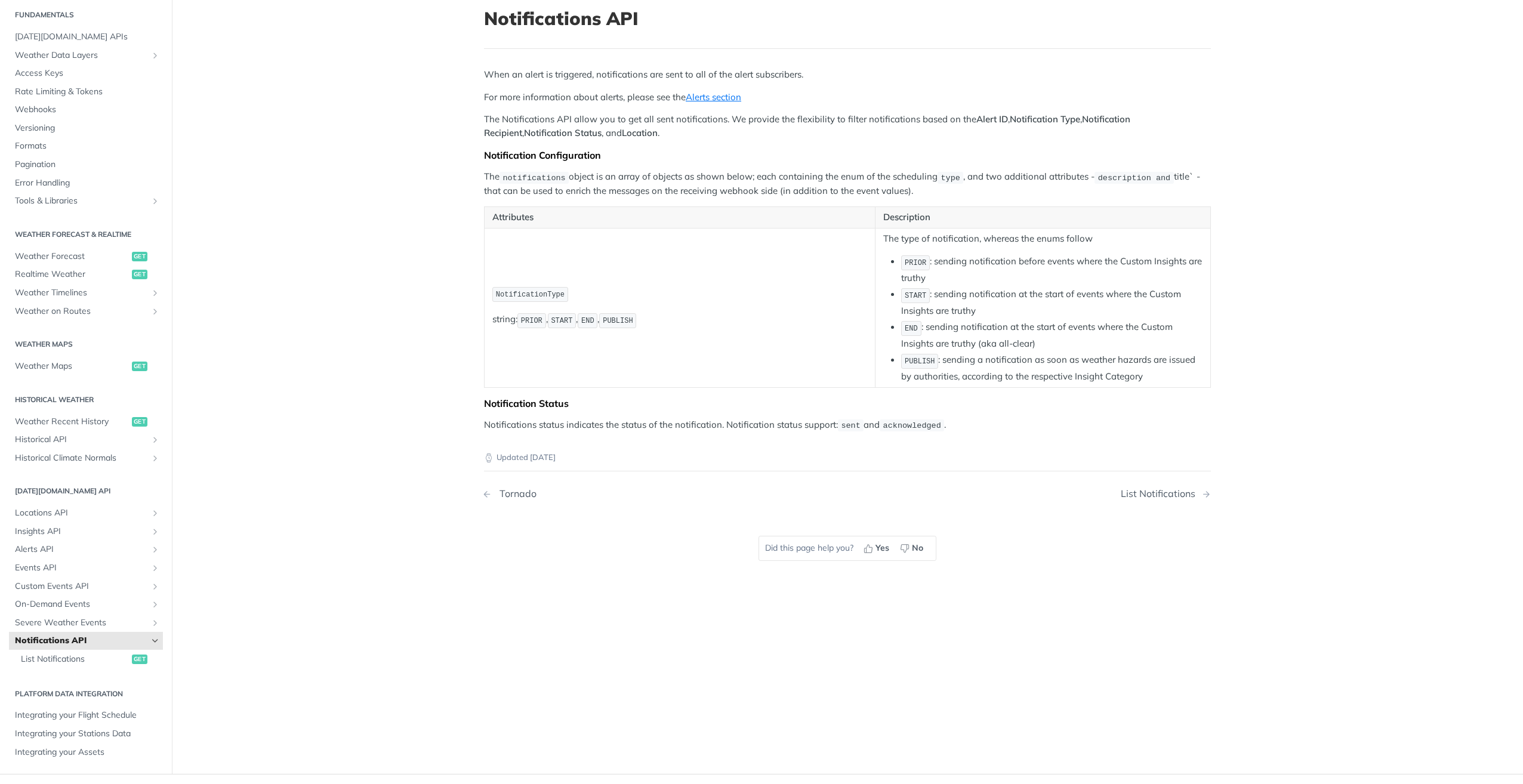
scroll to position [119, 0]
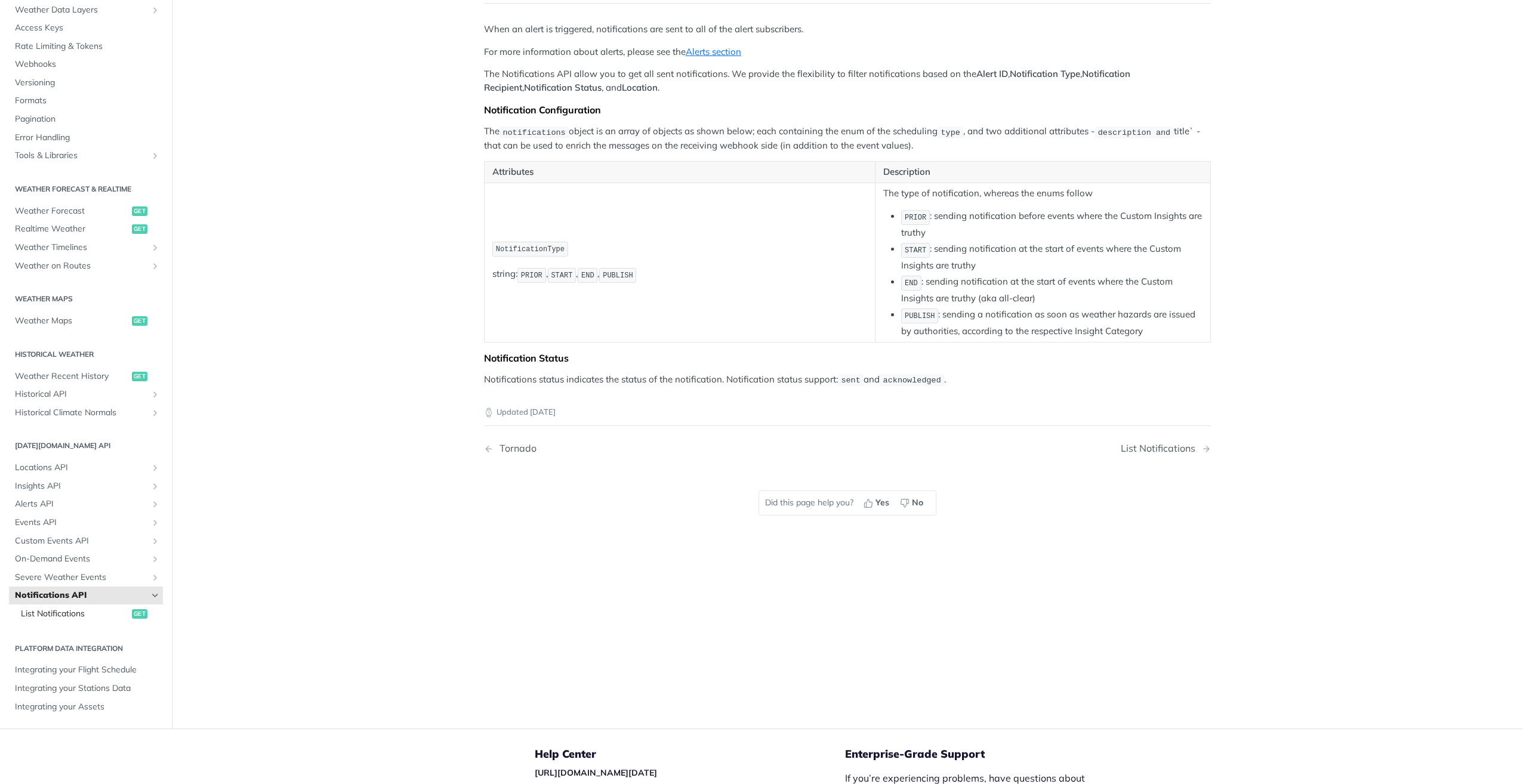
click at [63, 614] on span "List Notifications" at bounding box center [75, 614] width 108 height 12
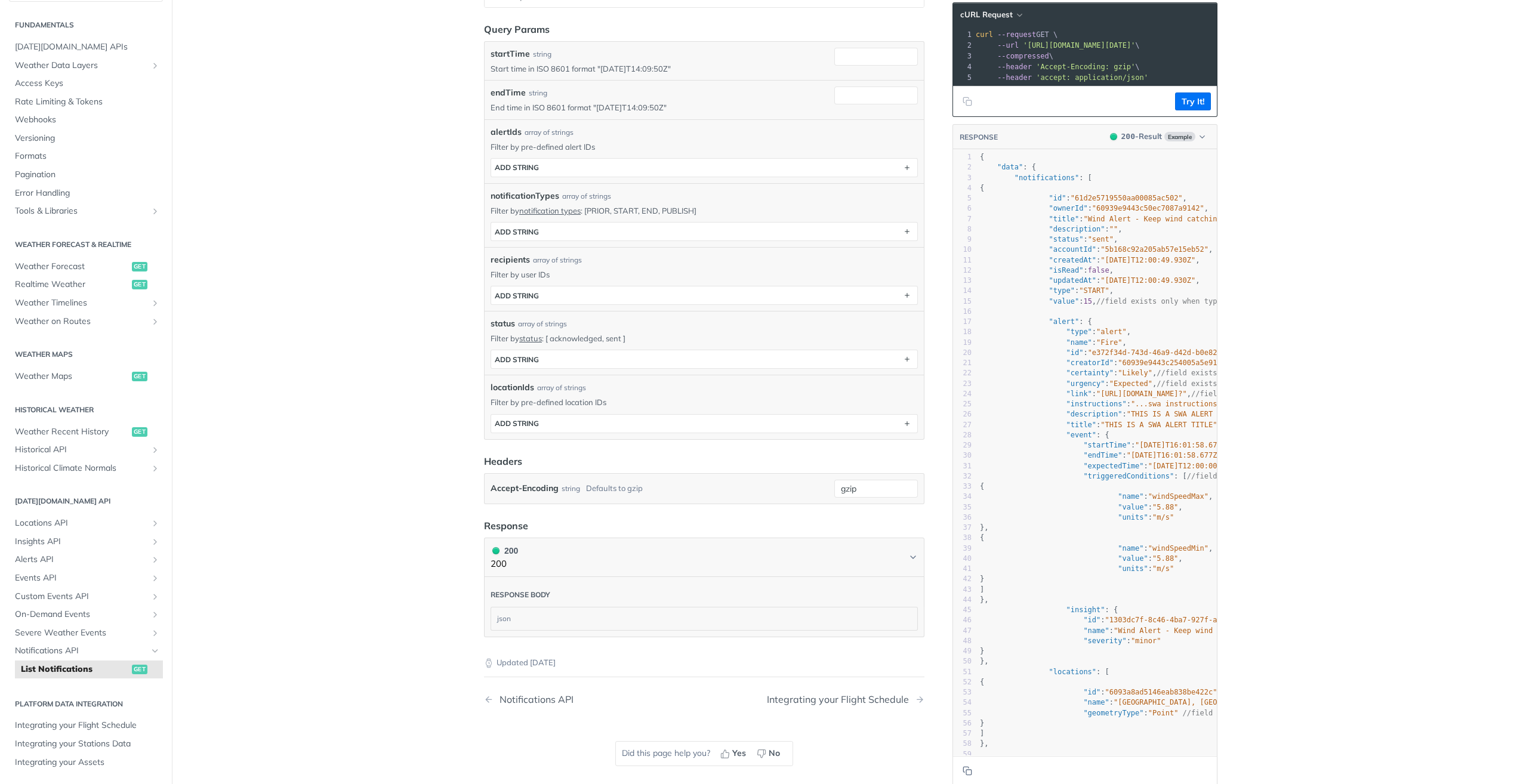
scroll to position [239, 0]
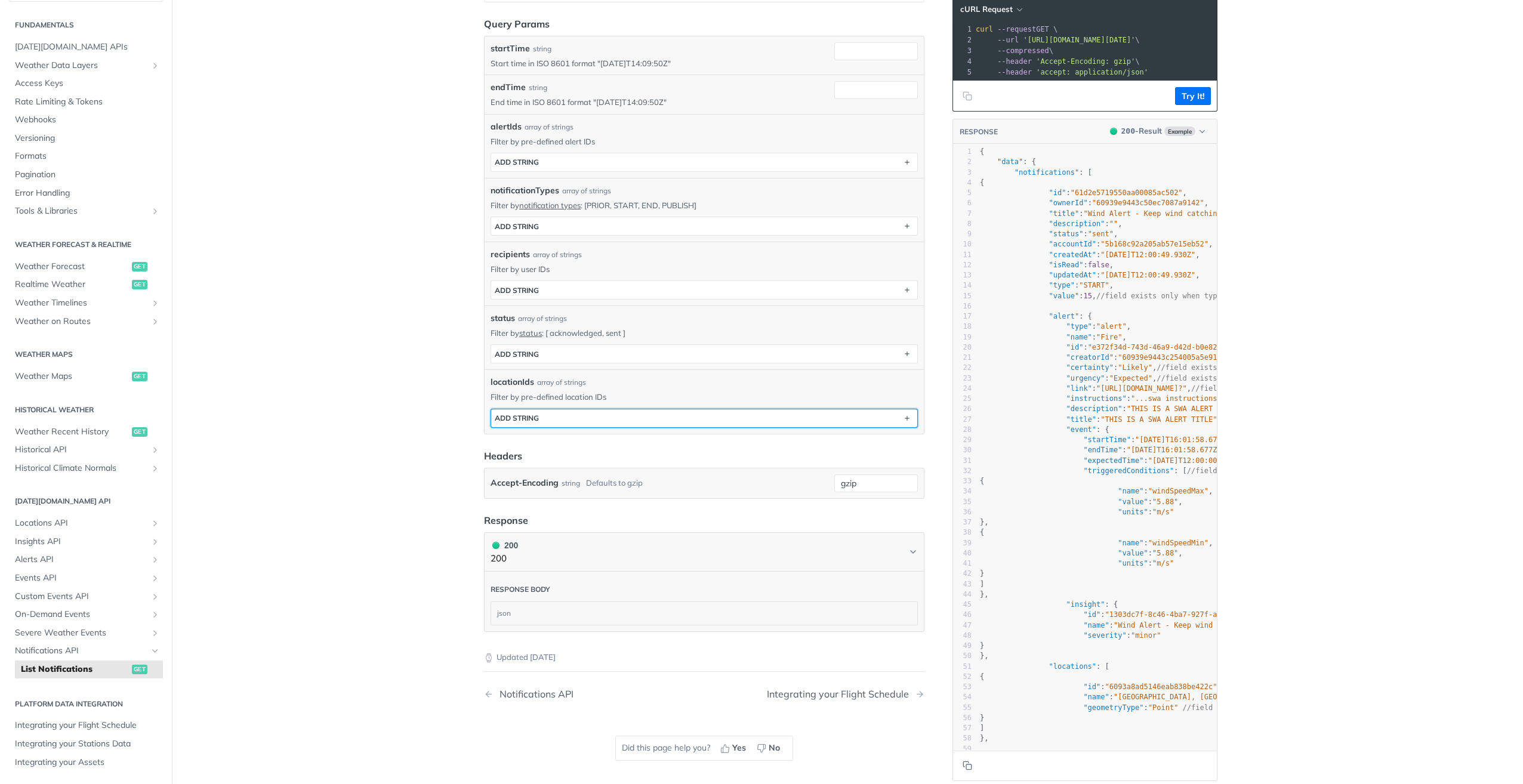
click at [603, 417] on button "ADD string" at bounding box center [704, 418] width 426 height 18
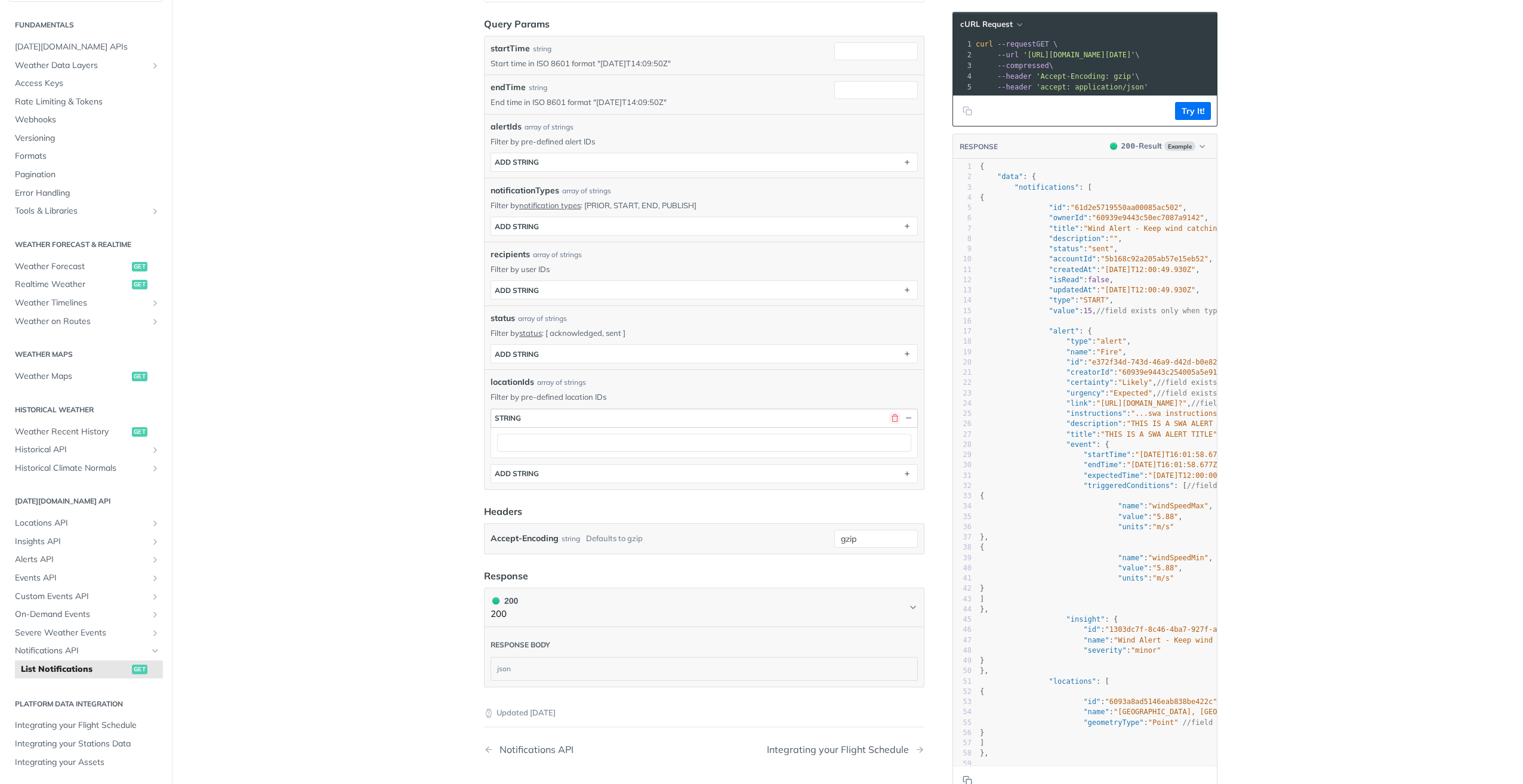
click at [892, 415] on button "button" at bounding box center [894, 419] width 11 height 11
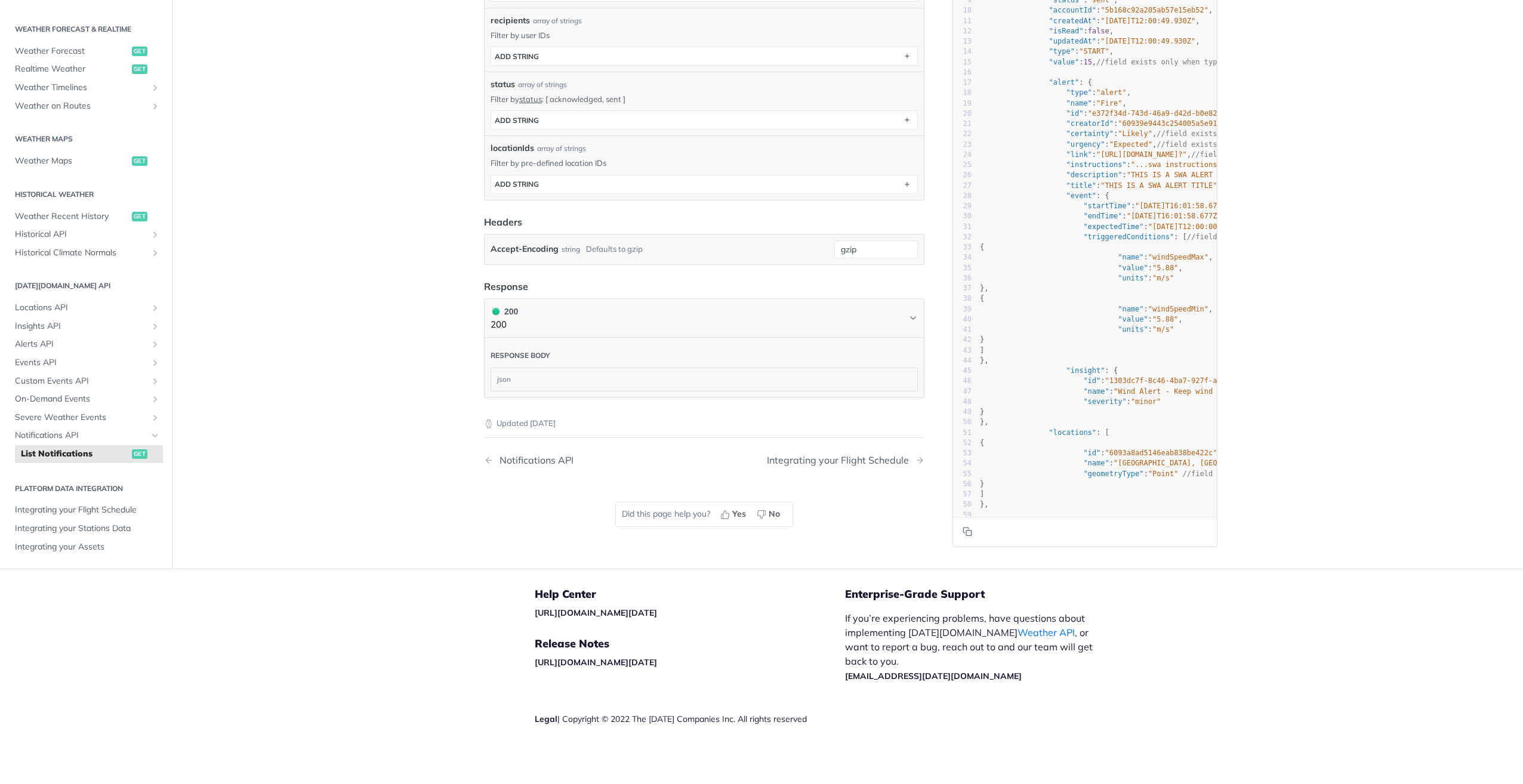
scroll to position [98, 0]
drag, startPoint x: 1052, startPoint y: 504, endPoint x: 1092, endPoint y: 501, distance: 40.1
click at [1092, 499] on pre "]" at bounding box center [1214, 494] width 472 height 10
